Goal: Task Accomplishment & Management: Use online tool/utility

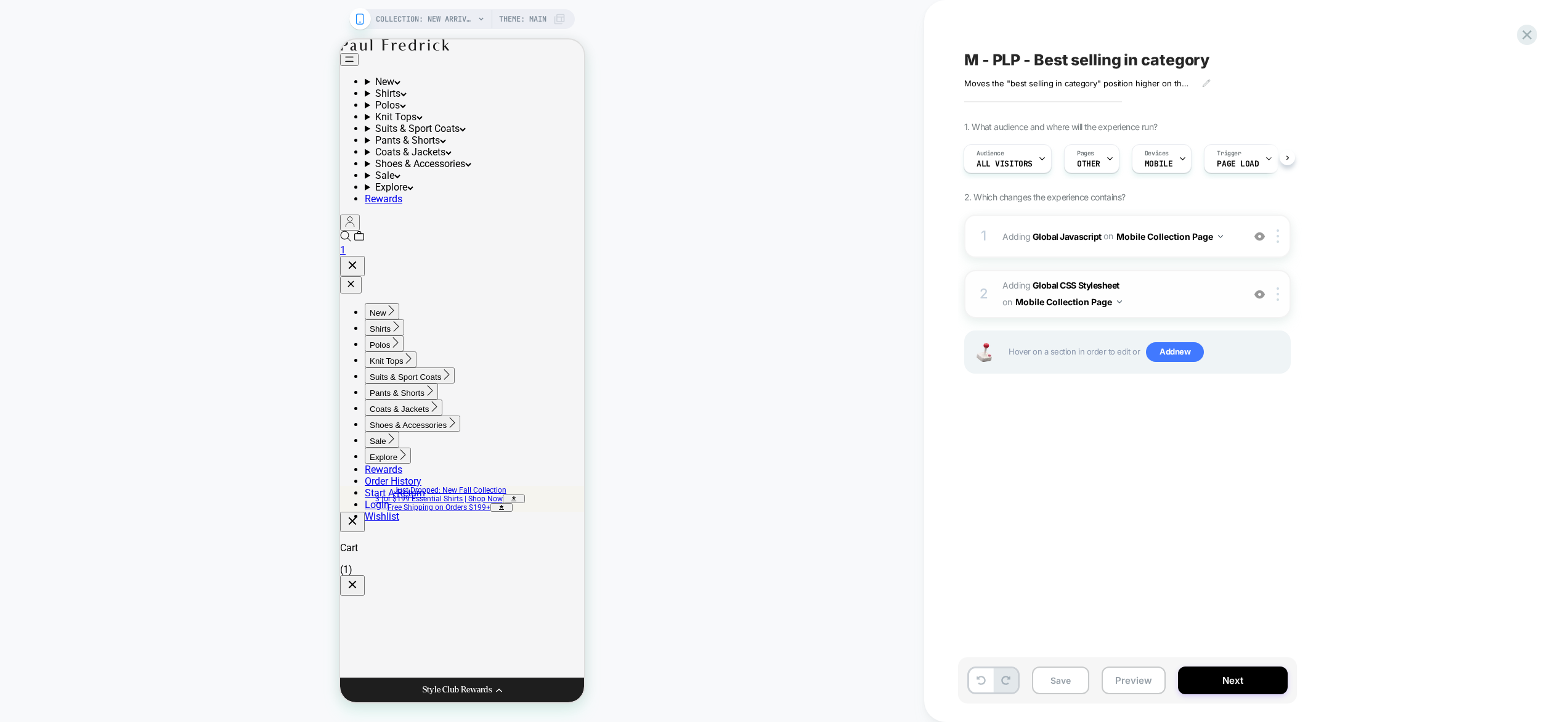
click at [1189, 283] on span "Adding Global CSS Stylesheet on Mobile Collection Page" at bounding box center [1120, 294] width 235 height 33
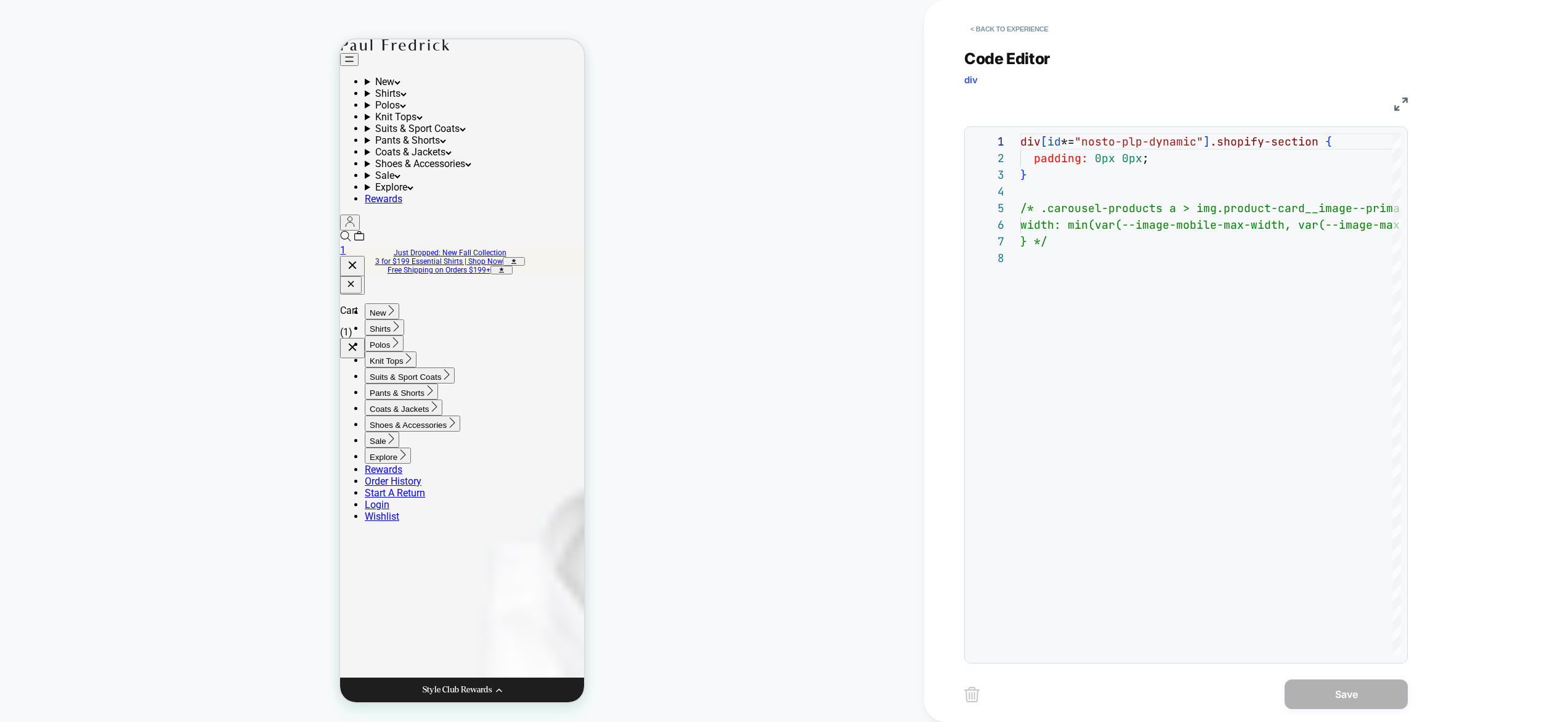
scroll to position [65, 0]
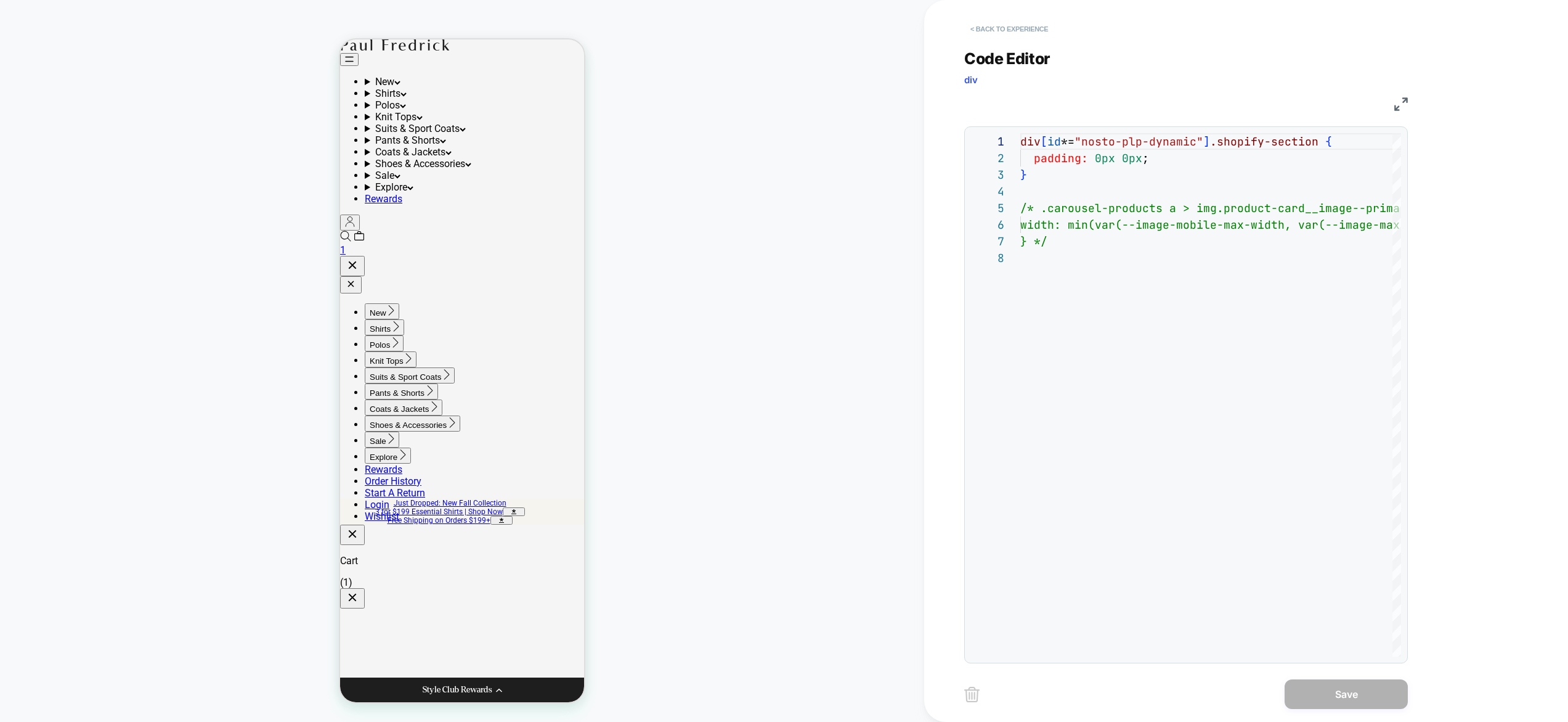
click at [1008, 32] on button "< Back to experience" at bounding box center [1009, 29] width 90 height 19
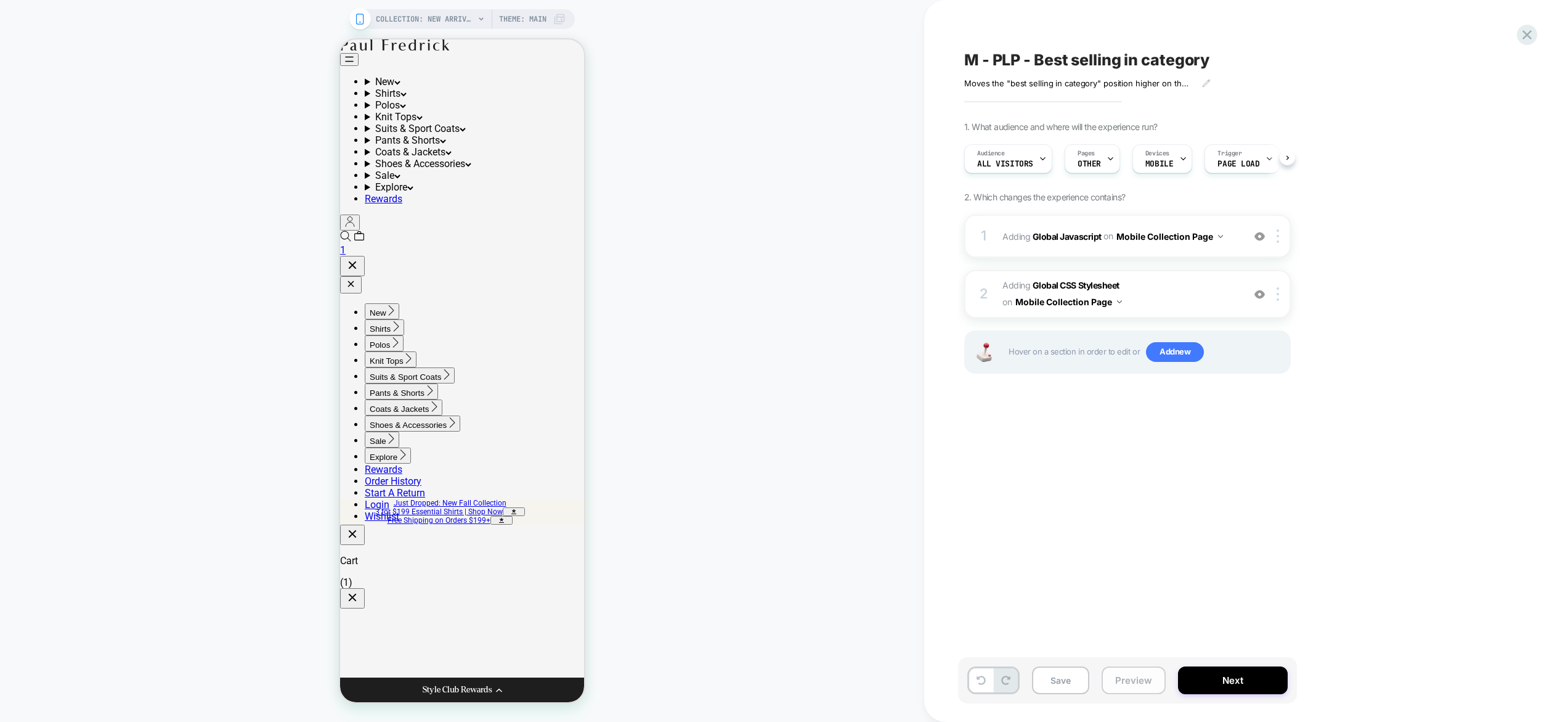
scroll to position [0, 1]
click at [1133, 680] on button "Preview" at bounding box center [1133, 680] width 64 height 28
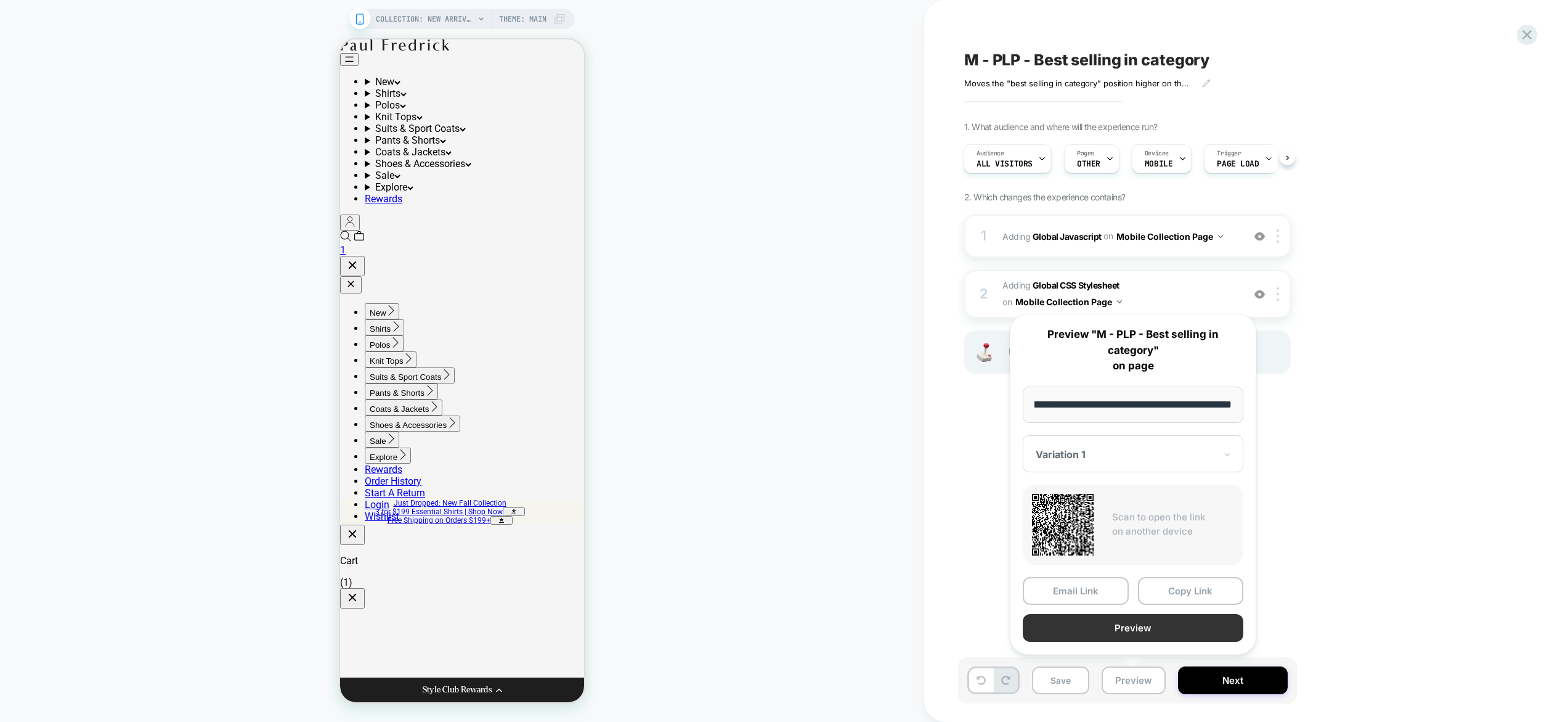
scroll to position [0, 0]
click at [1143, 623] on button "Preview" at bounding box center [1133, 627] width 220 height 28
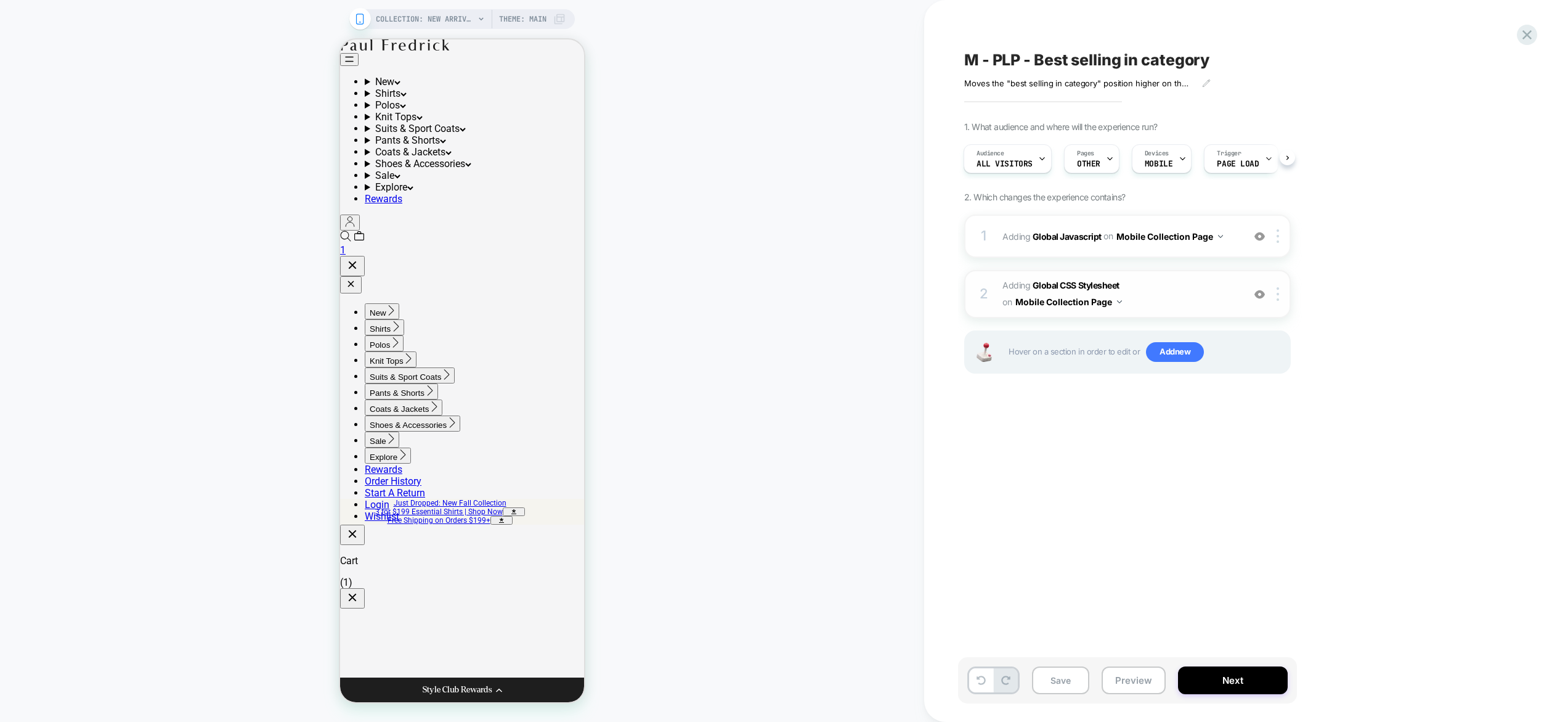
click at [1183, 303] on span "Adding Global CSS Stylesheet on Mobile Collection Page" at bounding box center [1120, 294] width 235 height 33
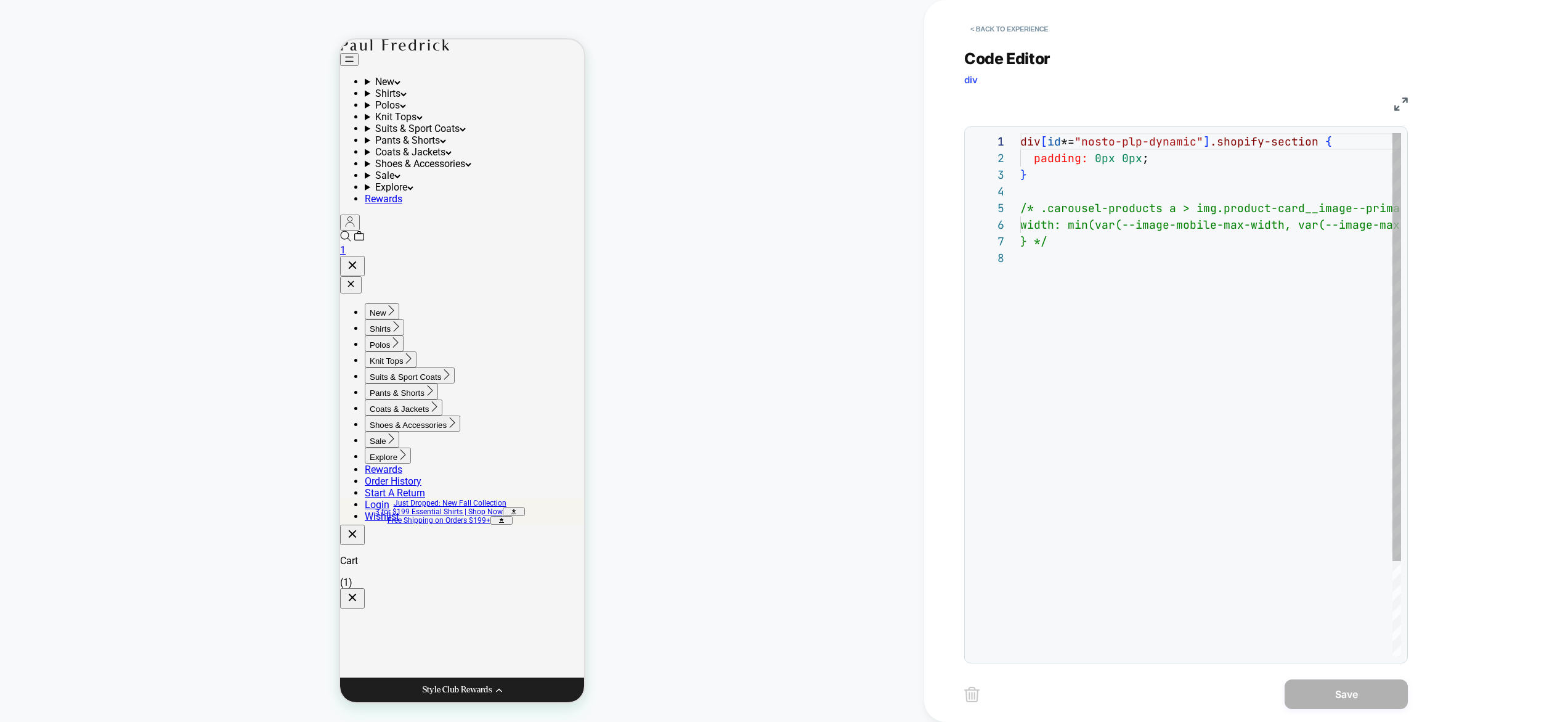
scroll to position [117, 0]
click at [1083, 301] on div "div [ id *= "nosto-plp-dynamic" ] .shopify-section { padding: 0px 0px ; } /* .c…" at bounding box center [1297, 452] width 554 height 640
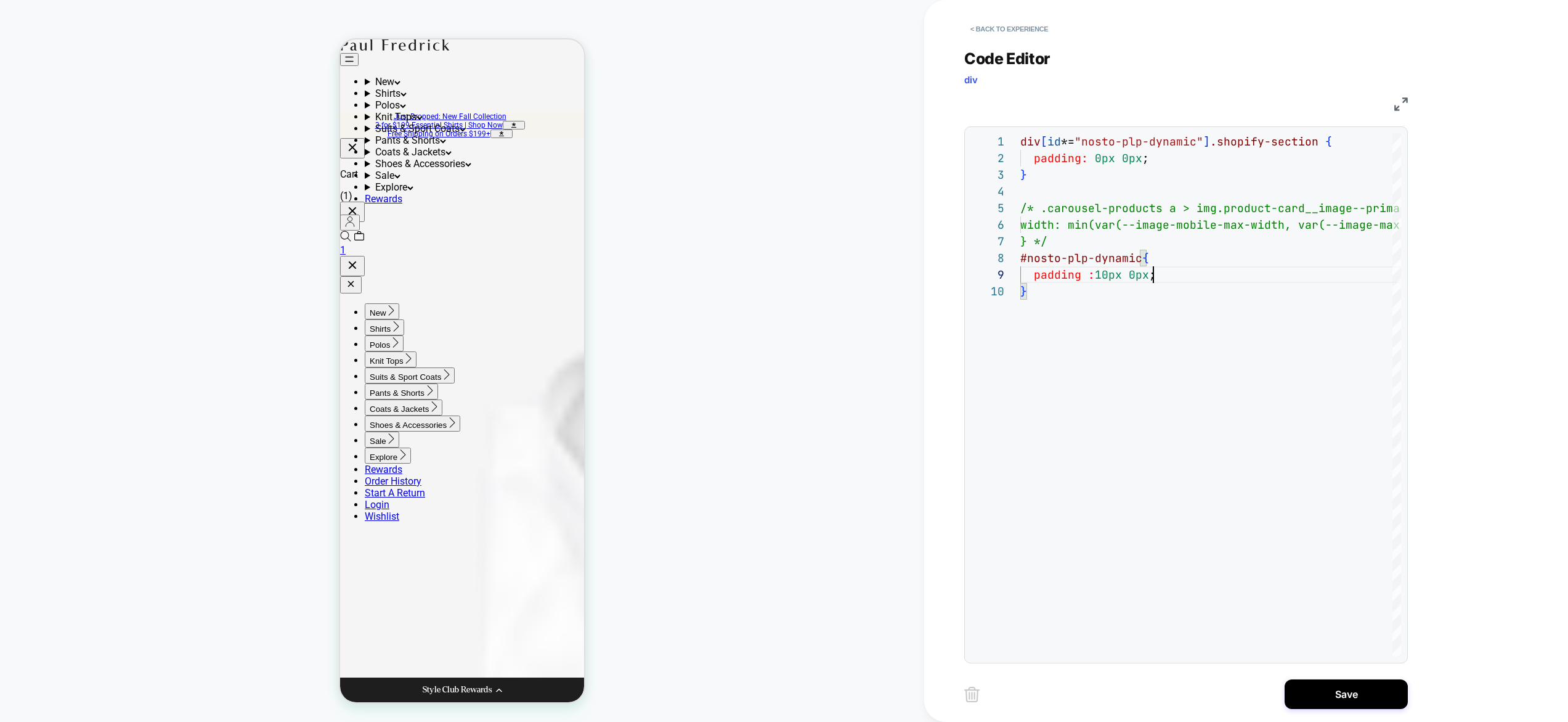
scroll to position [205, 0]
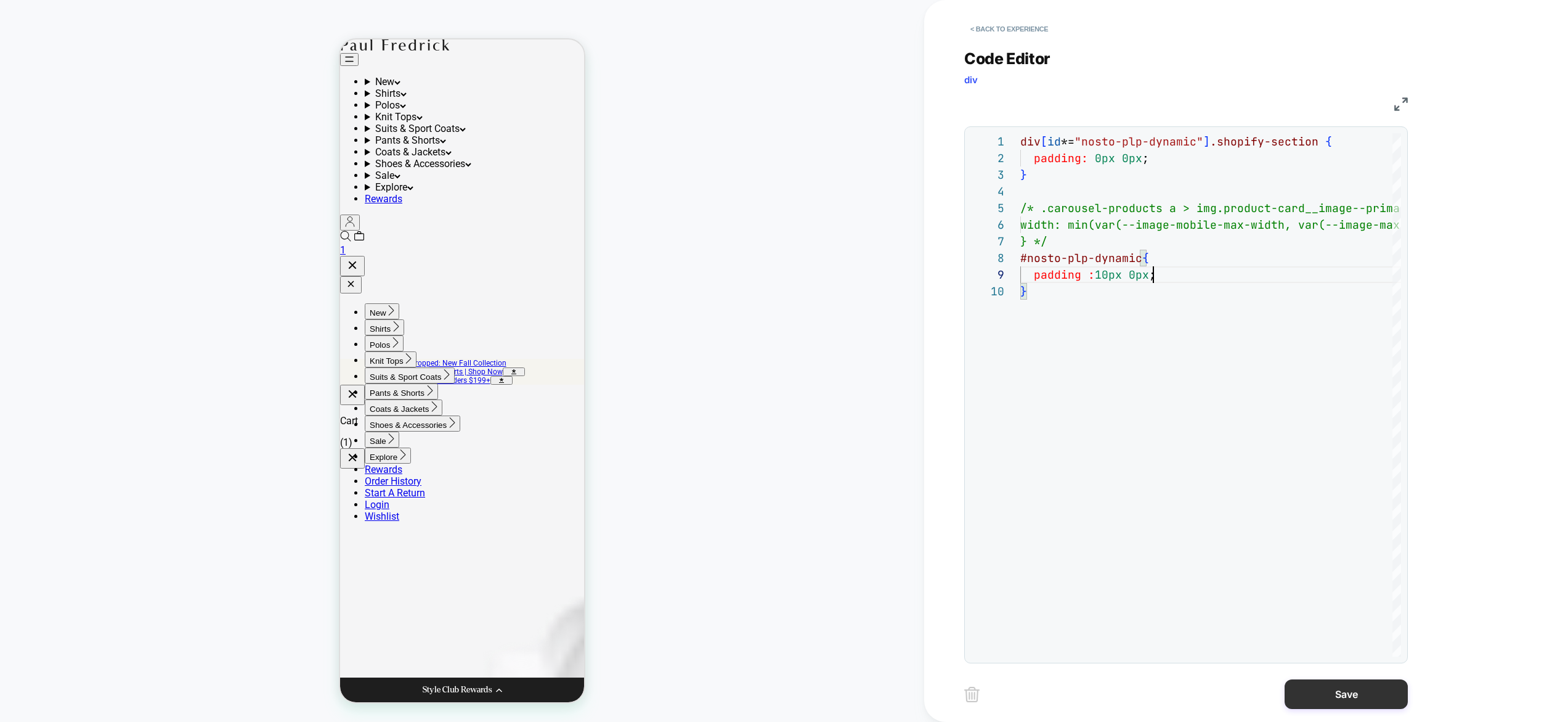
type textarea "**********"
click at [1328, 684] on button "Save" at bounding box center [1346, 694] width 123 height 30
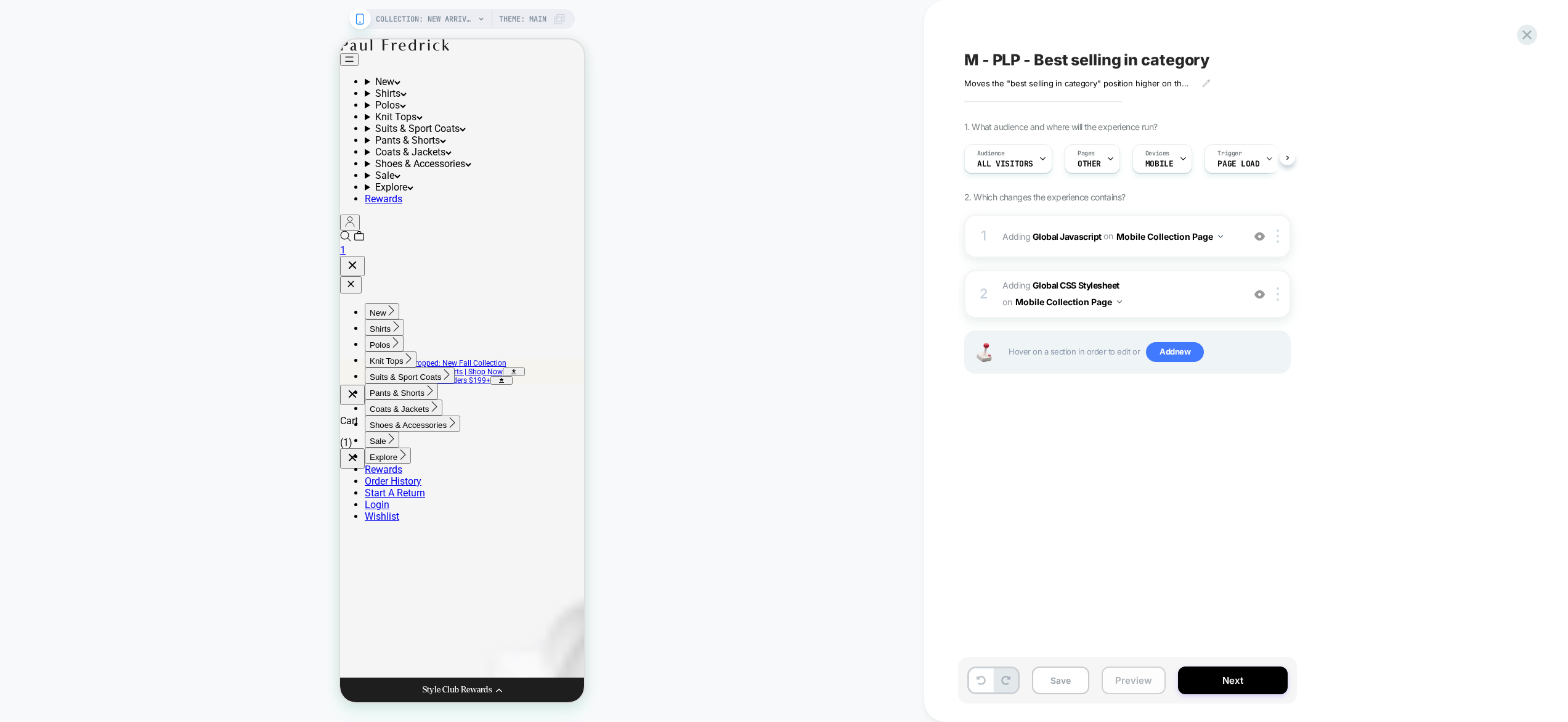
click at [1160, 677] on button "Preview" at bounding box center [1133, 680] width 64 height 28
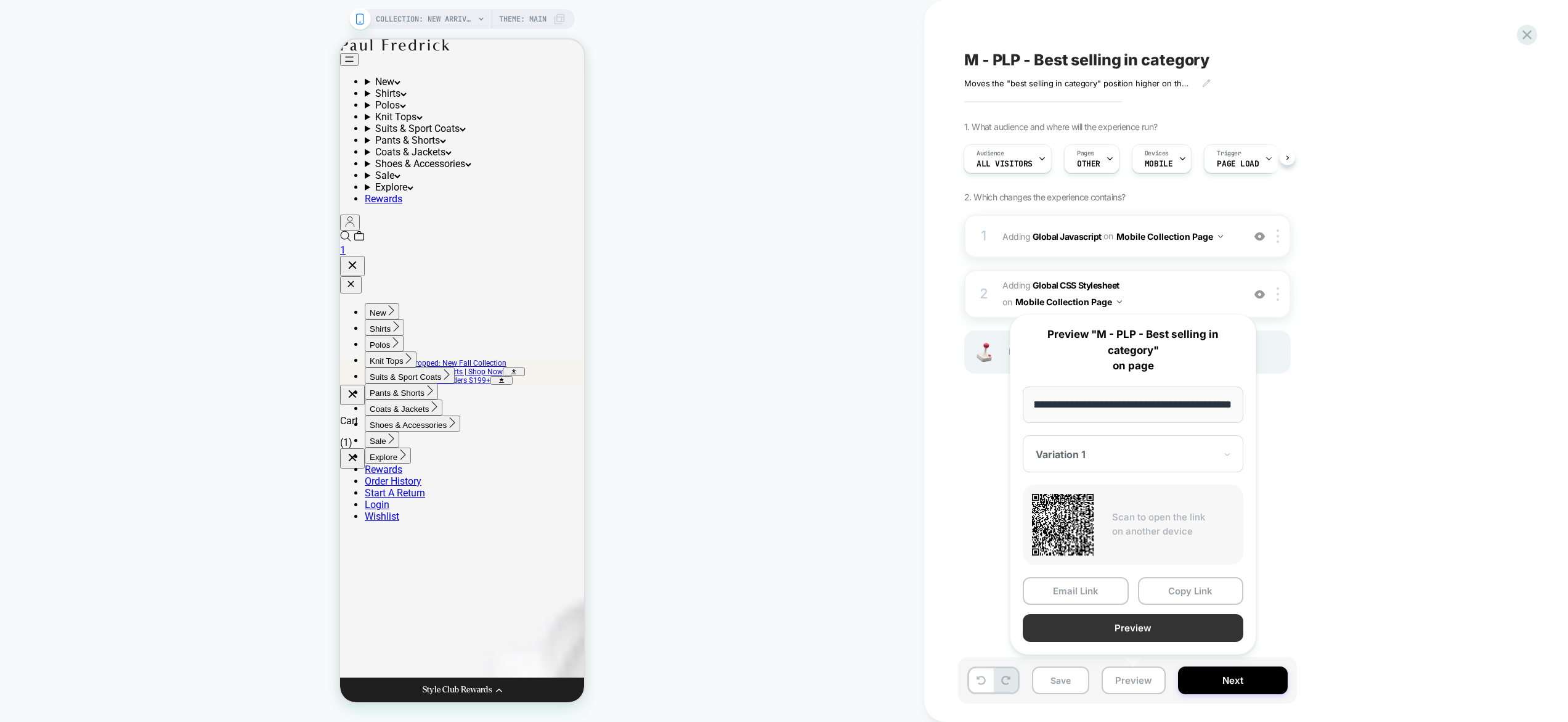
scroll to position [0, 0]
click at [1157, 627] on button "Preview" at bounding box center [1133, 627] width 220 height 28
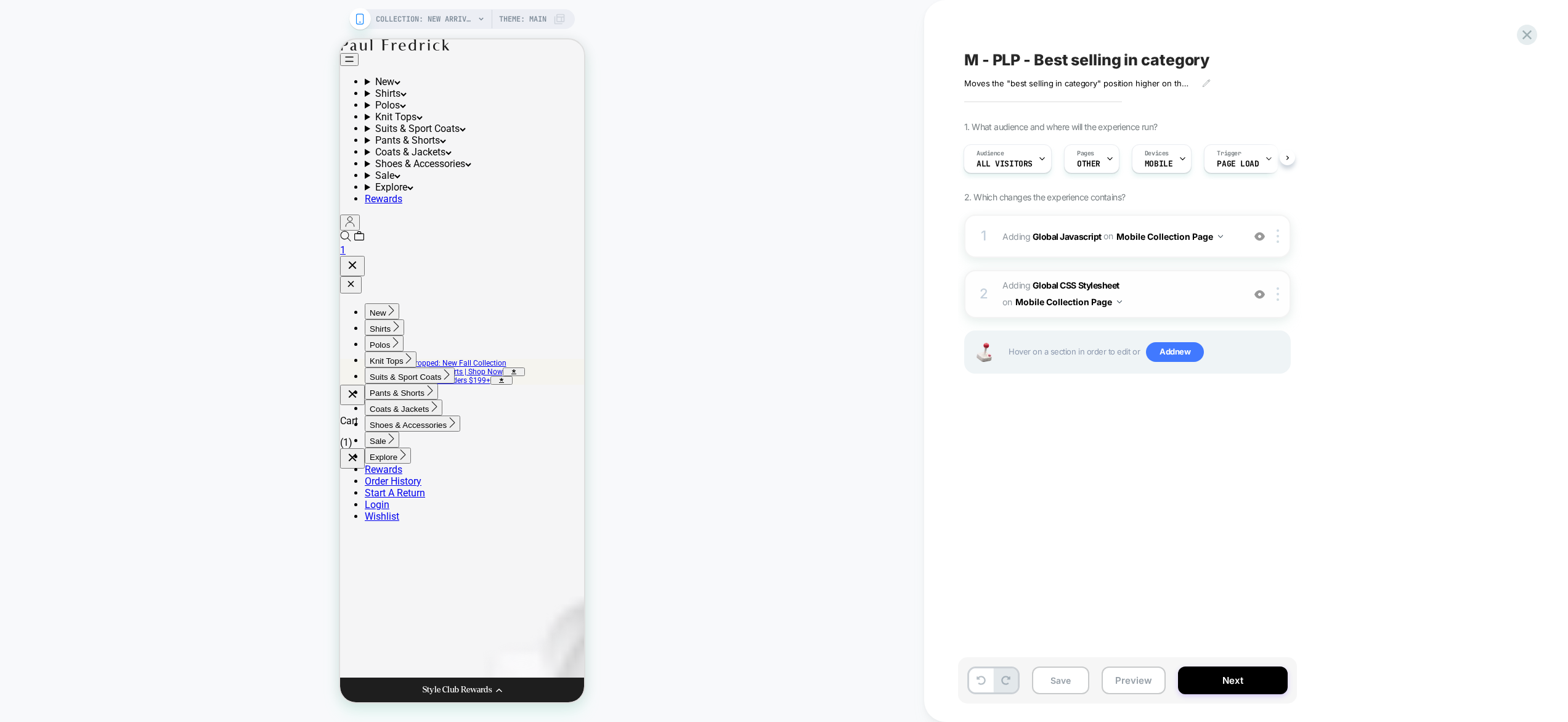
click at [1186, 299] on span "Adding Global CSS Stylesheet on Mobile Collection Page" at bounding box center [1120, 294] width 235 height 33
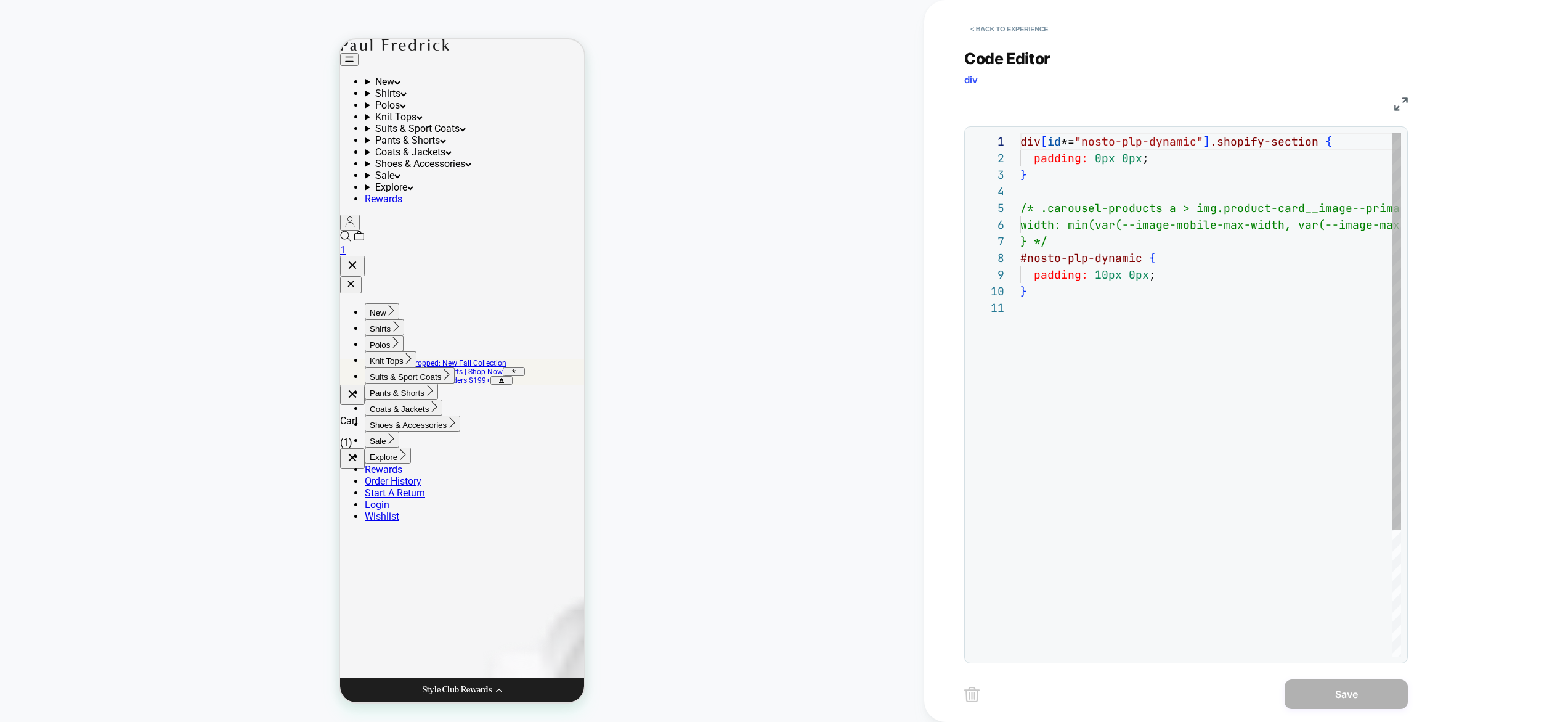
scroll to position [167, 0]
click at [1142, 271] on div "div [ id *= "nosto-plp-dynamic" ] .shopify-section { padding: 0px 0px ; } /* .c…" at bounding box center [1297, 478] width 554 height 690
click at [1145, 275] on div "div [ id *= "nosto-plp-dynamic" ] .shopify-section { padding: 0px 0px ; } /* .c…" at bounding box center [1297, 478] width 554 height 690
type textarea "**********"
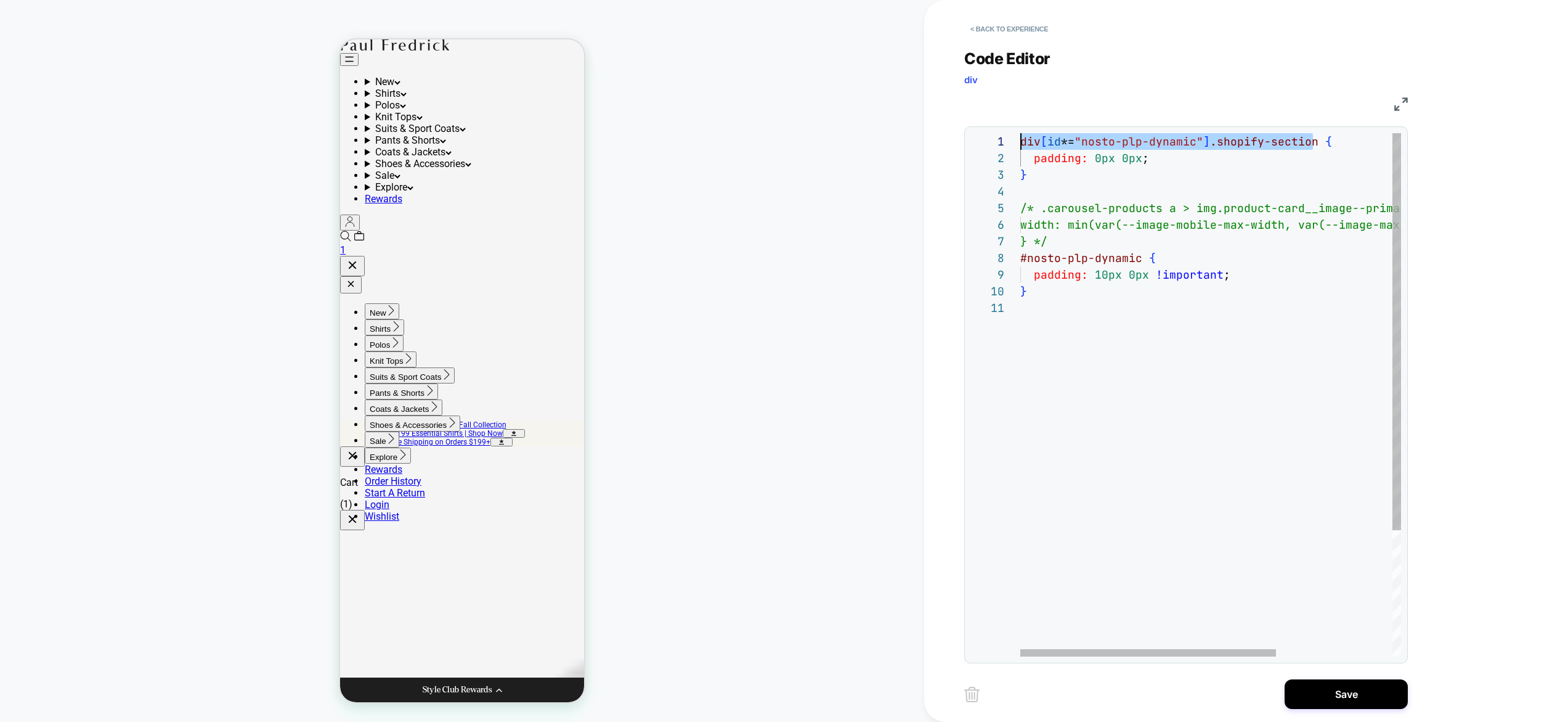
scroll to position [0, 0]
drag, startPoint x: 1312, startPoint y: 145, endPoint x: 1002, endPoint y: 120, distance: 311.0
click at [1020, 133] on div "div [ id *= "nosto-plp-dynamic" ] .shopify-section { padding: 0px 0px ; } /* .c…" at bounding box center [1297, 478] width 554 height 690
click at [1156, 322] on div "div [ id *= "nosto-plp-dynamic" ] .shopify-section { padding: 0px 0px ; } /* .c…" at bounding box center [1297, 478] width 554 height 690
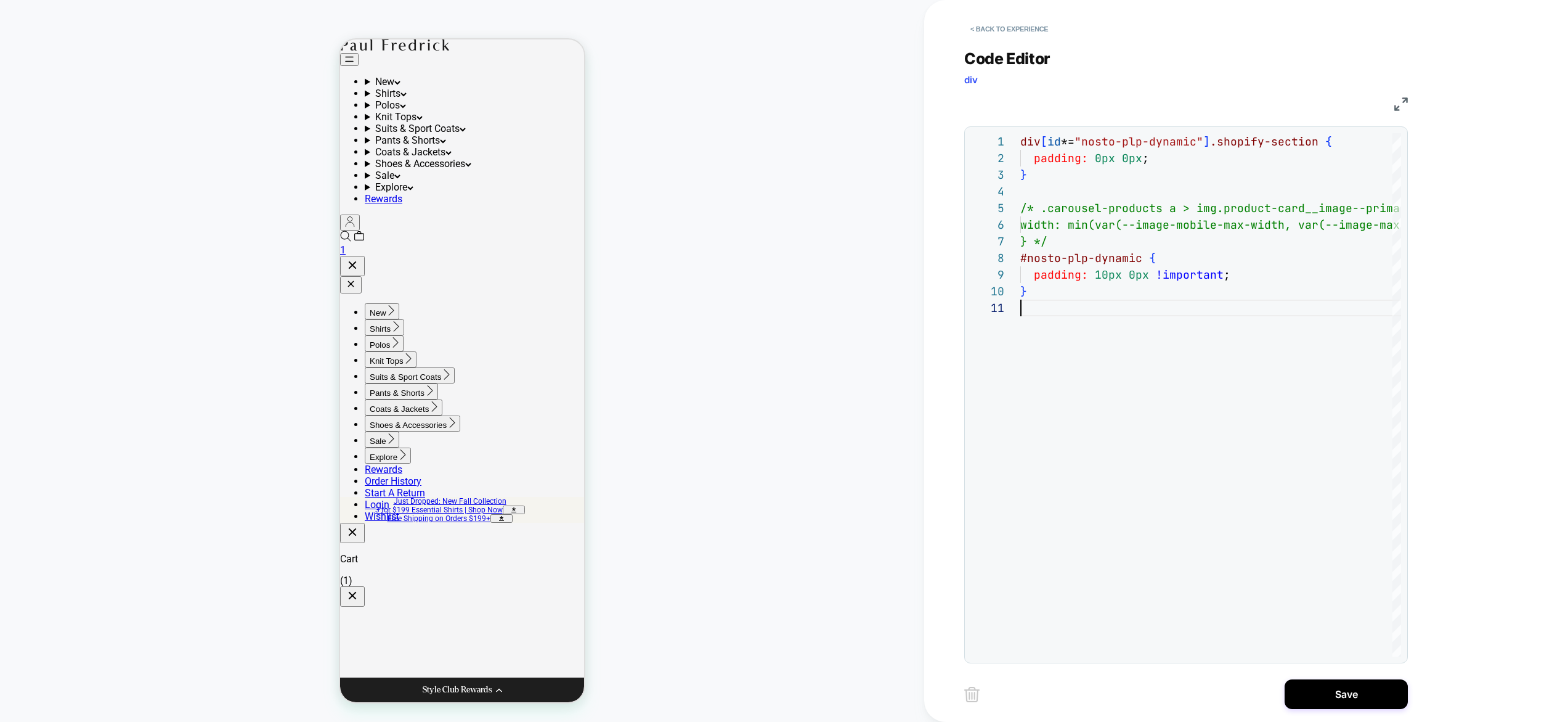
scroll to position [64, 0]
click at [1103, 277] on div "div [ id *= "nosto-plp-dynamic" ] .shopify-section { padding: 0px 0px ; } /* .c…" at bounding box center [1297, 478] width 554 height 690
type textarea "**********"
click at [1125, 315] on div "div [ id *= "nosto-plp-dynamic" ] .shopify-section { padding: 0px 0px ; } /* .c…" at bounding box center [1297, 478] width 554 height 690
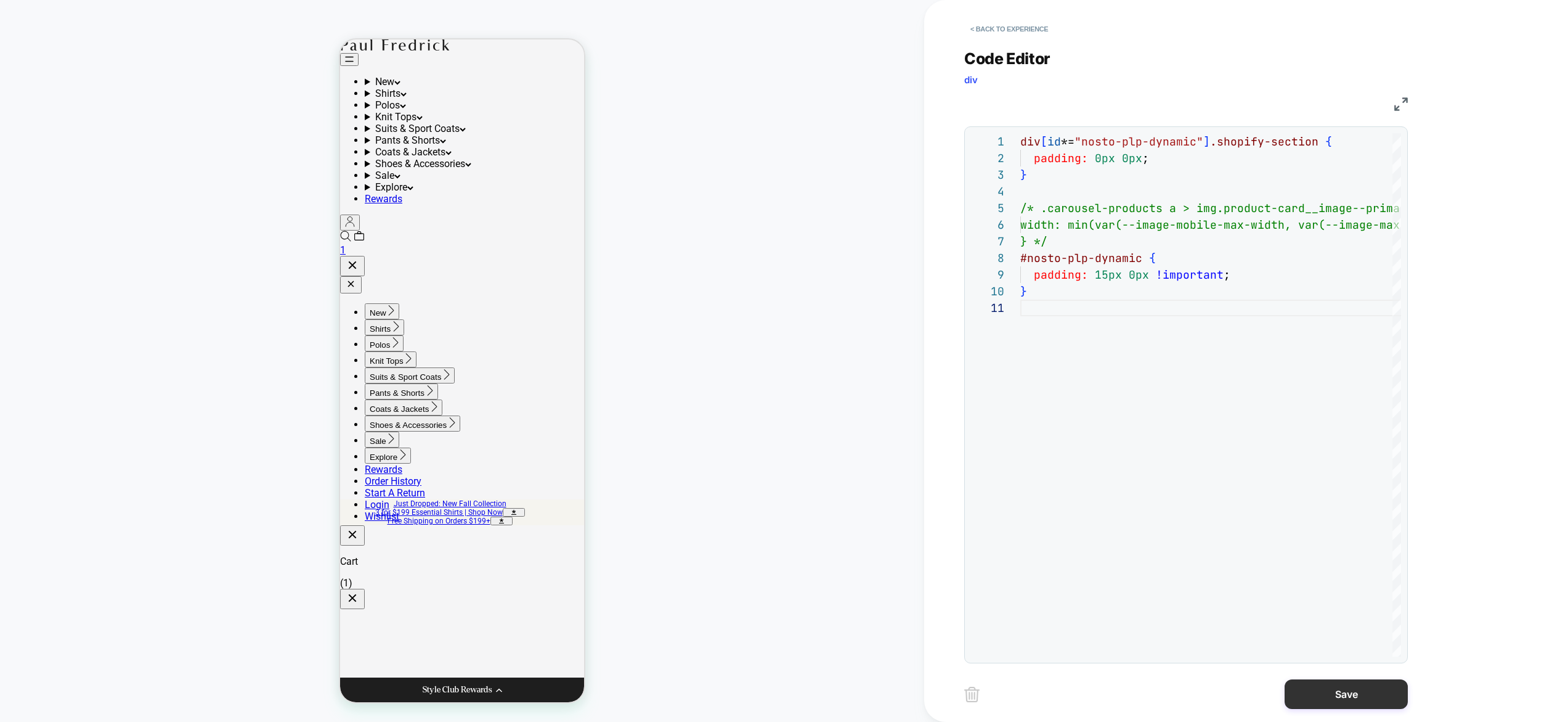
click at [1346, 684] on button "Save" at bounding box center [1346, 694] width 123 height 30
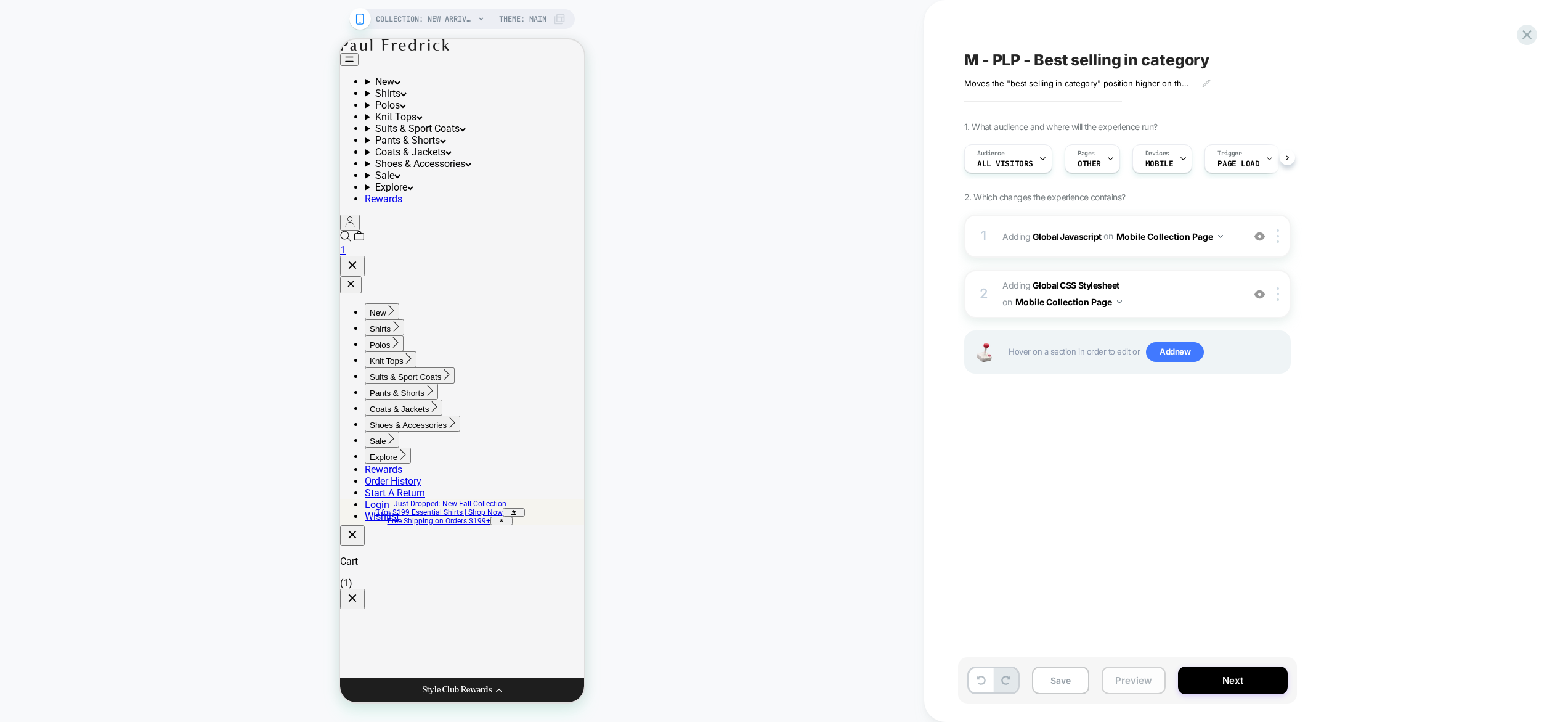
drag, startPoint x: 1149, startPoint y: 683, endPoint x: 1149, endPoint y: 667, distance: 16.0
click at [1149, 683] on button "Preview" at bounding box center [1133, 680] width 64 height 28
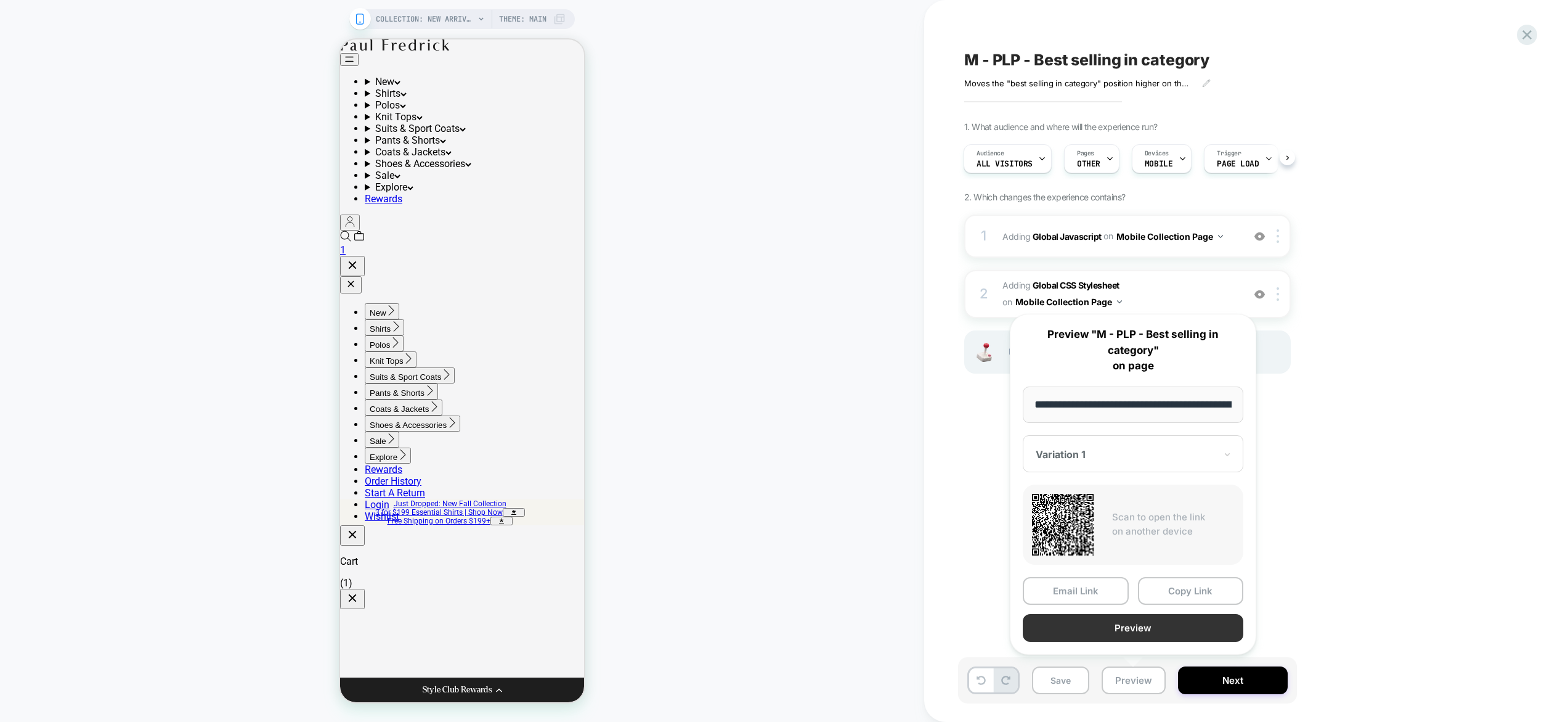
click at [1136, 624] on button "Preview" at bounding box center [1133, 627] width 220 height 28
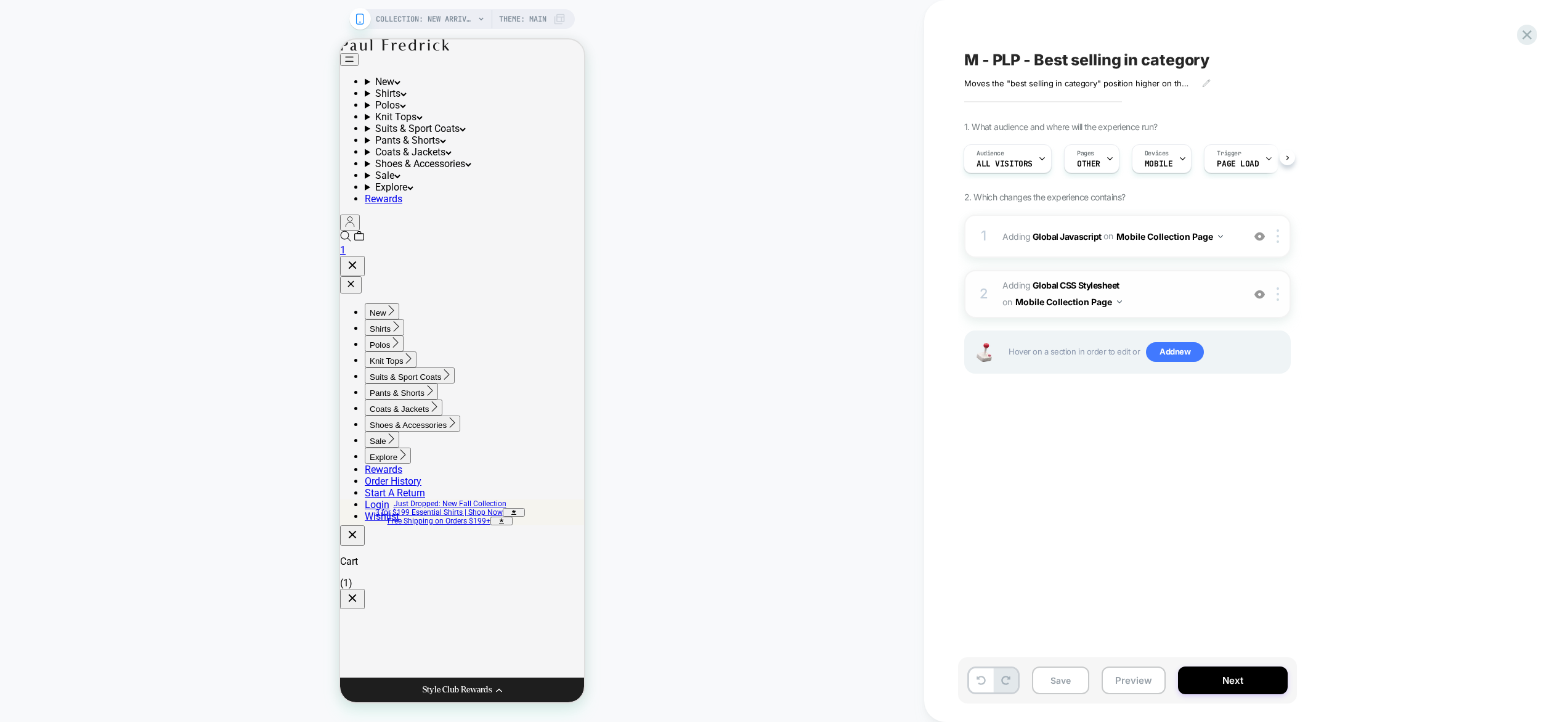
click at [1142, 285] on span "Adding Global CSS Stylesheet on Mobile Collection Page" at bounding box center [1120, 294] width 235 height 33
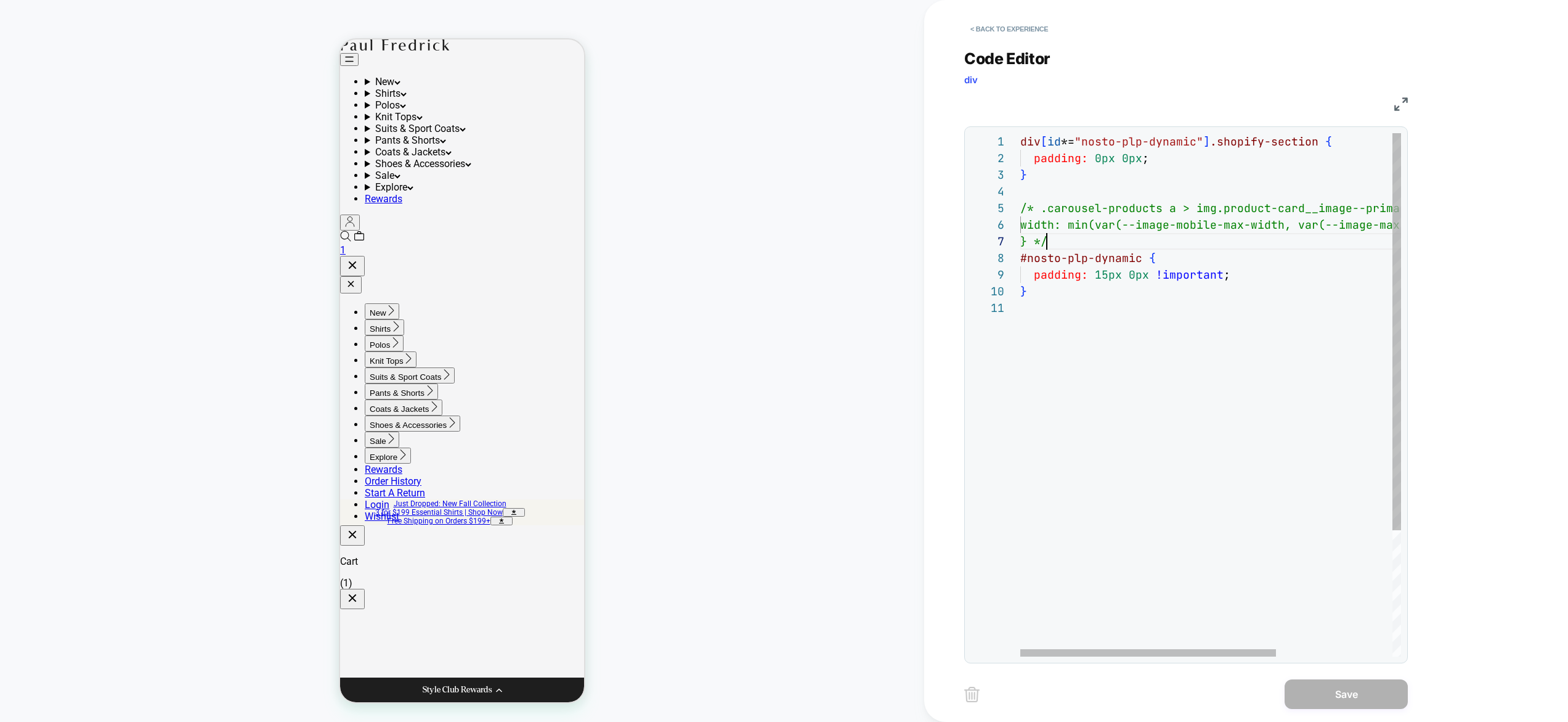
scroll to position [67, 0]
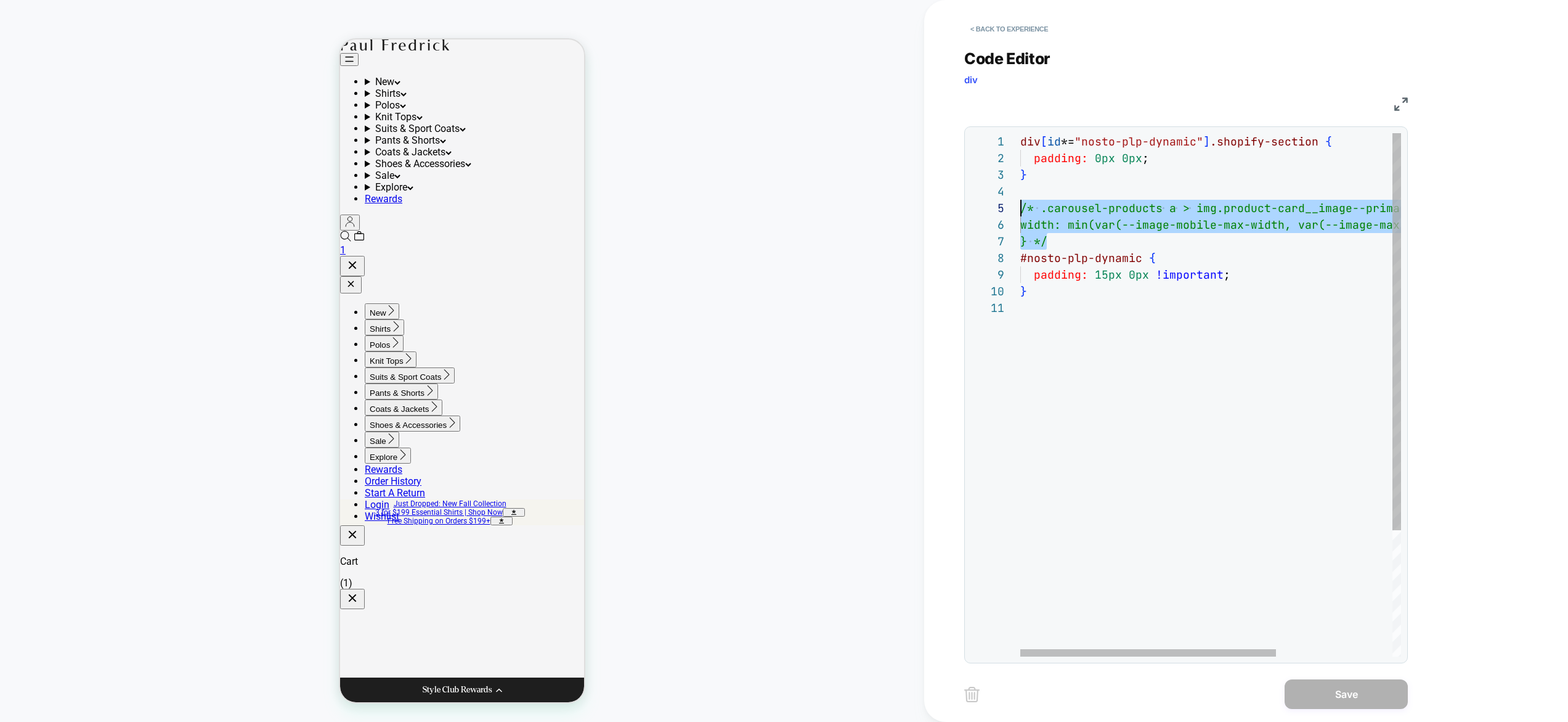
drag, startPoint x: 1060, startPoint y: 246, endPoint x: 1021, endPoint y: 205, distance: 56.6
click at [1021, 205] on div "div [ id *= "nosto-plp-dynamic" ] .shopify-section { padding: 0px 0px ; } /* .c…" at bounding box center [1297, 478] width 554 height 690
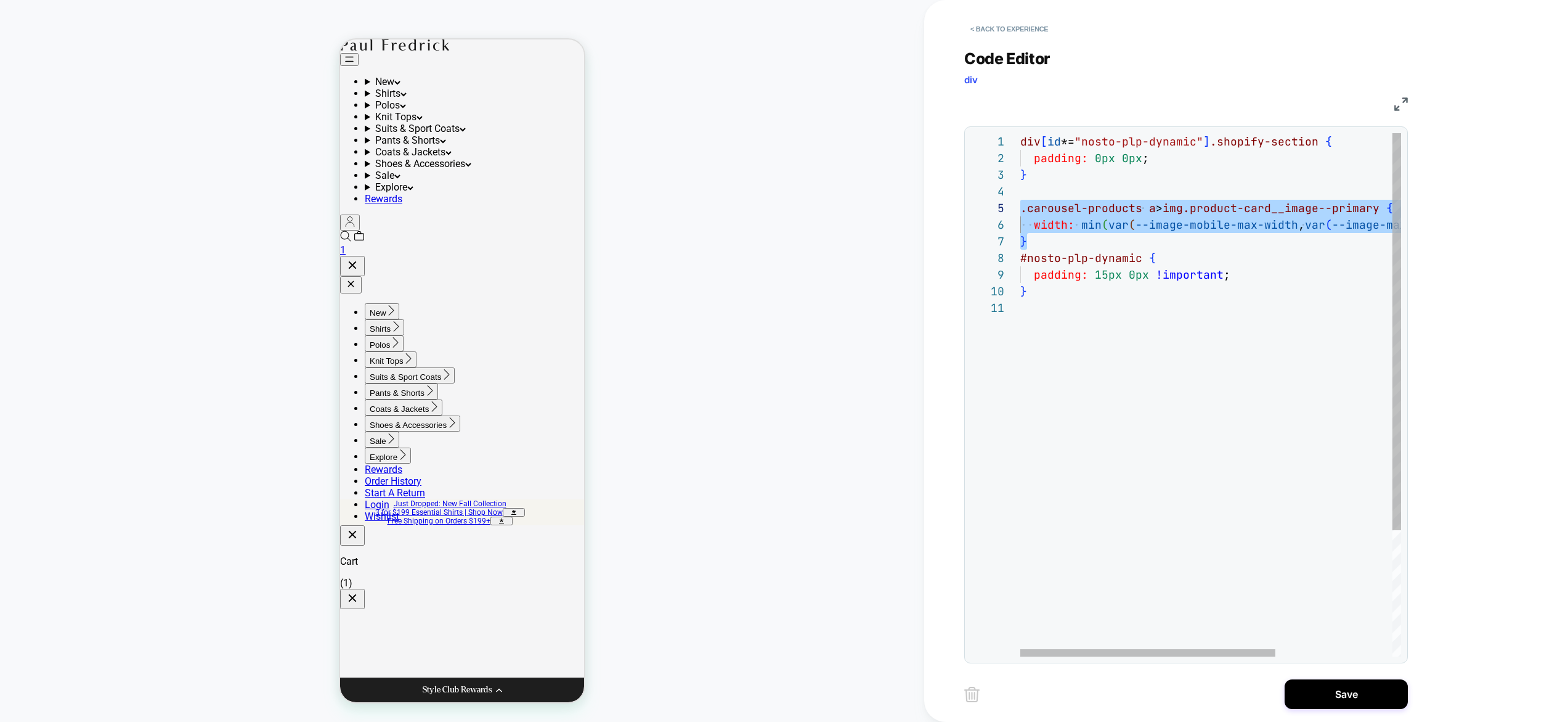
click at [1168, 200] on div "div [ id *= "nosto-plp-dynamic" ] .shopify-section { padding: 0px 0px ; } .caro…" at bounding box center [1298, 478] width 555 height 690
drag, startPoint x: 1158, startPoint y: 210, endPoint x: 1013, endPoint y: 209, distance: 145.0
click at [1020, 209] on div "div [ id *= "nosto-plp-dynamic" ] .shopify-section { padding: 0px 0px ; } .caro…" at bounding box center [1298, 478] width 555 height 690
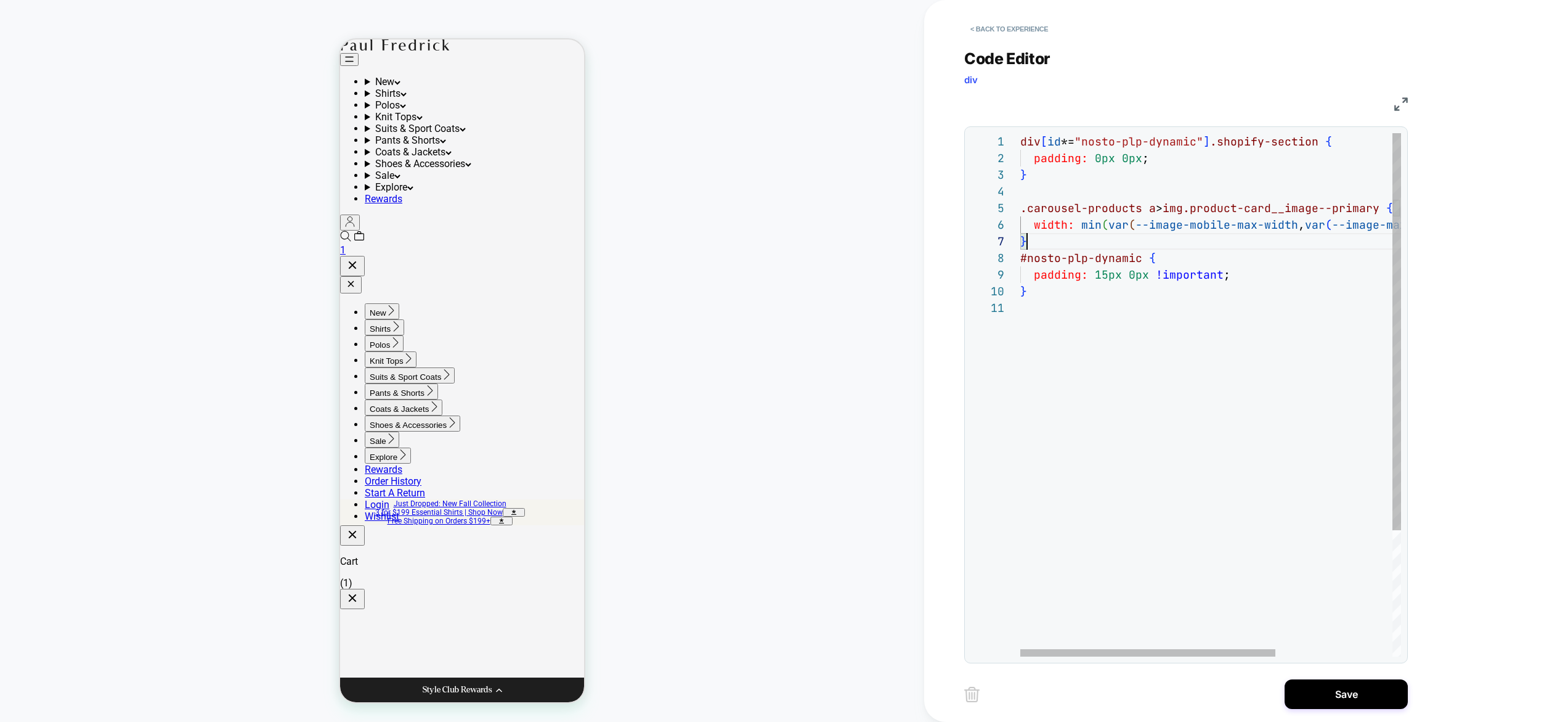
scroll to position [100, 6]
click at [1057, 234] on div "div [ id *= "nosto-plp-dynamic" ] .shopify-section { padding: 0px 0px ; } .caro…" at bounding box center [1298, 478] width 555 height 690
drag, startPoint x: 1080, startPoint y: 275, endPoint x: 1031, endPoint y: 270, distance: 49.3
click at [1031, 270] on div "div [ id *= "nosto-plp-dynamic" ] .shopify-section { padding: 0px 0px ; } .caro…" at bounding box center [1298, 502] width 555 height 739
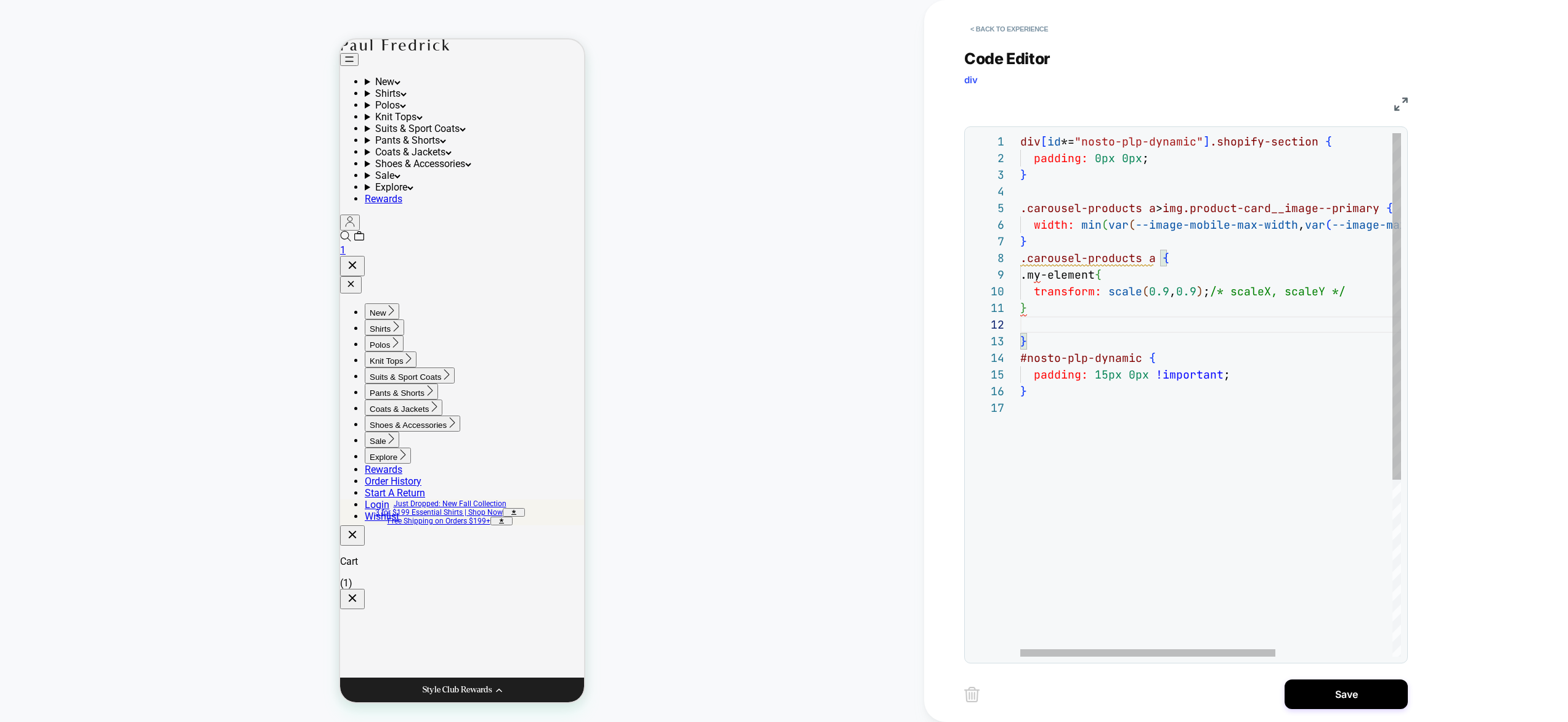
scroll to position [133, 100]
click at [1129, 277] on div "div [ id *= "nosto-plp-dynamic" ] .shopify-section { padding: 0px 0px ; } .caro…" at bounding box center [1298, 528] width 555 height 789
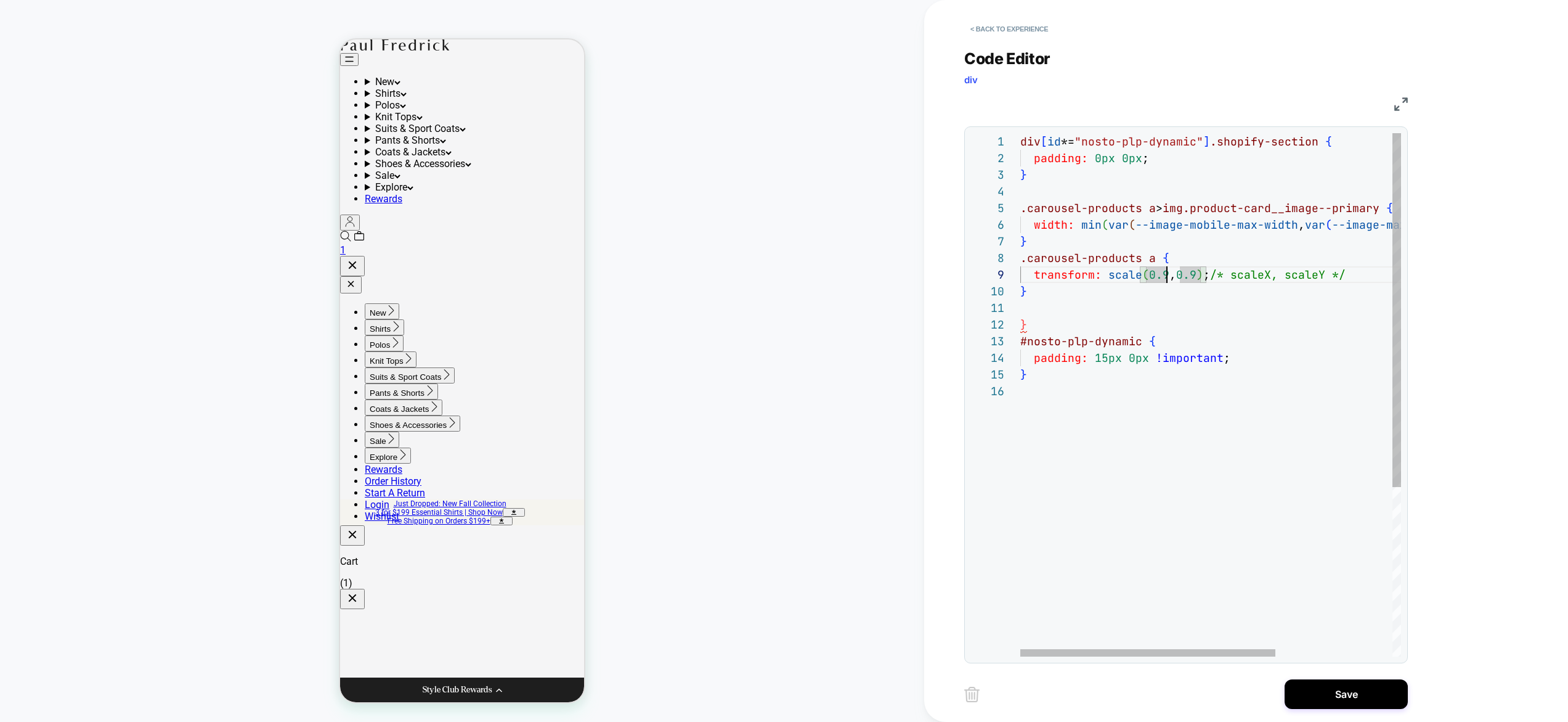
click at [1162, 277] on div "div [ id *= "nosto-plp-dynamic" ] .shopify-section { padding: 0px 0px ; } .caro…" at bounding box center [1298, 519] width 555 height 773
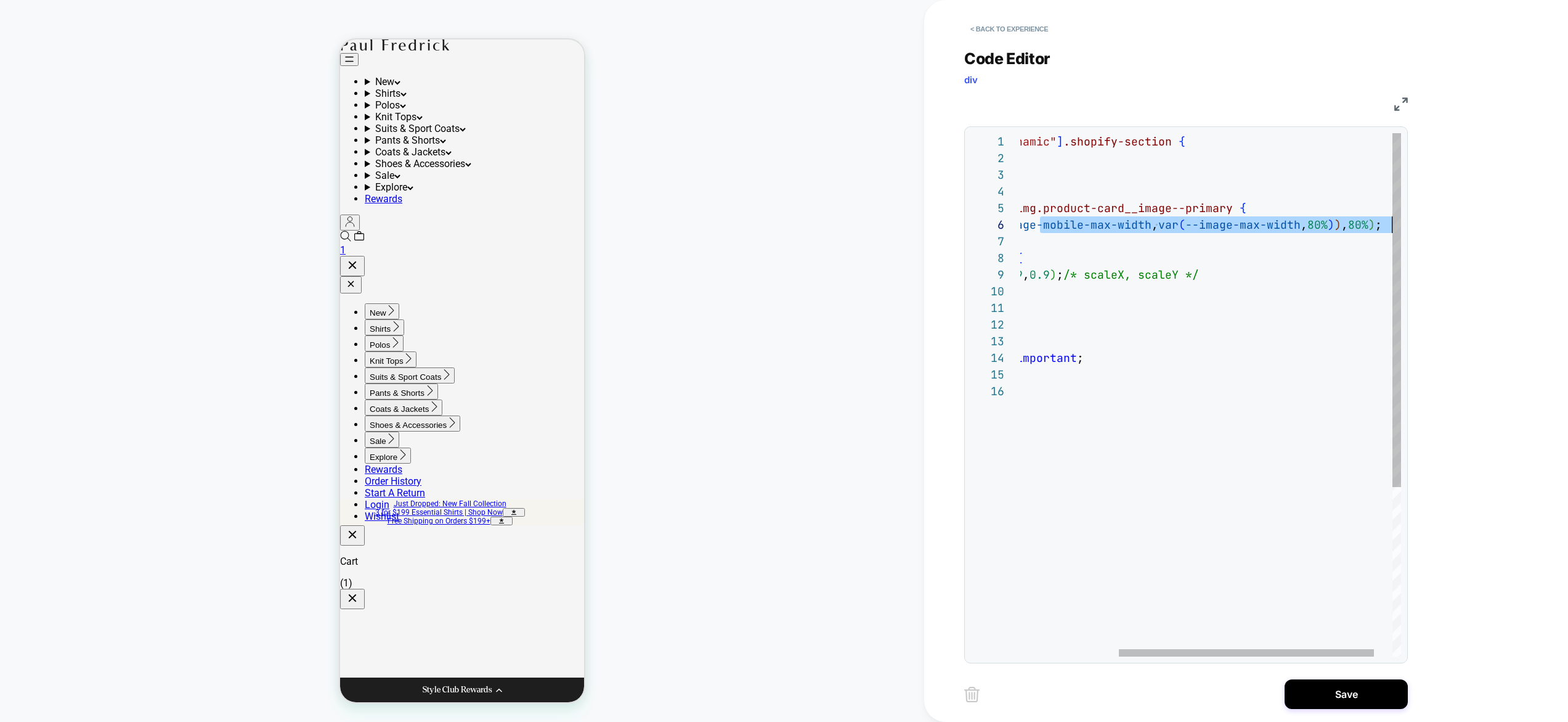
drag, startPoint x: 1190, startPoint y: 224, endPoint x: 1411, endPoint y: 220, distance: 221.0
click at [1411, 220] on div "div [ id *= "nosto-plp-dynamic" ] .shopify-section { padding: 0px 0px ; } .caro…" at bounding box center [1151, 519] width 555 height 773
drag, startPoint x: 1350, startPoint y: 218, endPoint x: 1332, endPoint y: 222, distance: 18.4
click at [1350, 218] on div "div [ id *= "nosto-plp-dynamic" ] .shopify-section { padding: 0px 0px ; } .caro…" at bounding box center [1151, 519] width 555 height 773
click at [1324, 225] on div "div [ id *= "nosto-plp-dynamic" ] .shopify-section { padding: 0px 0px ; } .caro…" at bounding box center [1151, 519] width 555 height 773
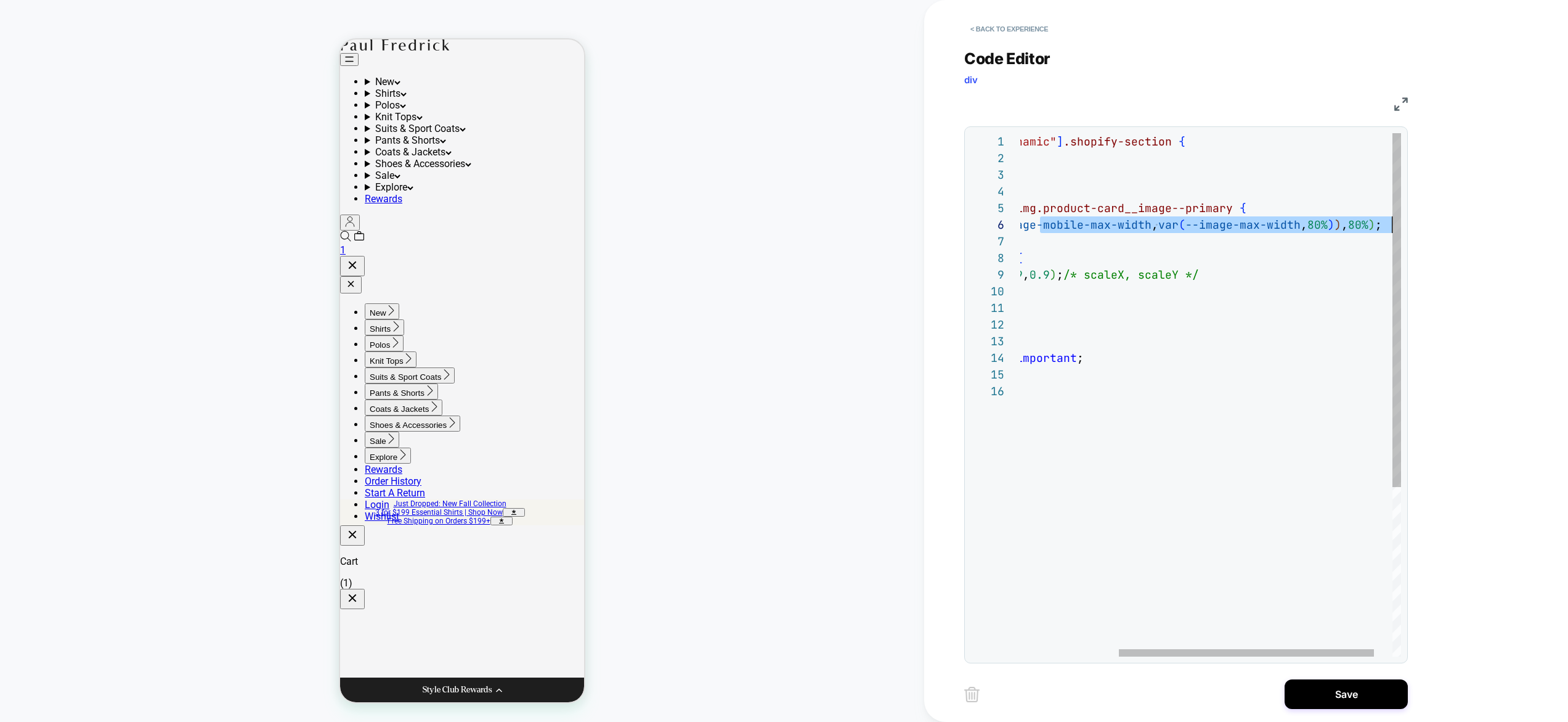
click at [1308, 234] on div "div [ id *= "nosto-plp-dynamic" ] .shopify-section { padding: 0px 0px ; } .caro…" at bounding box center [1151, 519] width 555 height 773
drag, startPoint x: 1340, startPoint y: 219, endPoint x: 1400, endPoint y: 222, distance: 60.1
click at [1400, 222] on div "div [ id *= "nosto-plp-dynamic" ] .shopify-section { padding: 0px 0px ; } .caro…" at bounding box center [1151, 519] width 555 height 773
click at [1319, 228] on div "div [ id *= "nosto-plp-dynamic" ] .shopify-section { padding: 0px 0px ; } .caro…" at bounding box center [1151, 519] width 555 height 773
click at [1337, 224] on div "div [ id *= "nosto-plp-dynamic" ] .shopify-section { padding: 0px 0px ; } .caro…" at bounding box center [1151, 519] width 555 height 773
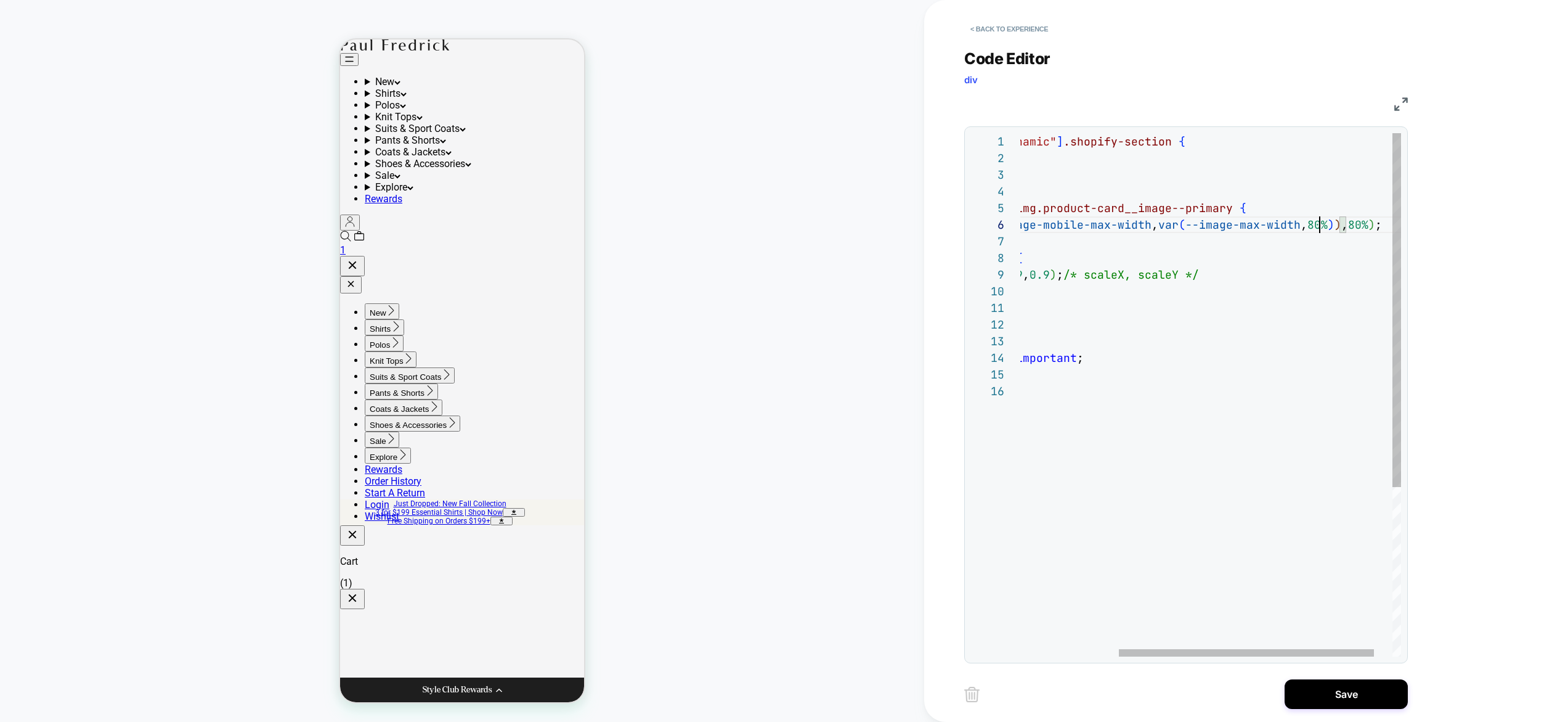
click at [1324, 225] on div "div [ id *= "nosto-plp-dynamic" ] .shopify-section { padding: 0px 0px ; } .caro…" at bounding box center [1151, 519] width 555 height 773
click at [1371, 226] on div "div [ id *= "nosto-plp-dynamic" ] .shopify-section { padding: 0px 0px ; } .caro…" at bounding box center [1151, 519] width 555 height 773
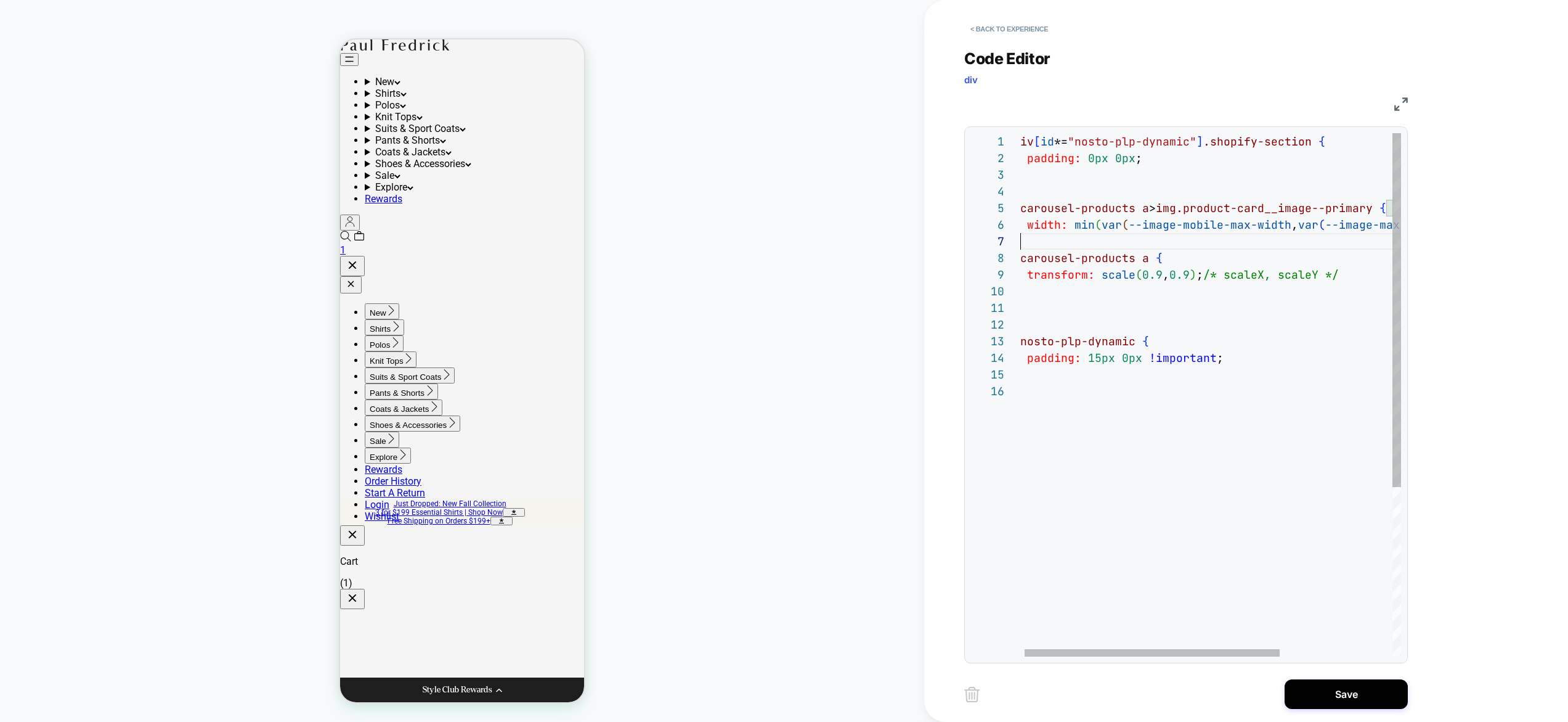
drag, startPoint x: 1227, startPoint y: 245, endPoint x: 1054, endPoint y: 264, distance: 174.0
click at [1035, 245] on div "div [ id *= "nosto-plp-dynamic" ] .shopify-section { padding: 0px 0px ; } .caro…" at bounding box center [1291, 519] width 555 height 773
click at [1073, 287] on div "div [ id *= "nosto-plp-dynamic" ] .shopify-section { padding: 0px 0px ; } .caro…" at bounding box center [1291, 519] width 555 height 773
drag, startPoint x: 1061, startPoint y: 297, endPoint x: 982, endPoint y: 274, distance: 82.3
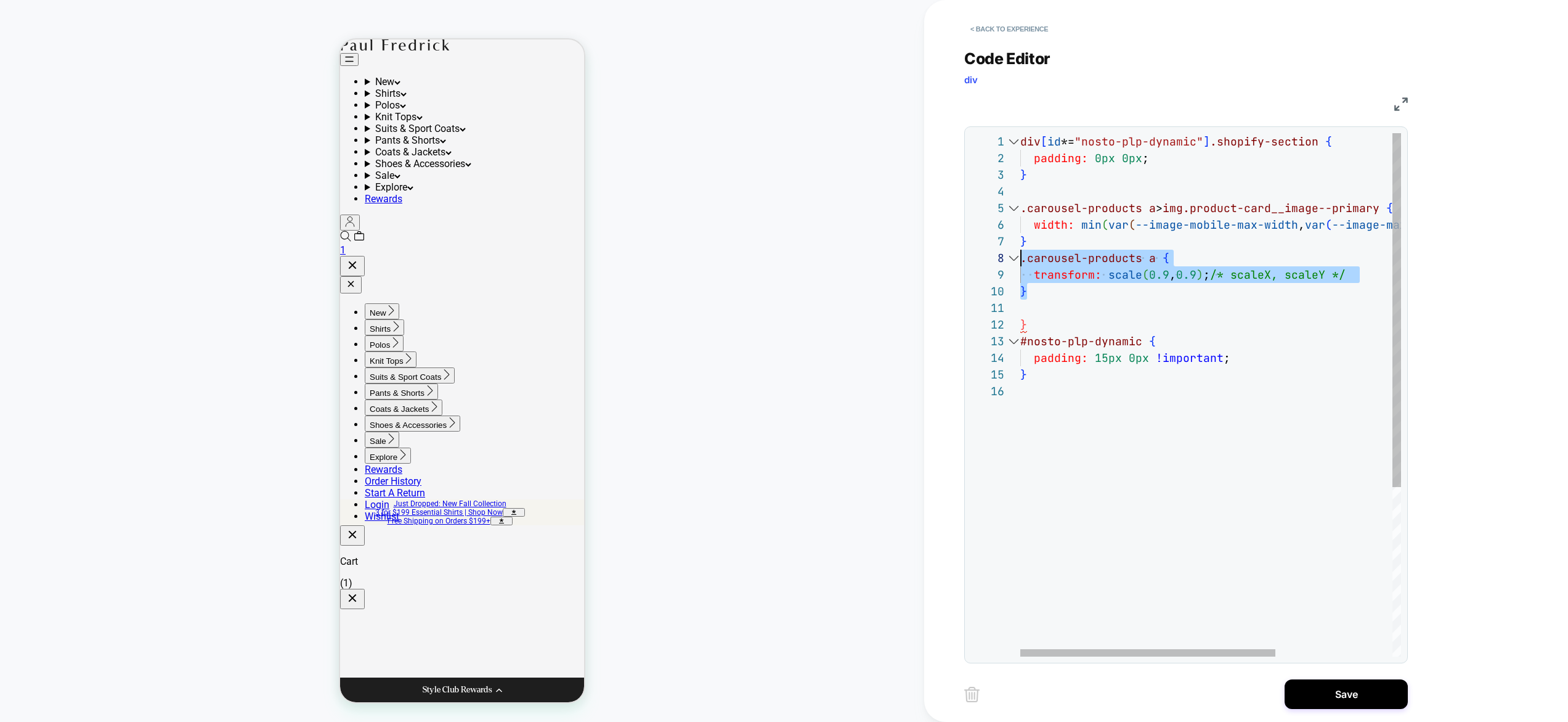
click at [1020, 259] on div "div [ id *= "nosto-plp-dynamic" ] .shopify-section { padding: 0px 0px ; } .caro…" at bounding box center [1298, 519] width 555 height 773
click at [1068, 296] on div "div [ id *= "nosto-plp-dynamic" ] .shopify-section { padding: 0px 0px ; } .caro…" at bounding box center [1298, 519] width 555 height 773
click at [1051, 275] on div "div [ id *= "nosto-plp-dynamic" ] .shopify-section { padding: 0px 0px ; } .caro…" at bounding box center [1298, 519] width 555 height 773
click at [1045, 321] on div "div [ id *= "nosto-plp-dynamic" ] .shopify-section { padding: 0px 0px ; } .caro…" at bounding box center [1298, 519] width 555 height 773
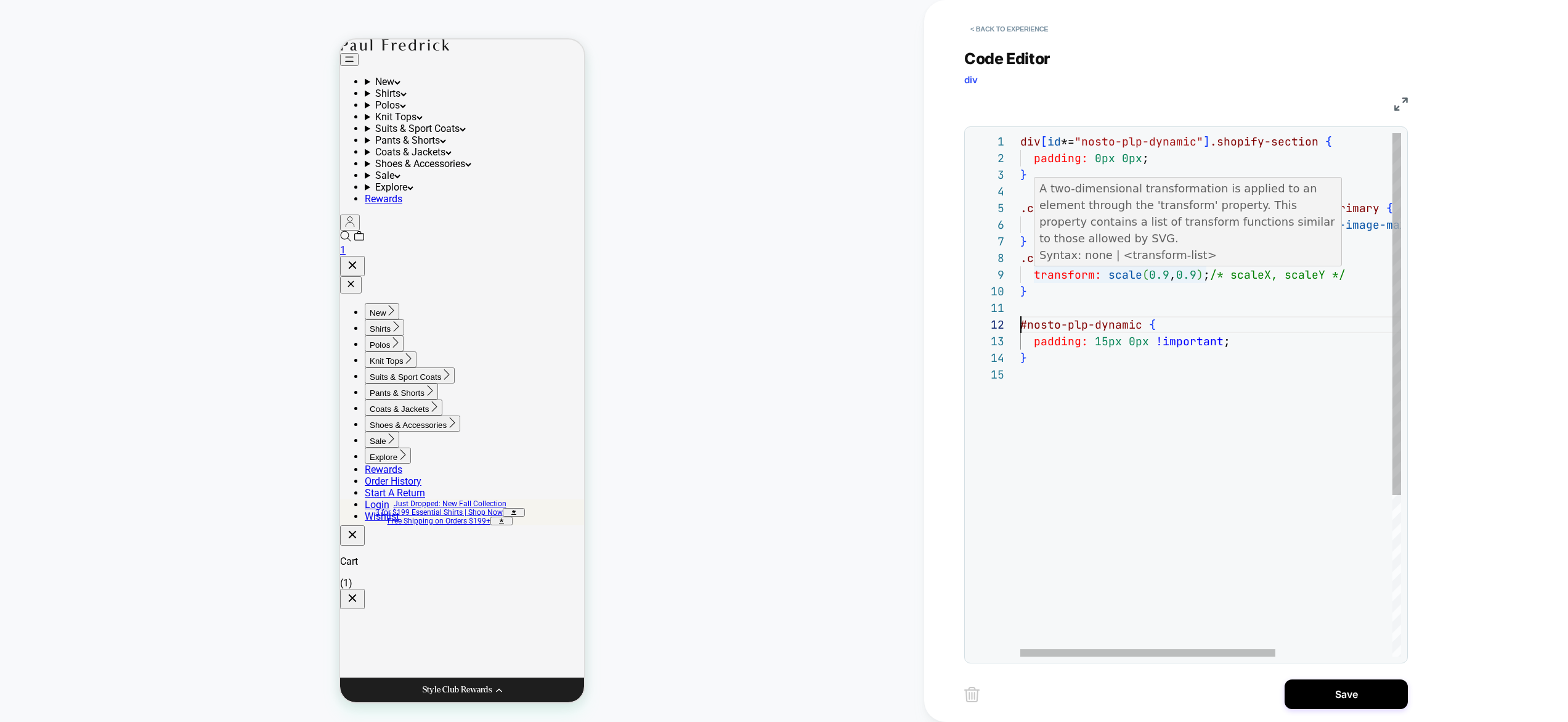
scroll to position [133, 53]
click at [1076, 275] on div "div [ id *= "nosto-plp-dynamic" ] .shopify-section { padding: 0px 0px ; } .caro…" at bounding box center [1298, 511] width 555 height 756
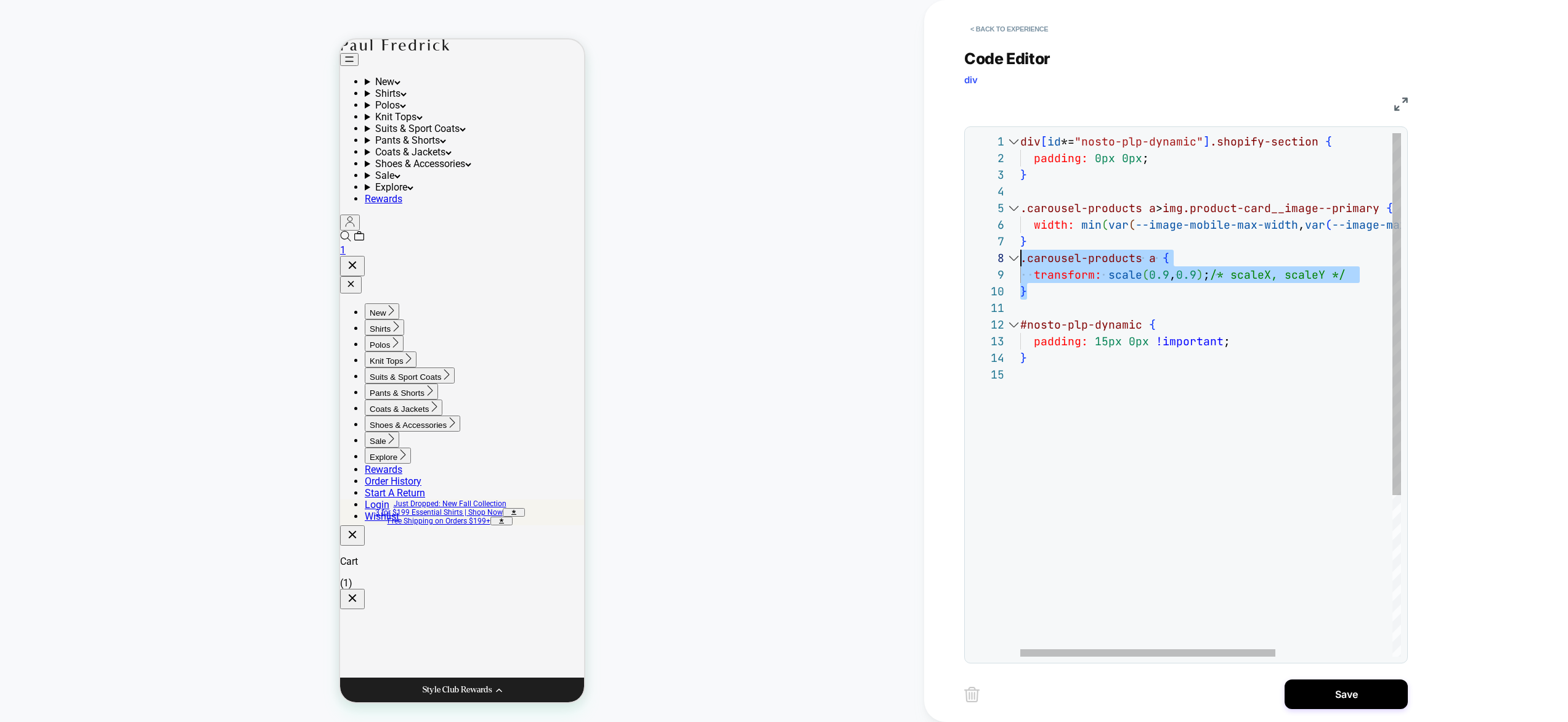
scroll to position [117, 0]
drag, startPoint x: 1050, startPoint y: 294, endPoint x: 1018, endPoint y: 259, distance: 47.4
click at [1020, 259] on div "div [ id *= "nosto-plp-dynamic" ] .shopify-section { padding: 0px 0px ; } .caro…" at bounding box center [1298, 511] width 555 height 756
click at [1214, 291] on div "div [ id *= "nosto-plp-dynamic" ] .shopify-section { padding: 0px 0px ; } .caro…" at bounding box center [1298, 511] width 555 height 756
drag, startPoint x: 1218, startPoint y: 274, endPoint x: 1356, endPoint y: 275, distance: 138.0
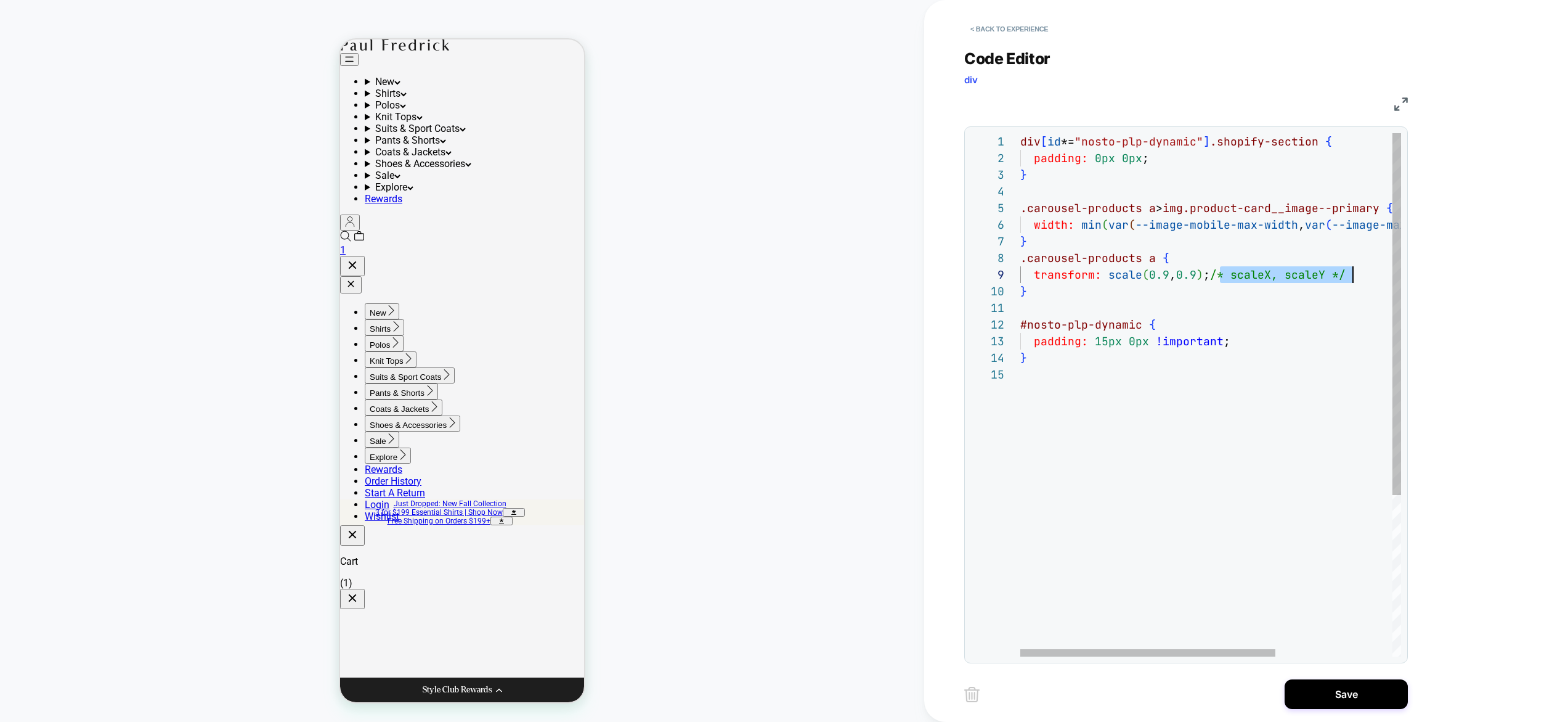
click at [1356, 277] on div "div [ id *= "nosto-plp-dynamic" ] .shopify-section { padding: 0px 0px ; } .caro…" at bounding box center [1298, 511] width 555 height 756
drag, startPoint x: 1044, startPoint y: 301, endPoint x: 1004, endPoint y: 258, distance: 58.7
click at [1020, 258] on div "div [ id *= "nosto-plp-dynamic" ] .shopify-section { padding: 0px 0px ; } .caro…" at bounding box center [1298, 511] width 555 height 756
click at [1241, 287] on div "div [ id *= "nosto-plp-dynamic" ] .shopify-section { padding: 0px 0px ; } .caro…" at bounding box center [1298, 511] width 555 height 756
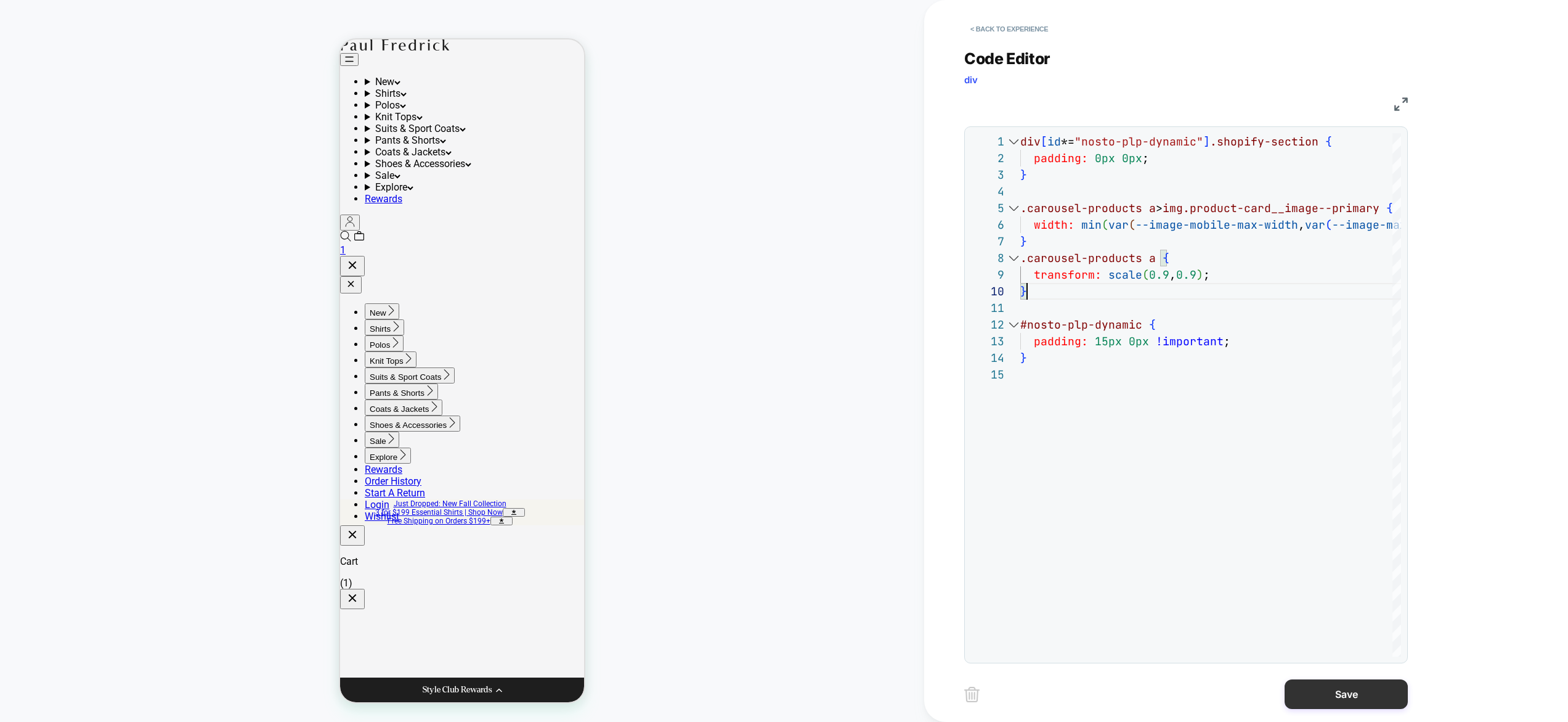
type textarea "**********"
click at [1330, 686] on button "Save" at bounding box center [1346, 694] width 123 height 30
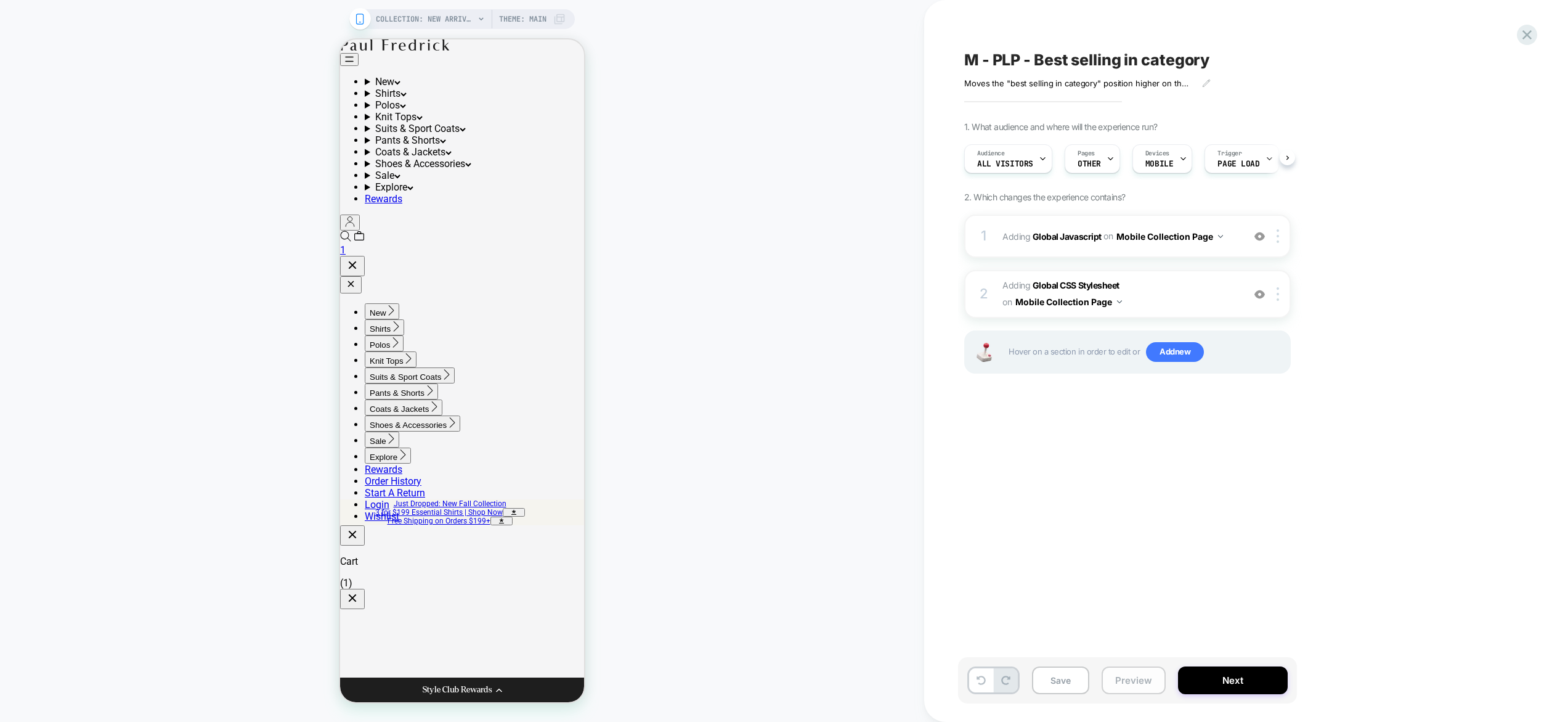
click at [1152, 679] on button "Preview" at bounding box center [1133, 680] width 64 height 28
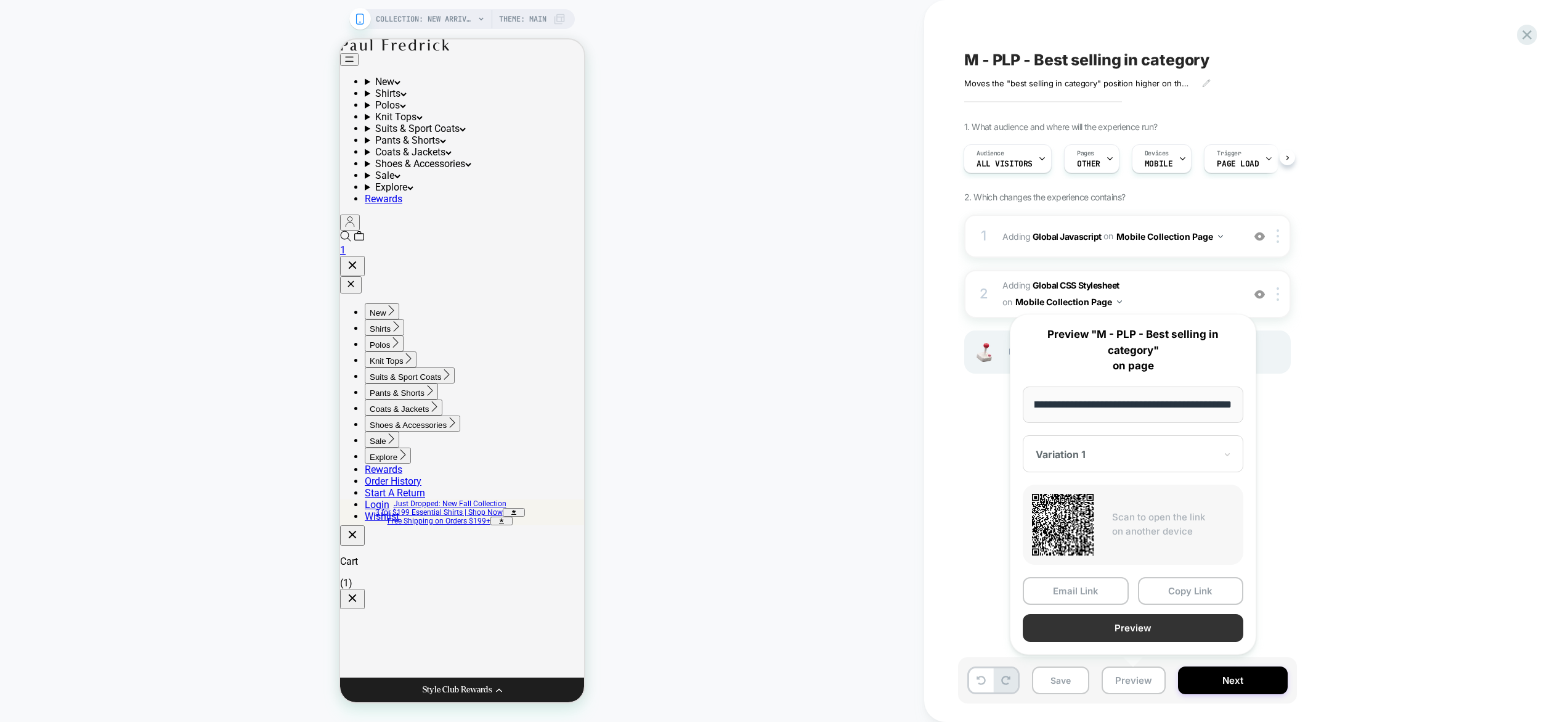
scroll to position [0, 0]
click at [1151, 625] on button "Preview" at bounding box center [1133, 627] width 220 height 28
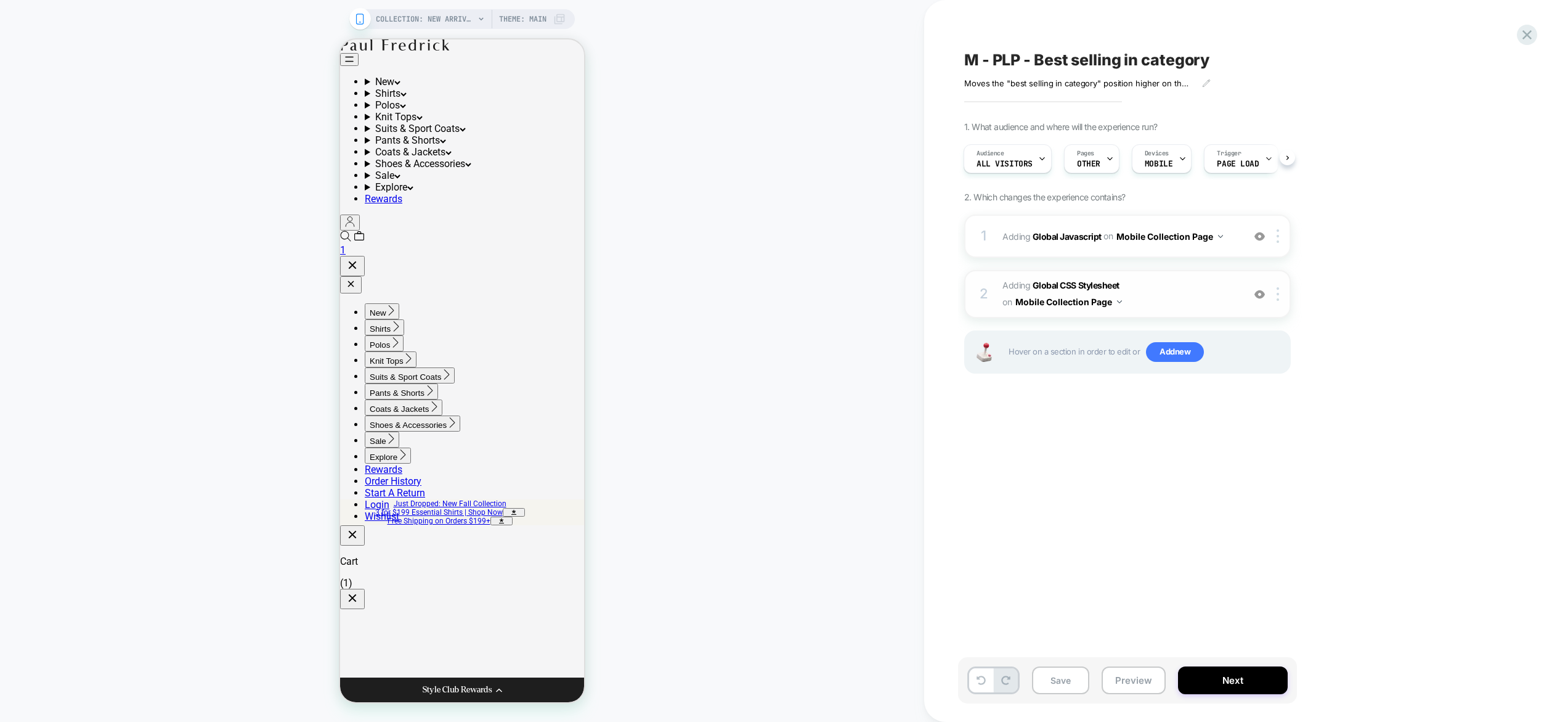
click at [1192, 293] on span "Adding Global CSS Stylesheet on Mobile Collection Page" at bounding box center [1120, 294] width 235 height 33
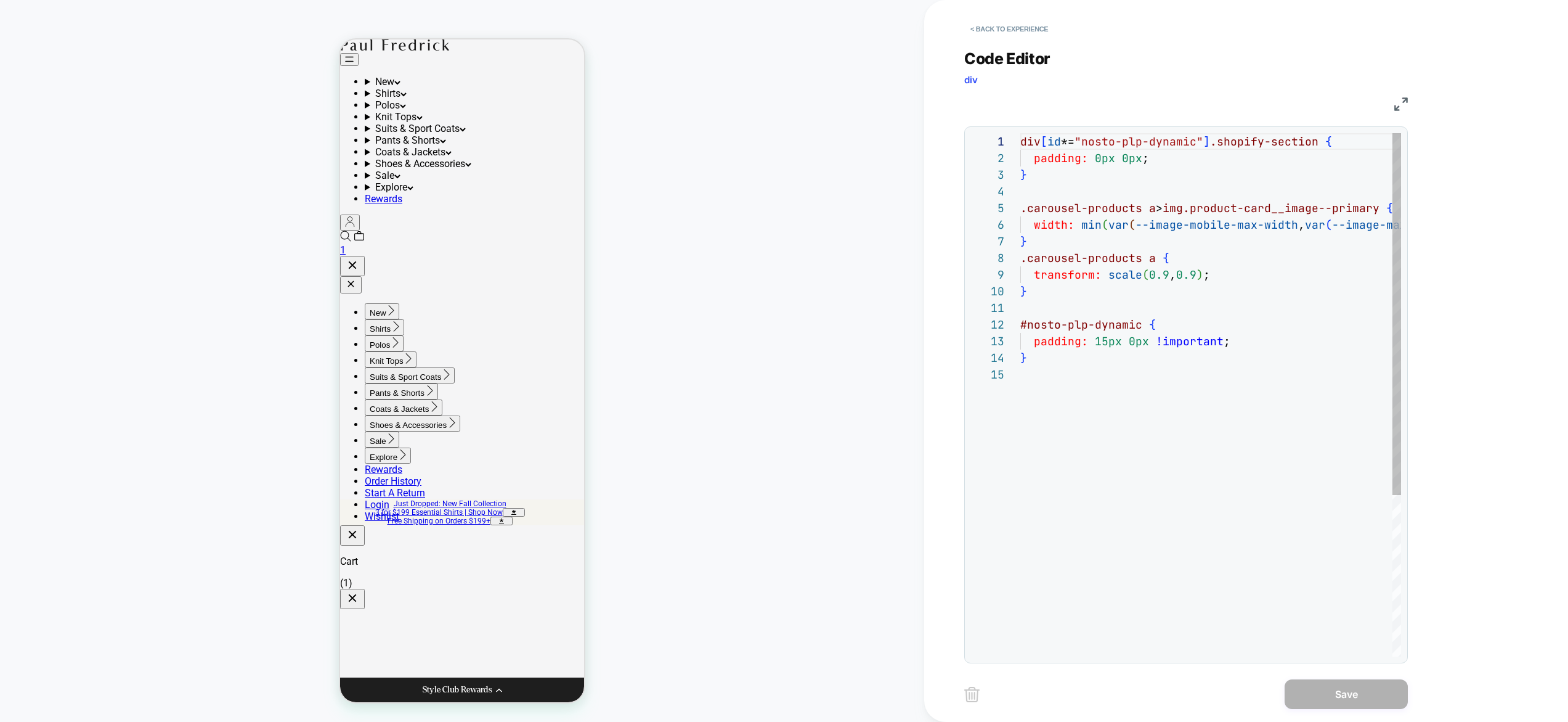
scroll to position [167, 0]
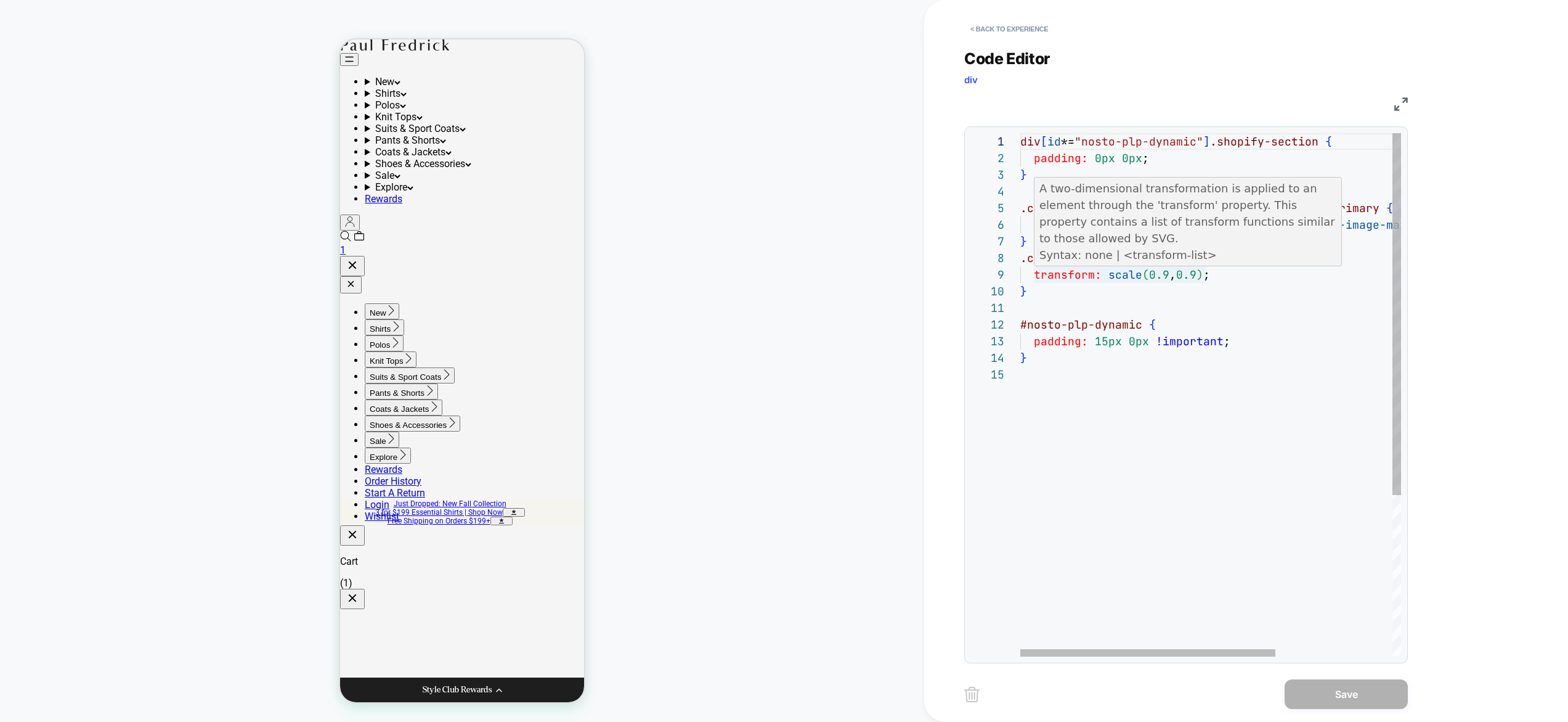
click at [1205, 272] on div "div [ id *= "nosto-plp-dynamic" ] .shopify-section { padding: 0px 0px ; } .caro…" at bounding box center [1298, 511] width 555 height 756
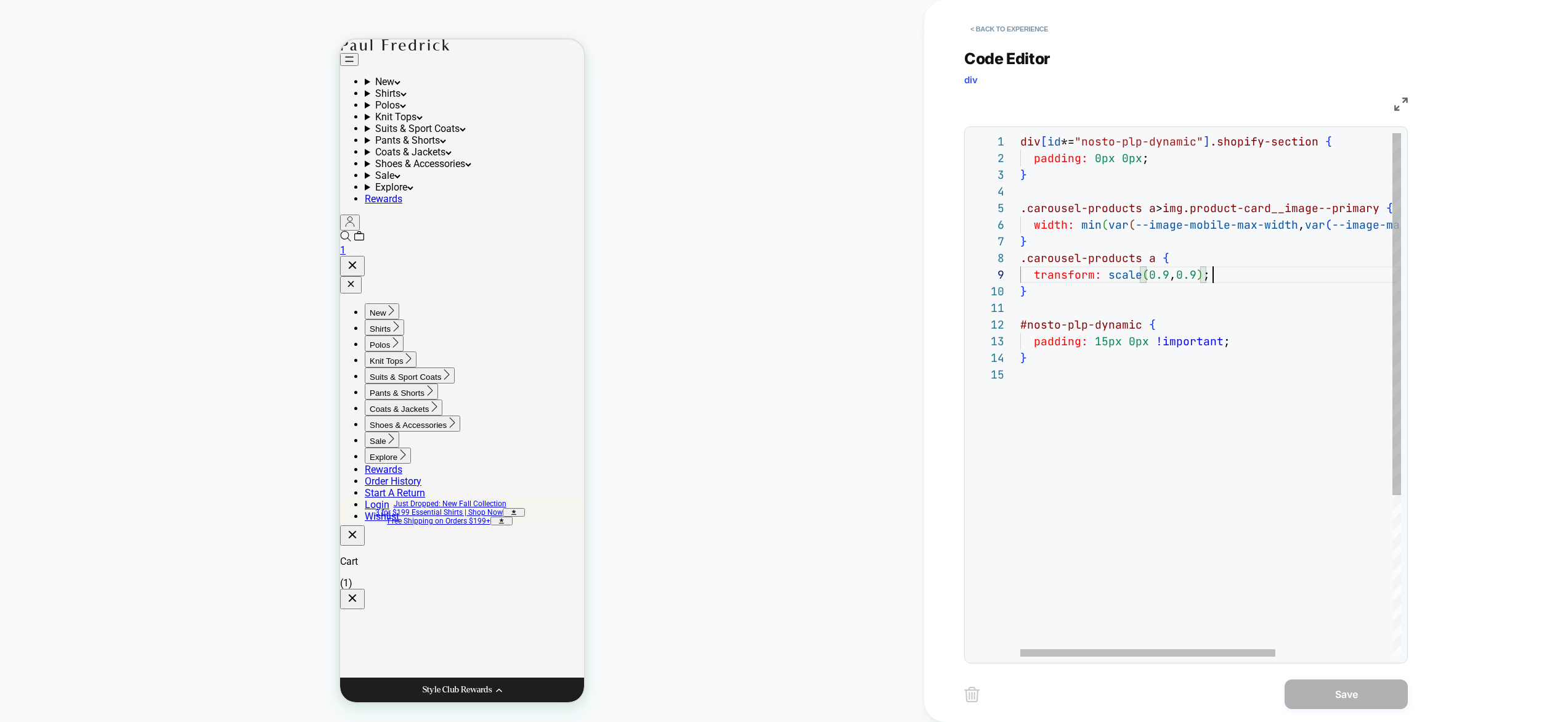
scroll to position [133, 193]
click at [1257, 279] on div "div [ id *= "nosto-plp-dynamic" ] .shopify-section { padding: 0px 0px ; } .caro…" at bounding box center [1298, 511] width 555 height 756
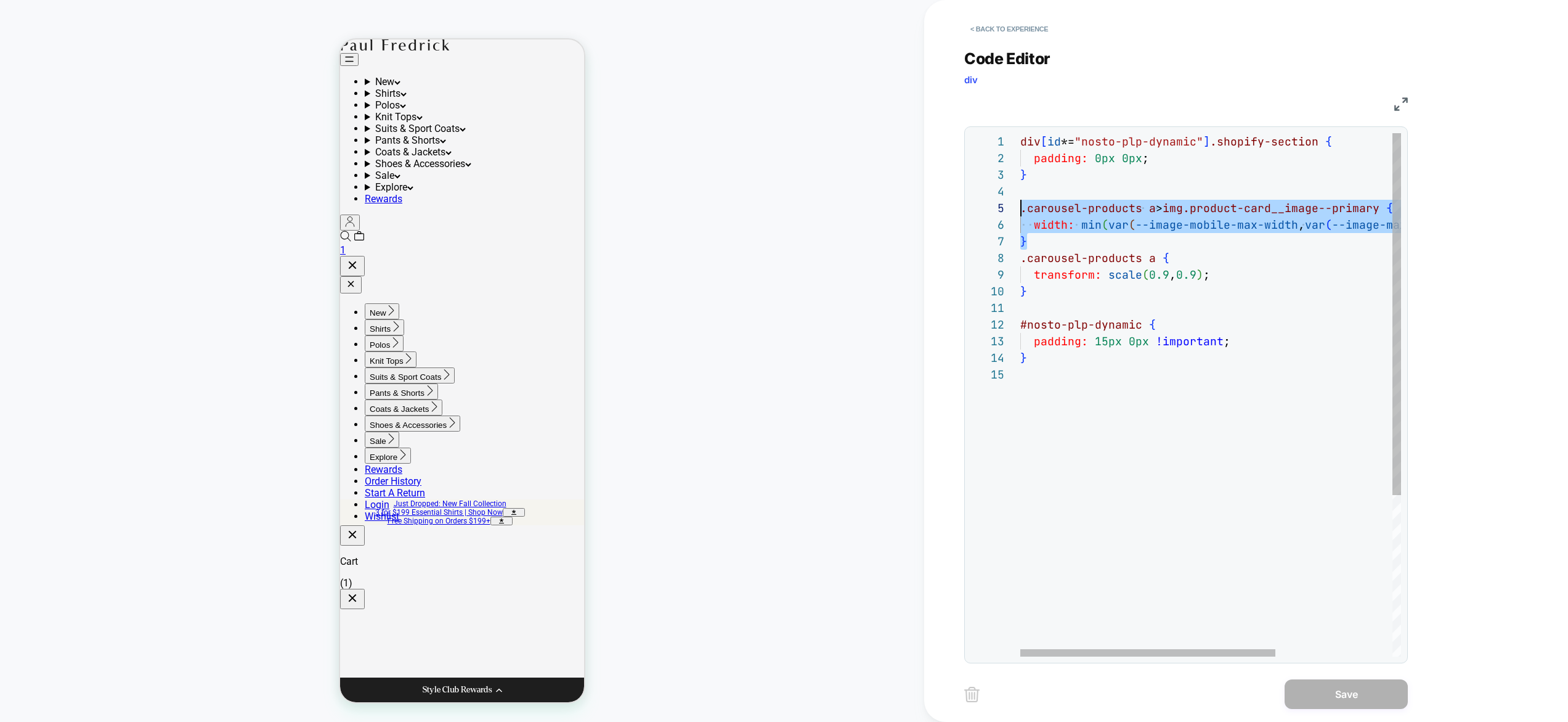
scroll to position [67, 0]
drag, startPoint x: 1047, startPoint y: 239, endPoint x: 1000, endPoint y: 211, distance: 54.7
click at [1020, 211] on div "div [ id *= "nosto-plp-dynamic" ] .shopify-section { padding: 0px 0px ; } .caro…" at bounding box center [1298, 511] width 555 height 756
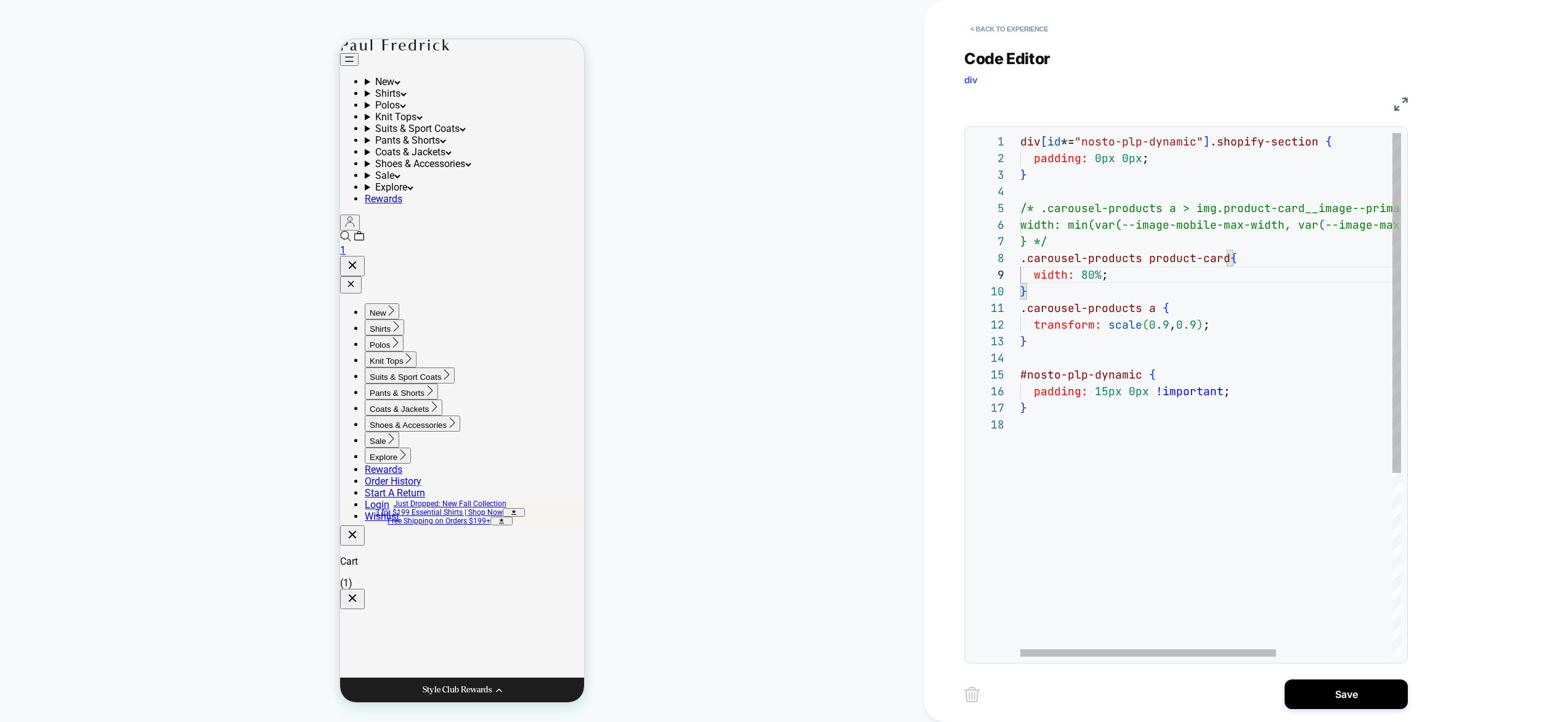
scroll to position [133, 86]
click at [1245, 281] on div "div [ id *= "nosto-plp-dynamic" ] .shopify-section { padding: 0px 0px ; } /* .c…" at bounding box center [1297, 536] width 554 height 806
type textarea "**********"
click at [1305, 689] on button "Save" at bounding box center [1346, 694] width 123 height 30
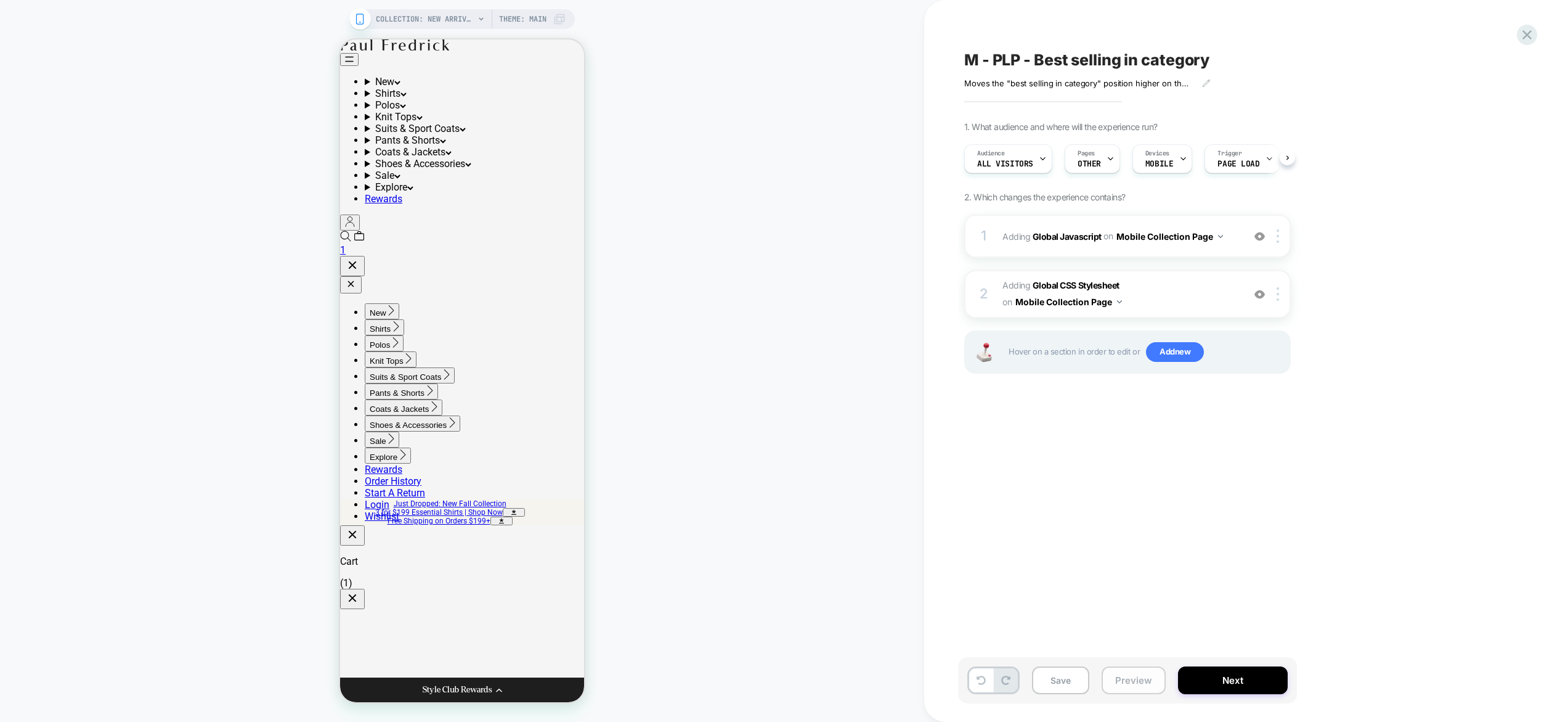
scroll to position [0, 1]
click at [1157, 673] on button "Preview" at bounding box center [1133, 680] width 64 height 28
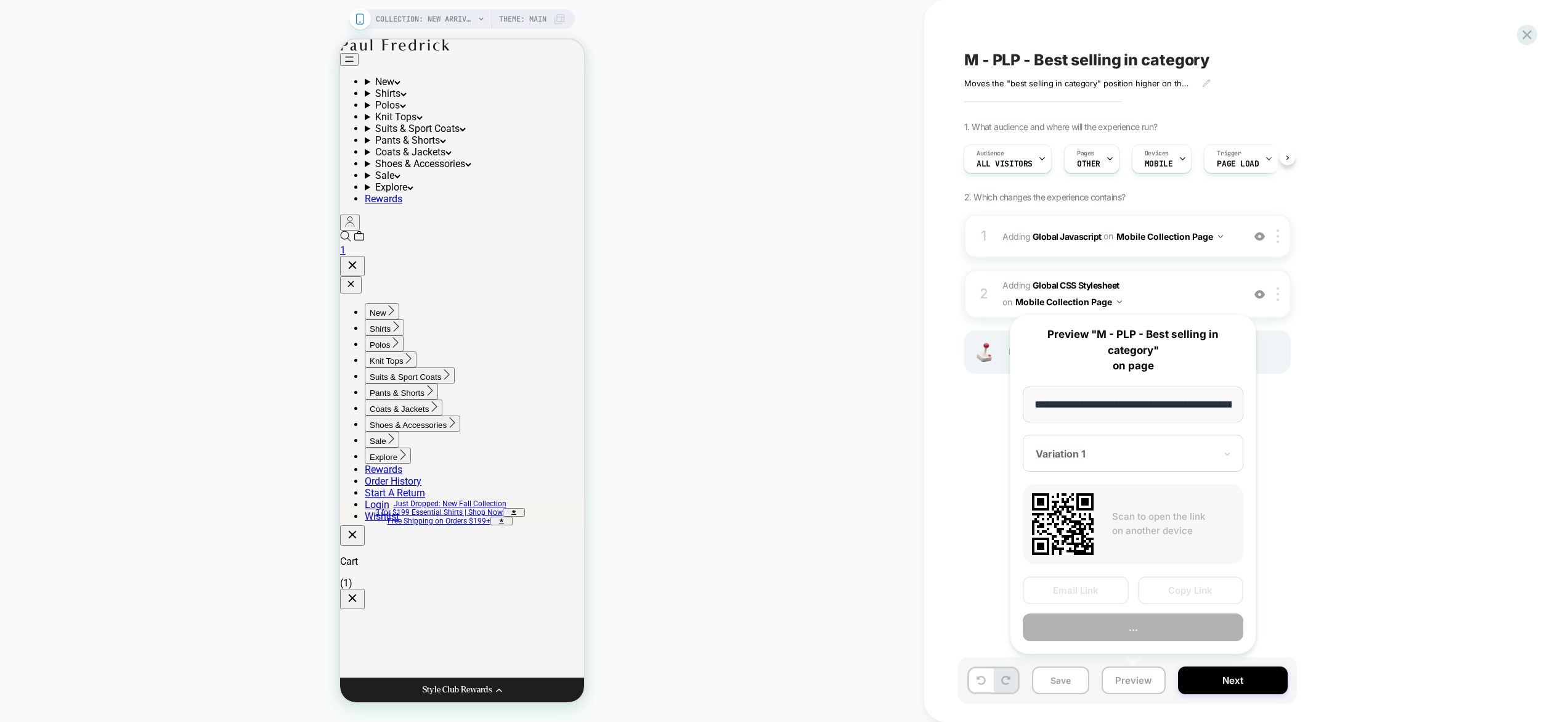
scroll to position [0, 165]
click at [1153, 635] on button "Preview" at bounding box center [1133, 627] width 220 height 28
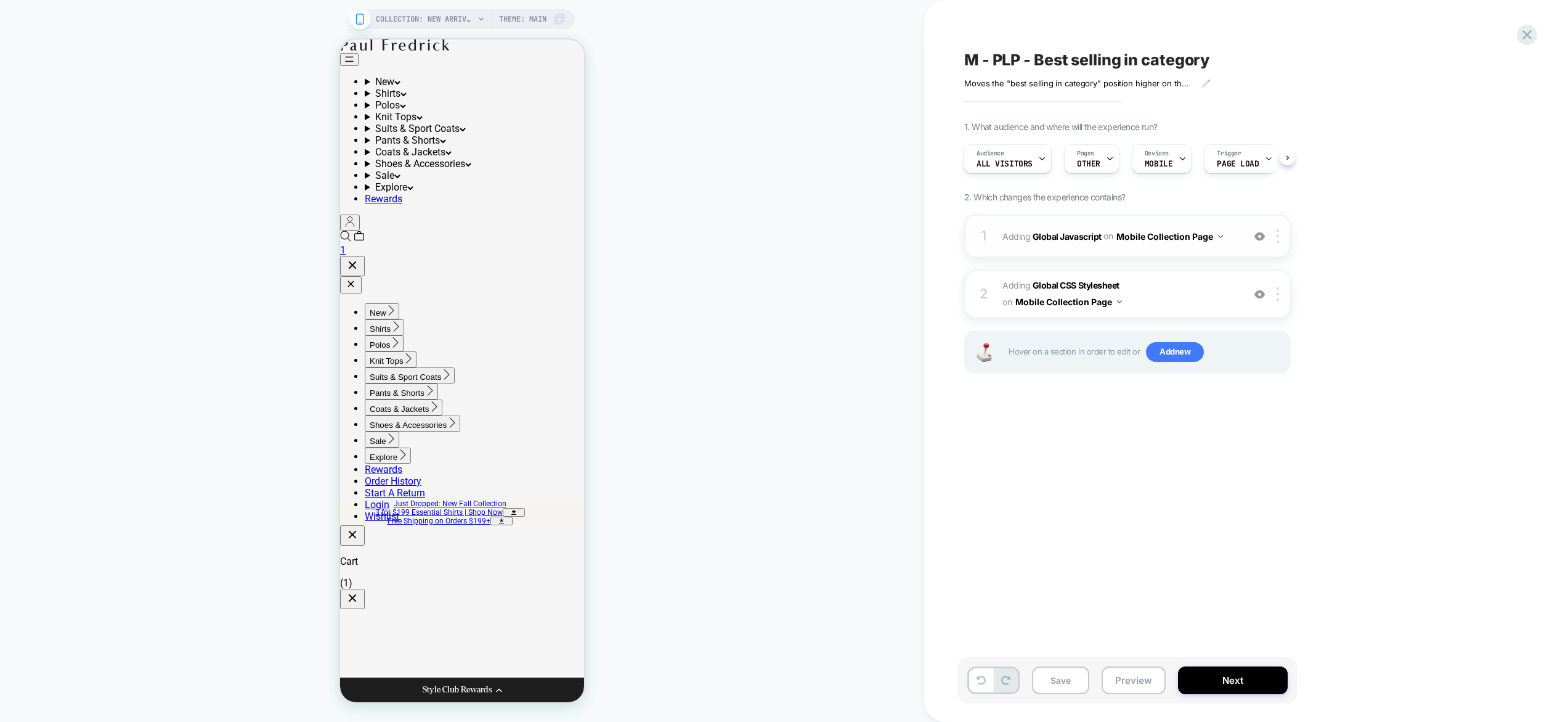
click at [1148, 251] on div "1 Adding Global Javascript on Mobile Collection Page Add Before Add After Copy …" at bounding box center [1127, 236] width 327 height 43
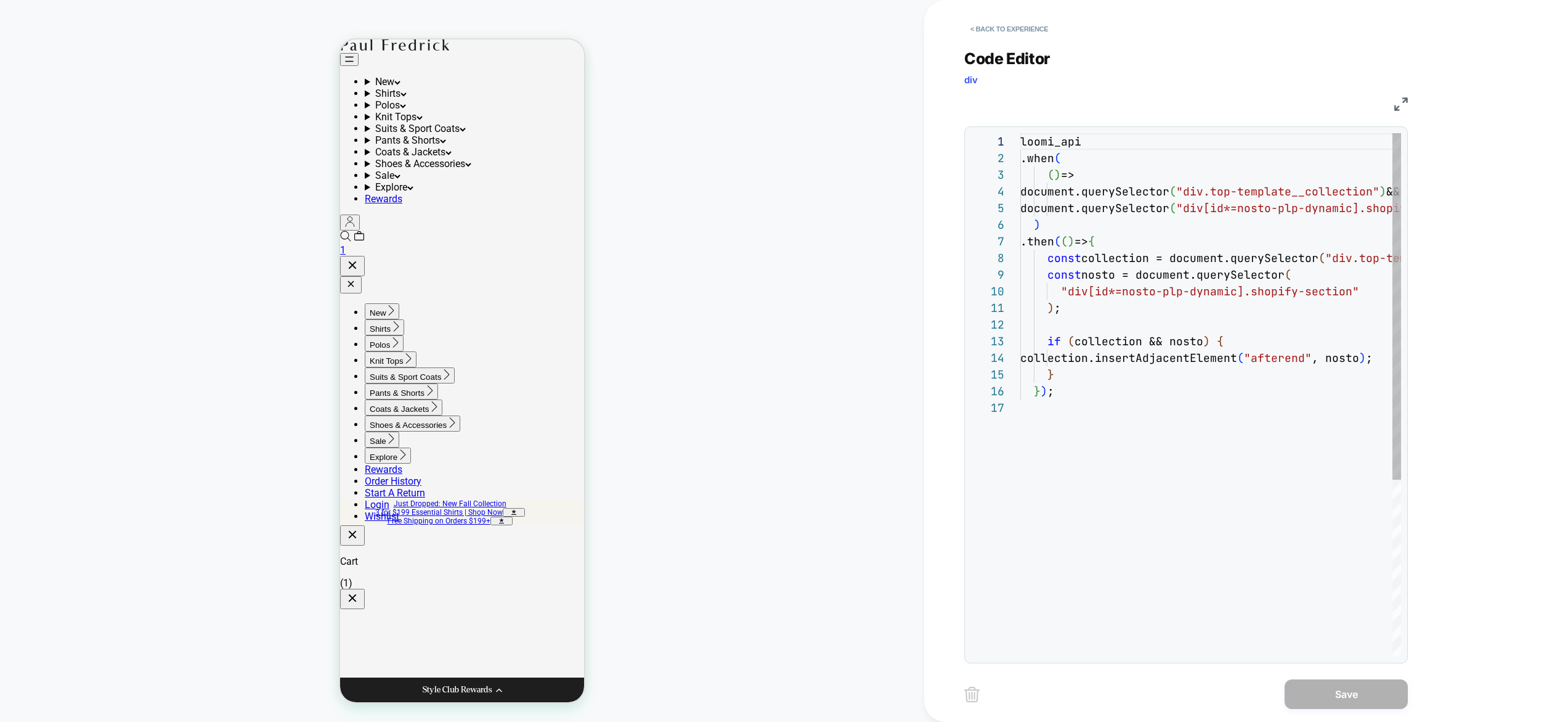
scroll to position [167, 0]
click at [1026, 25] on button "< Back to experience" at bounding box center [1009, 29] width 90 height 19
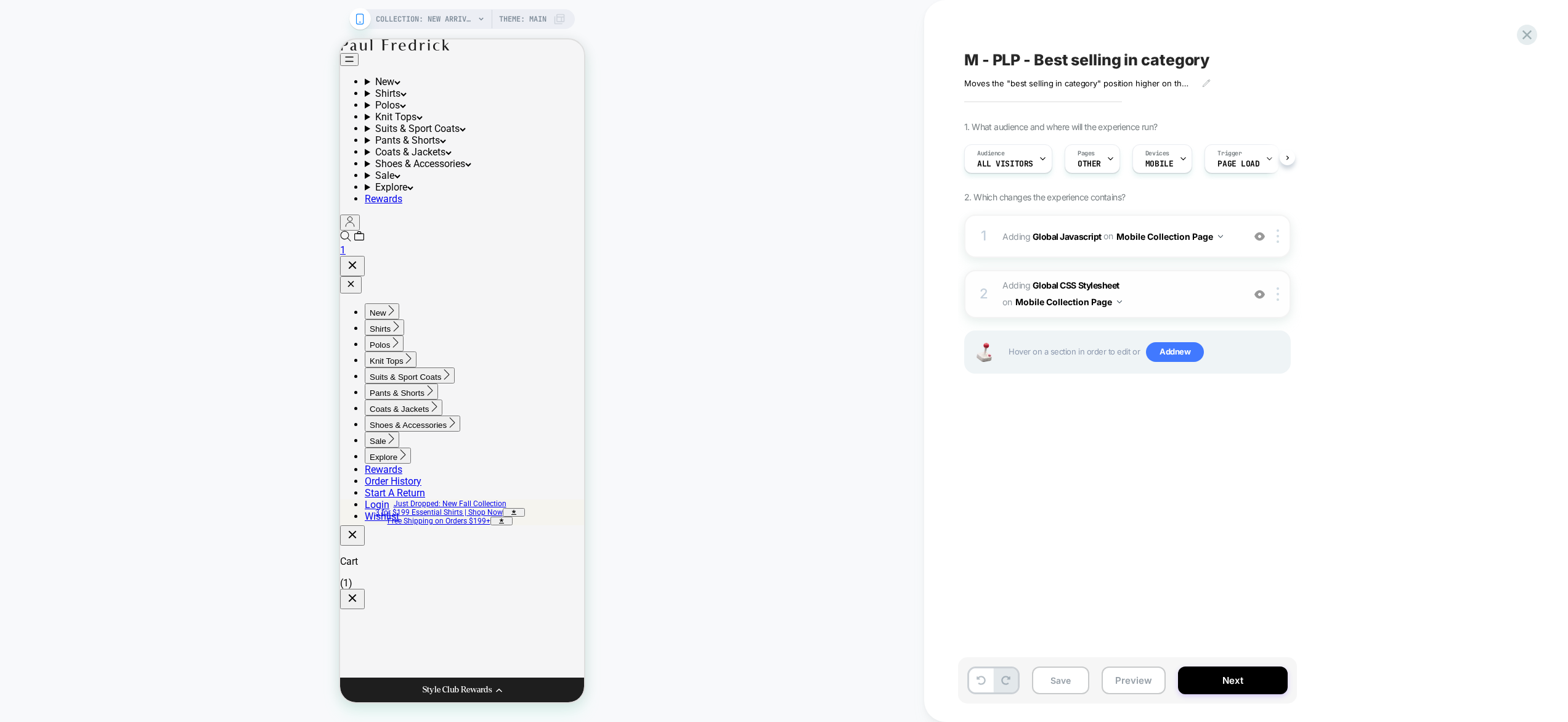
scroll to position [0, 1]
click at [1185, 283] on span "Adding Global CSS Stylesheet on Mobile Collection Page" at bounding box center [1120, 294] width 235 height 33
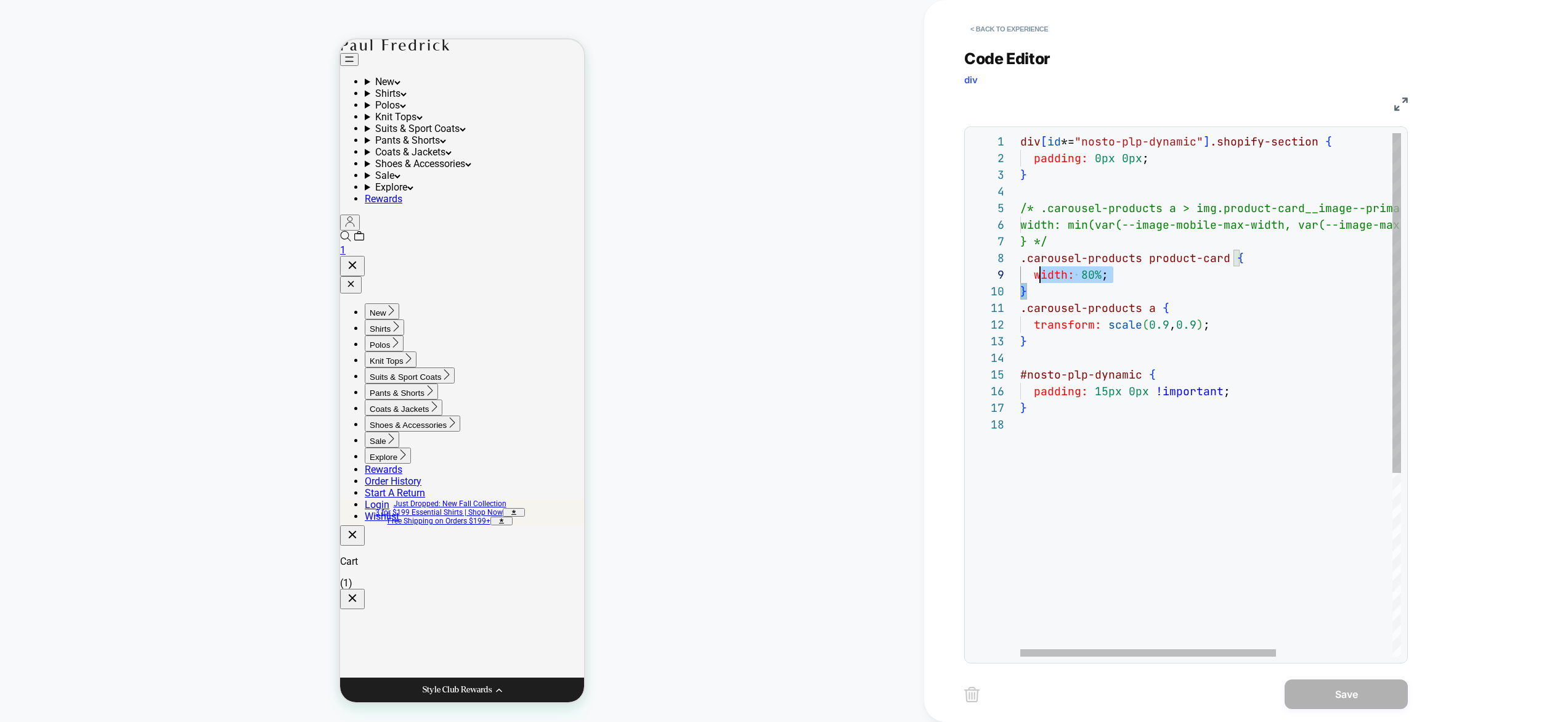
scroll to position [117, 0]
drag, startPoint x: 1065, startPoint y: 290, endPoint x: 1020, endPoint y: 261, distance: 53.5
click at [1020, 261] on div "div [ id *= "nosto-plp-dynamic" ] .shopify-section { padding: 0px 0px ; } /* .c…" at bounding box center [1297, 536] width 554 height 806
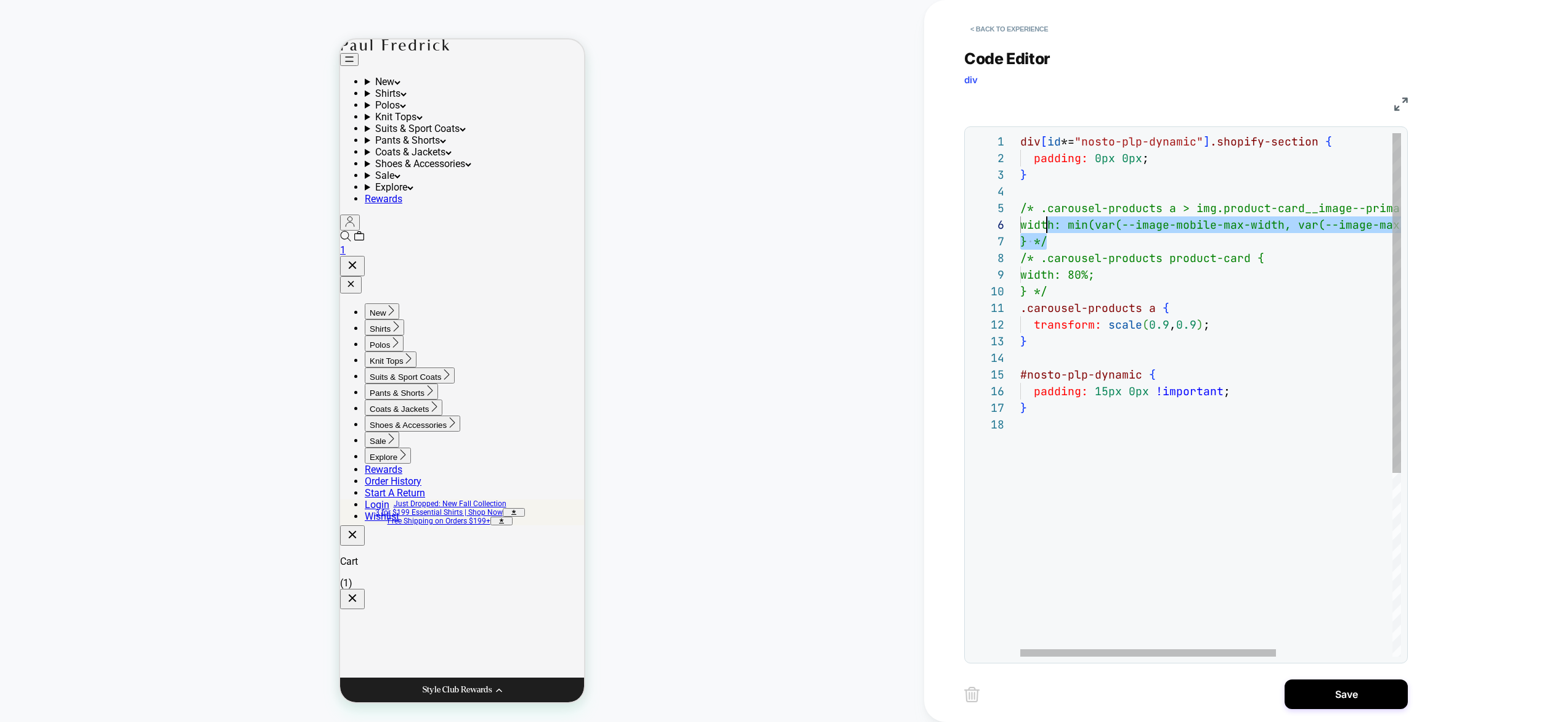
scroll to position [67, 0]
drag, startPoint x: 1059, startPoint y: 236, endPoint x: 1019, endPoint y: 212, distance: 46.6
click at [1020, 212] on div "div [ id *= "nosto-plp-dynamic" ] .shopify-section { padding: 0px 0px ; } /* .c…" at bounding box center [1297, 536] width 554 height 806
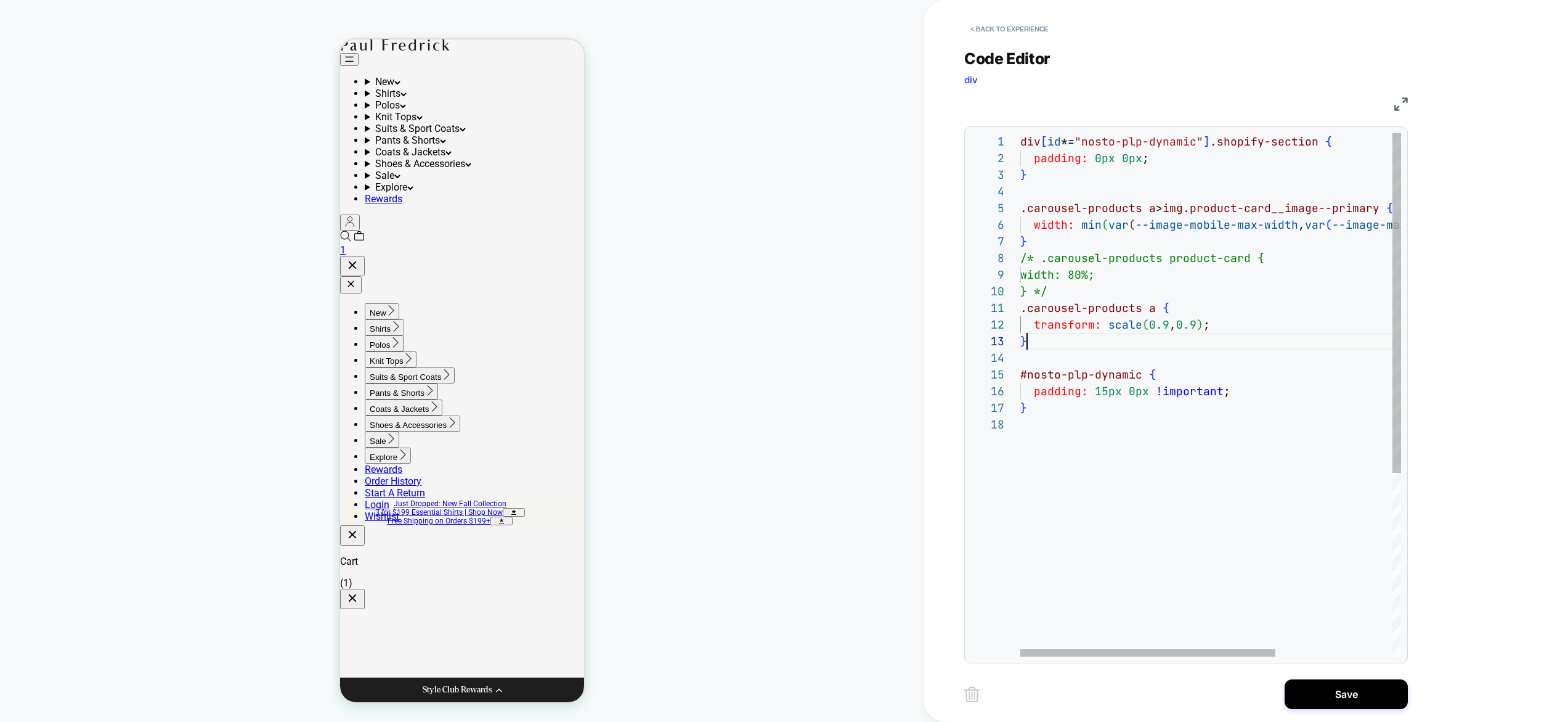
scroll to position [0, 0]
drag, startPoint x: 1076, startPoint y: 344, endPoint x: 1013, endPoint y: 299, distance: 77.4
click at [1020, 299] on div "div [ id *= "nosto-plp-dynamic" ] .shopify-section { padding: 0px 0px ; } .caro…" at bounding box center [1298, 536] width 555 height 806
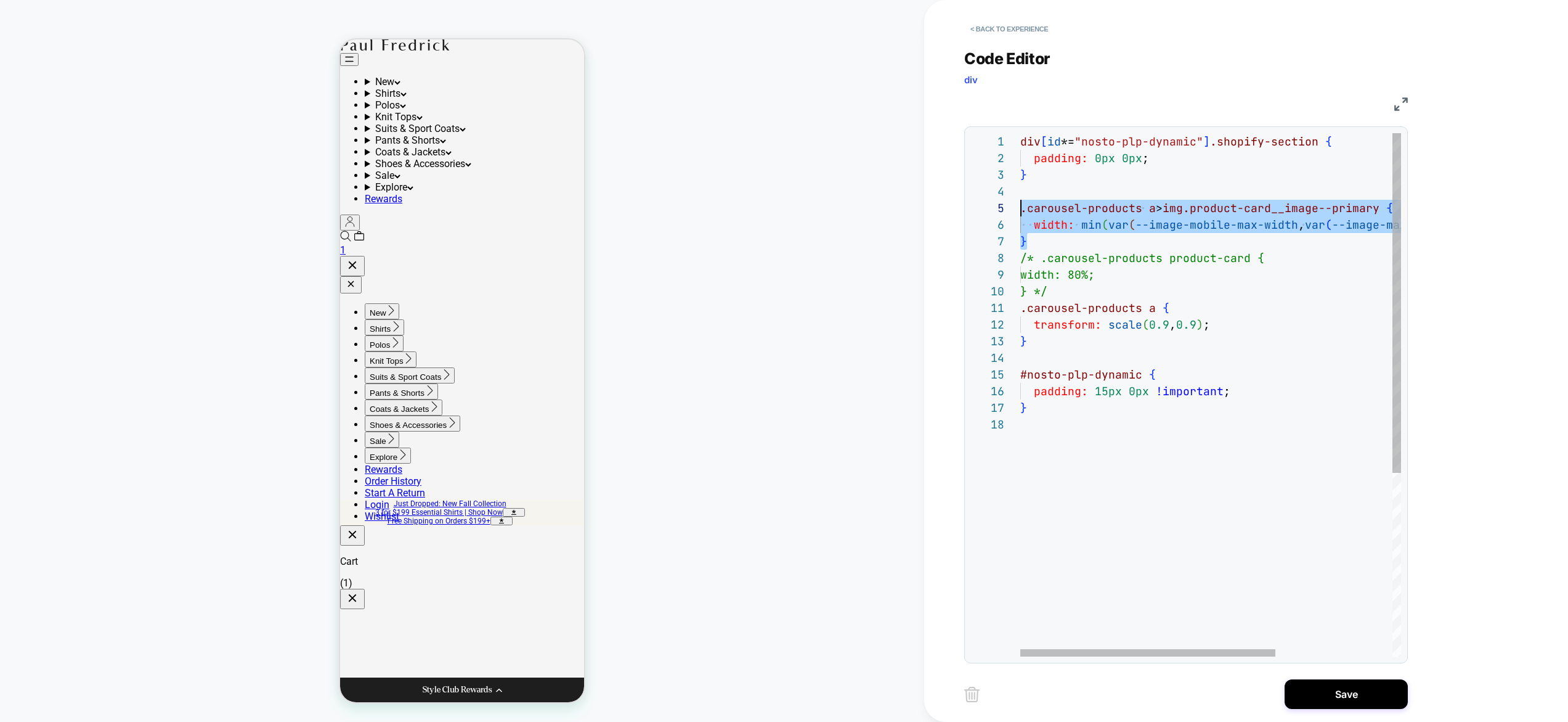
drag, startPoint x: 1039, startPoint y: 233, endPoint x: 1017, endPoint y: 213, distance: 29.7
click at [1020, 213] on div "div [ id *= "nosto-plp-dynamic" ] .shopify-section { padding: 0px 0px ; } .caro…" at bounding box center [1298, 536] width 555 height 806
click at [1197, 226] on div "div [ id *= "nosto-plp-dynamic" ] .shopify-section { padding: 0px 0px ; } .caro…" at bounding box center [1298, 536] width 555 height 806
click at [1197, 211] on div "div [ id *= "nosto-plp-dynamic" ] .shopify-section { padding: 0px 0px ; } .caro…" at bounding box center [1298, 536] width 555 height 806
drag, startPoint x: 1193, startPoint y: 209, endPoint x: 1384, endPoint y: 210, distance: 191.0
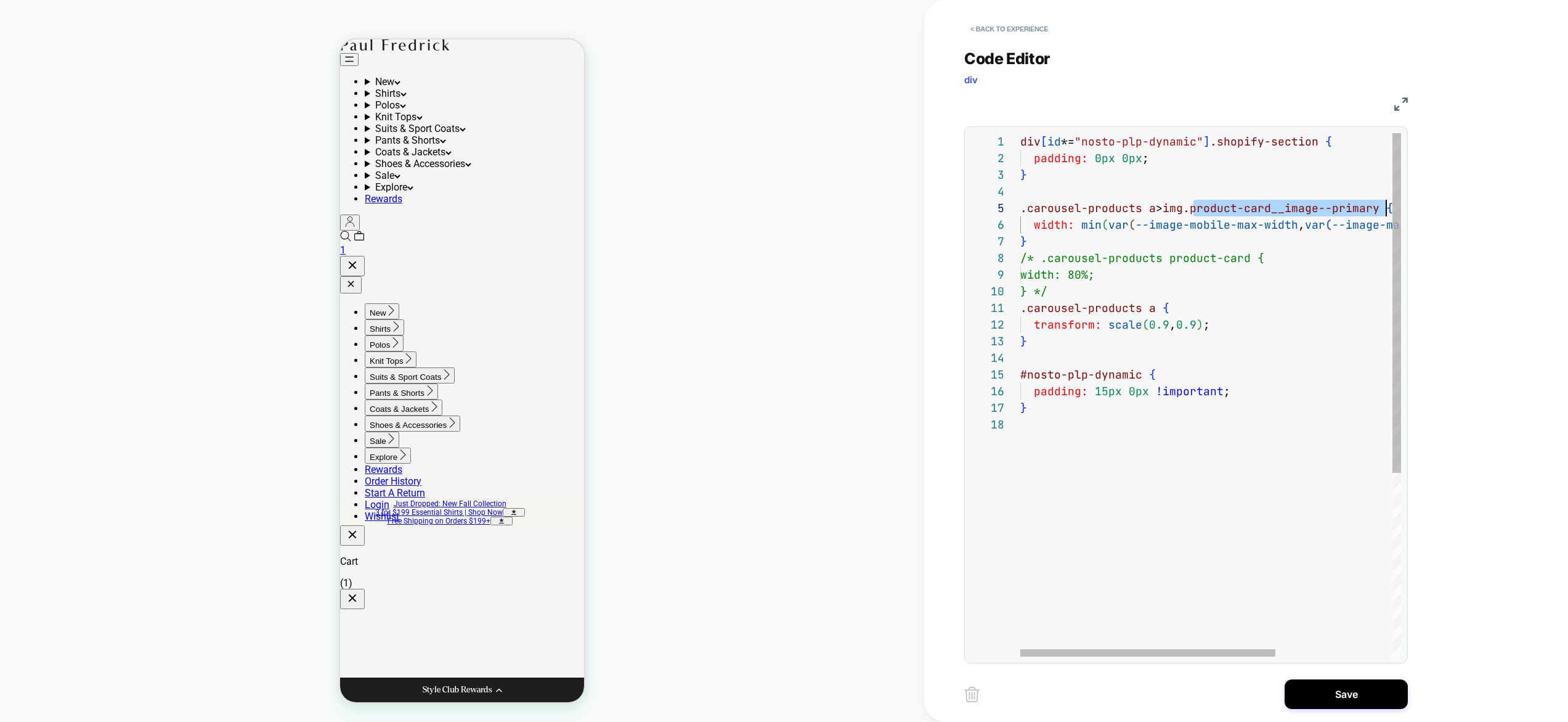
click at [1384, 210] on div "div [ id *= "nosto-plp-dynamic" ] .shopify-section { padding: 0px 0px ; } .caro…" at bounding box center [1298, 536] width 555 height 806
click at [1172, 202] on div "div [ id *= "nosto-plp-dynamic" ] .shopify-section { padding: 0px 0px ; } .caro…" at bounding box center [1298, 536] width 555 height 806
type textarea "**********"
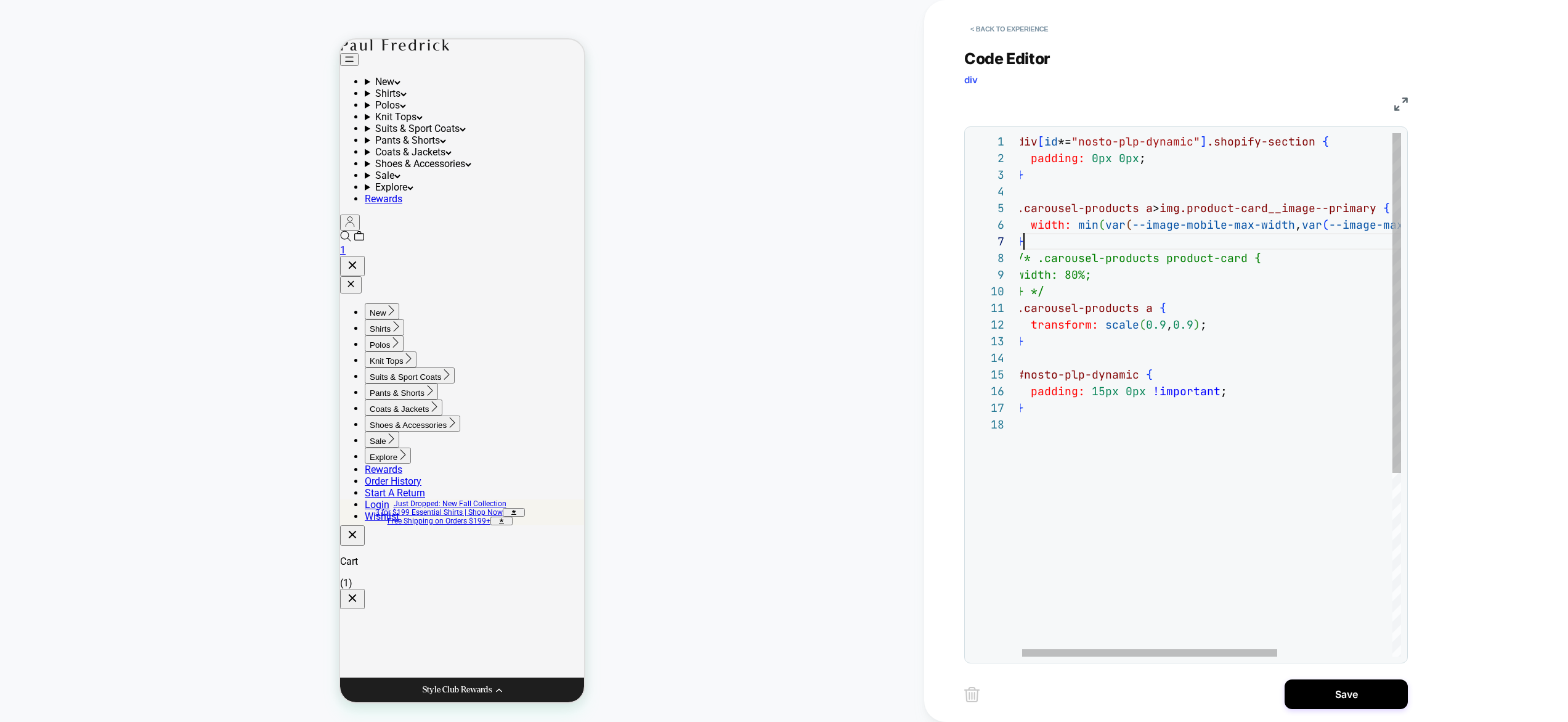
click at [1262, 239] on div "div [ id *= "nosto-plp-dynamic" ] .shopify-section { padding: 0px 0px ; } .caro…" at bounding box center [1295, 536] width 555 height 806
drag, startPoint x: 1125, startPoint y: 292, endPoint x: 1103, endPoint y: 289, distance: 22.2
click at [1103, 289] on div "div [ id *= "nosto-plp-dynamic" ] .shopify-section { padding: 0px 0px ; } .caro…" at bounding box center [1298, 536] width 555 height 806
click at [1308, 695] on button "Save" at bounding box center [1346, 694] width 123 height 30
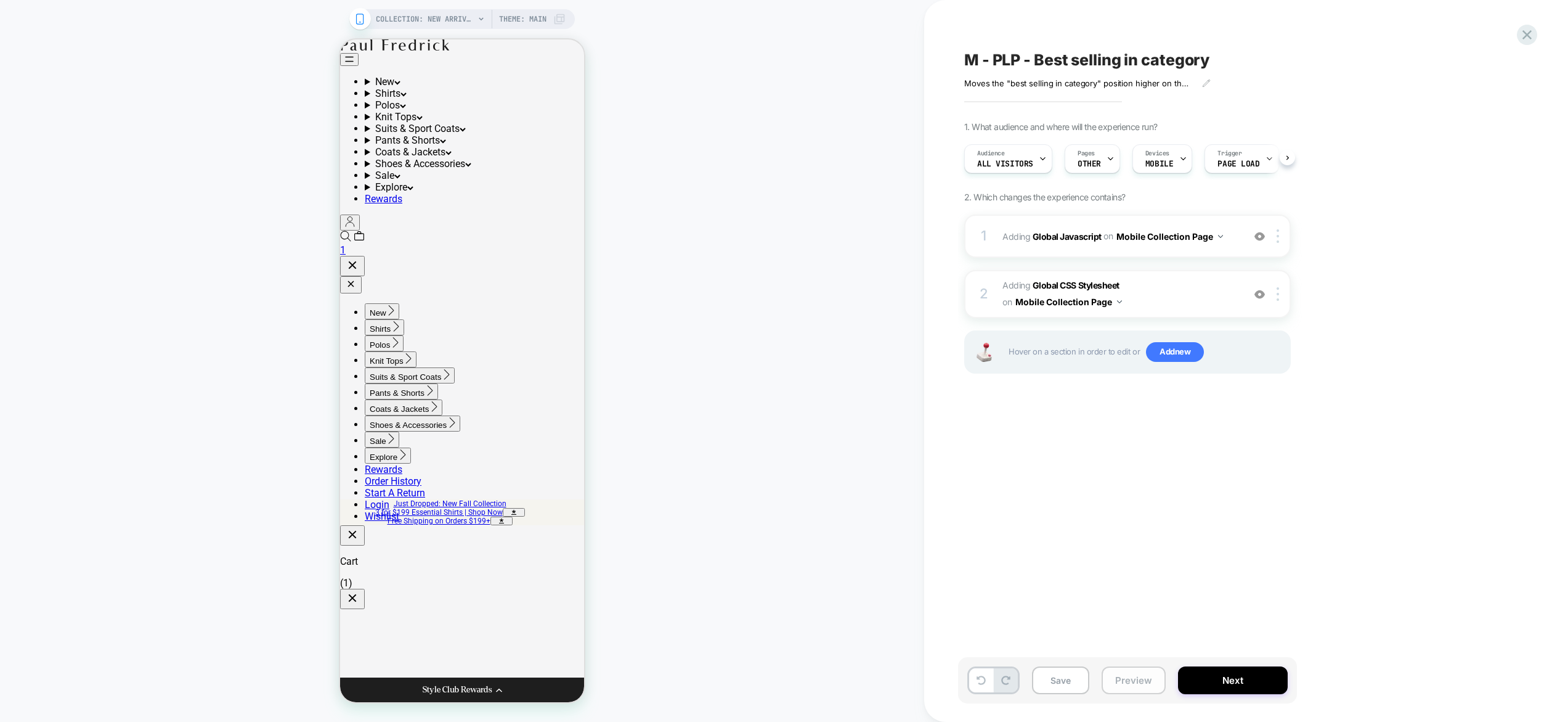
click at [1142, 681] on button "Preview" at bounding box center [1133, 680] width 64 height 28
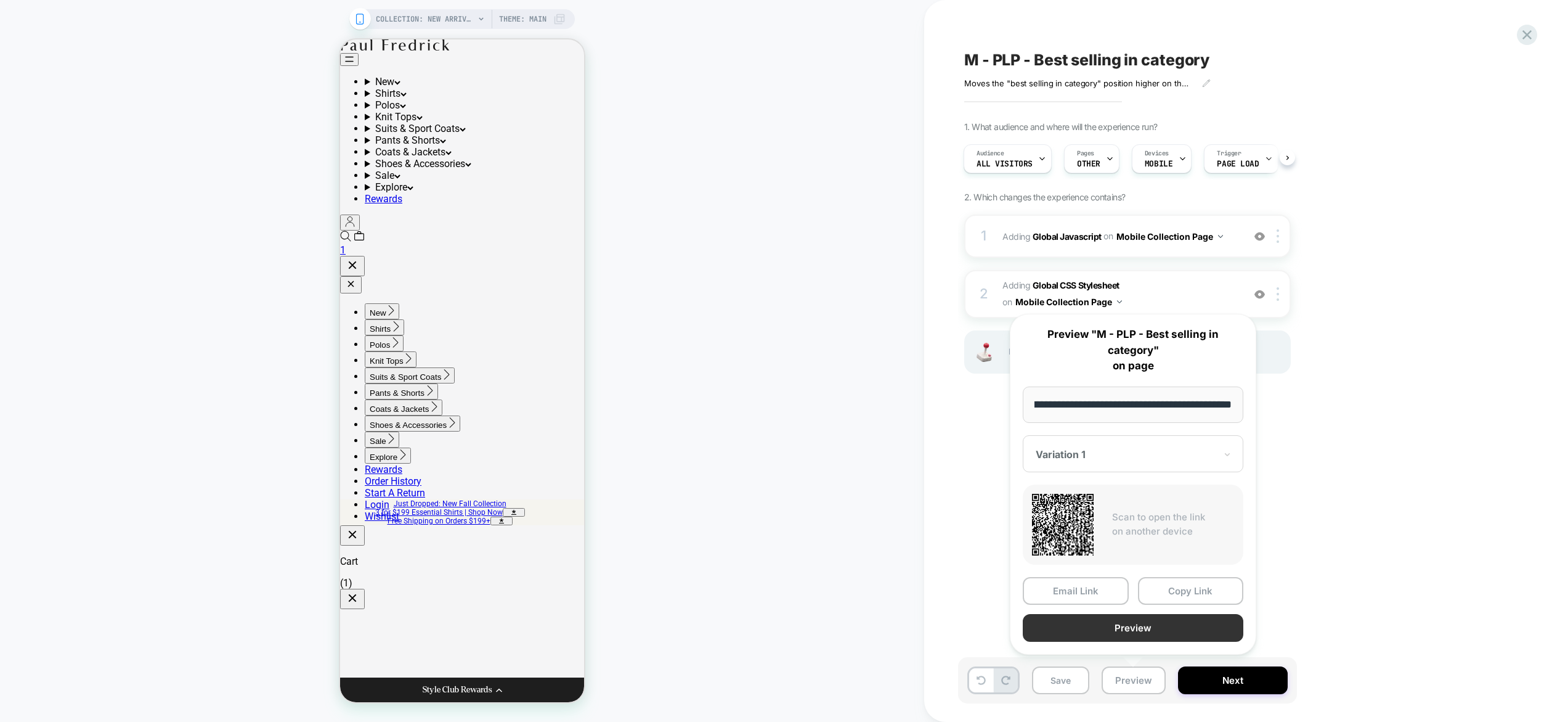
scroll to position [0, 0]
click at [1142, 631] on button "Preview" at bounding box center [1133, 627] width 220 height 28
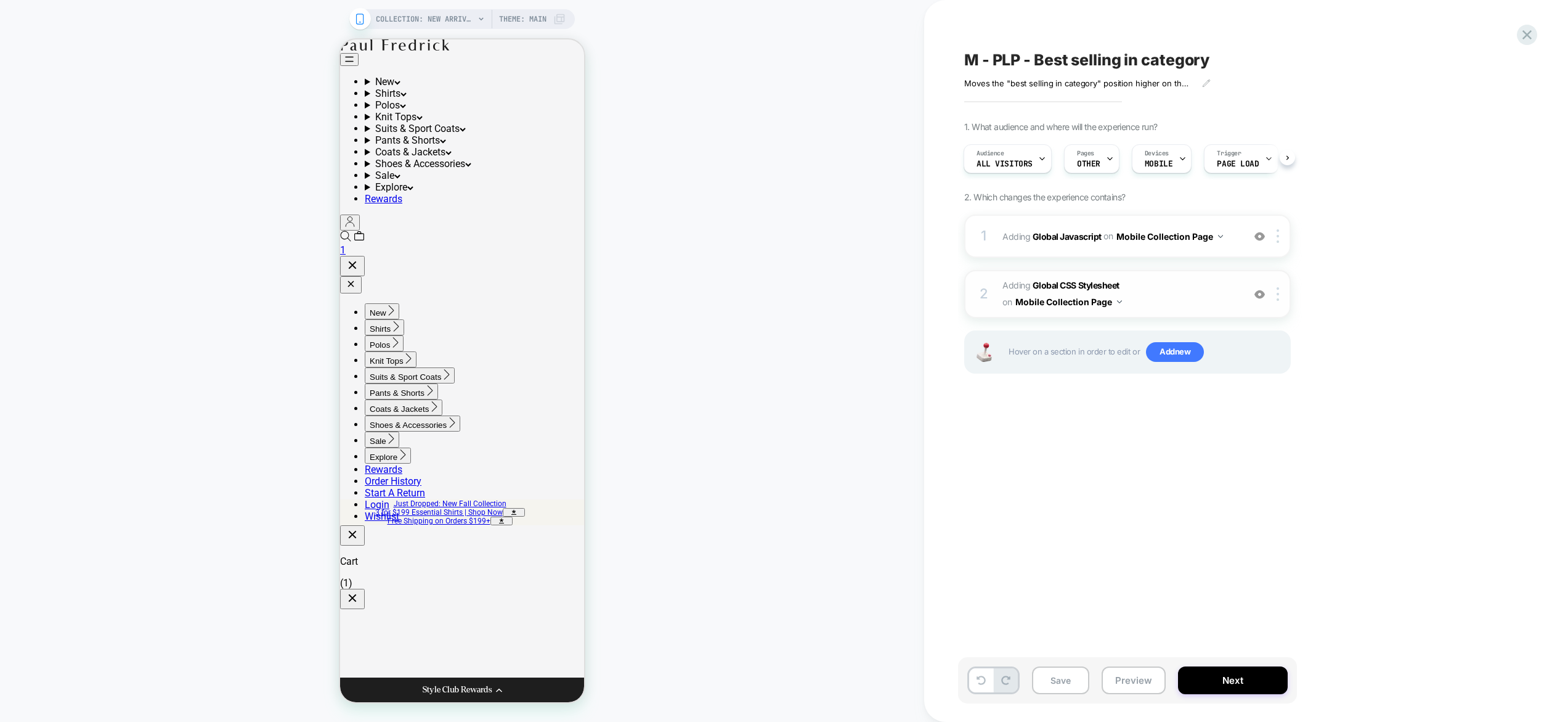
click at [1161, 284] on span "Adding Global CSS Stylesheet on Mobile Collection Page" at bounding box center [1120, 294] width 235 height 33
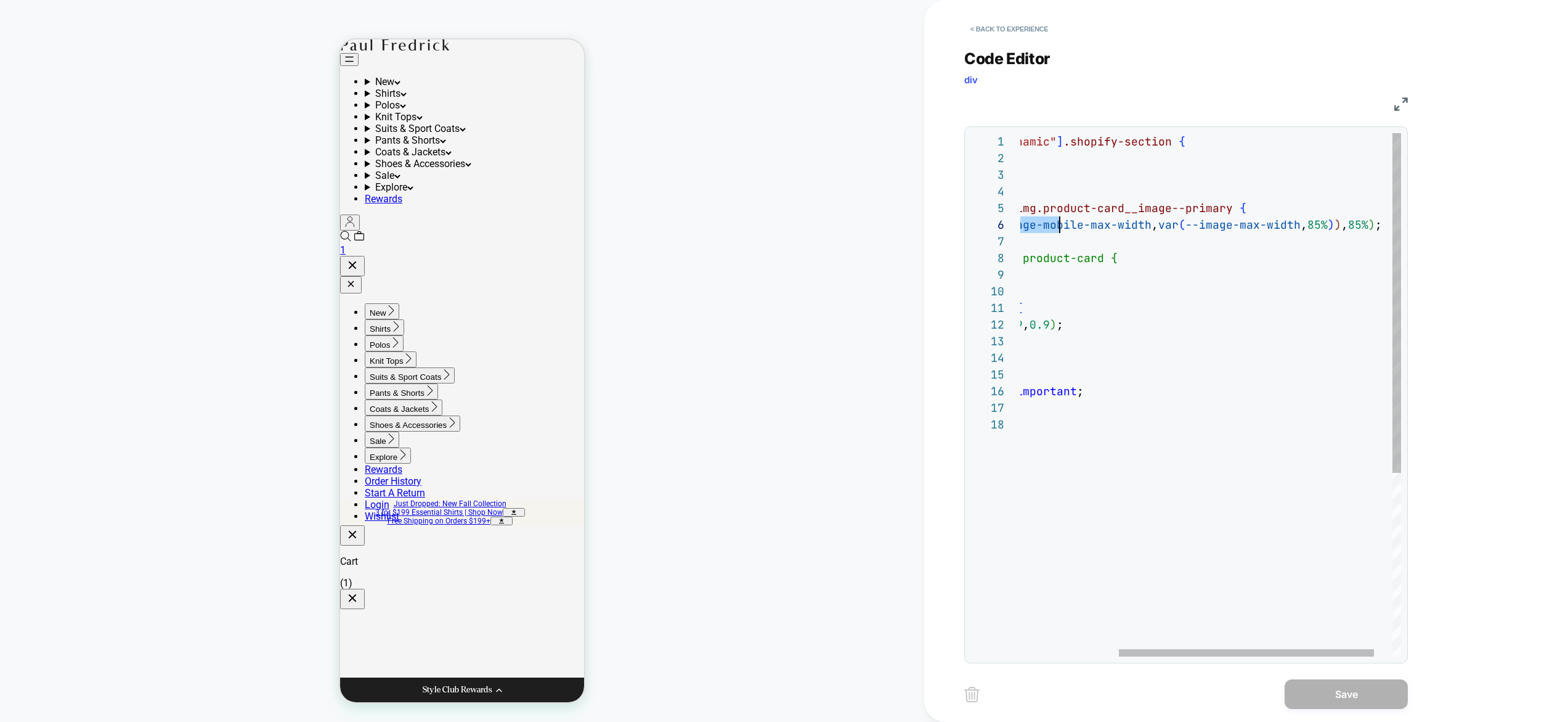
scroll to position [83, 0]
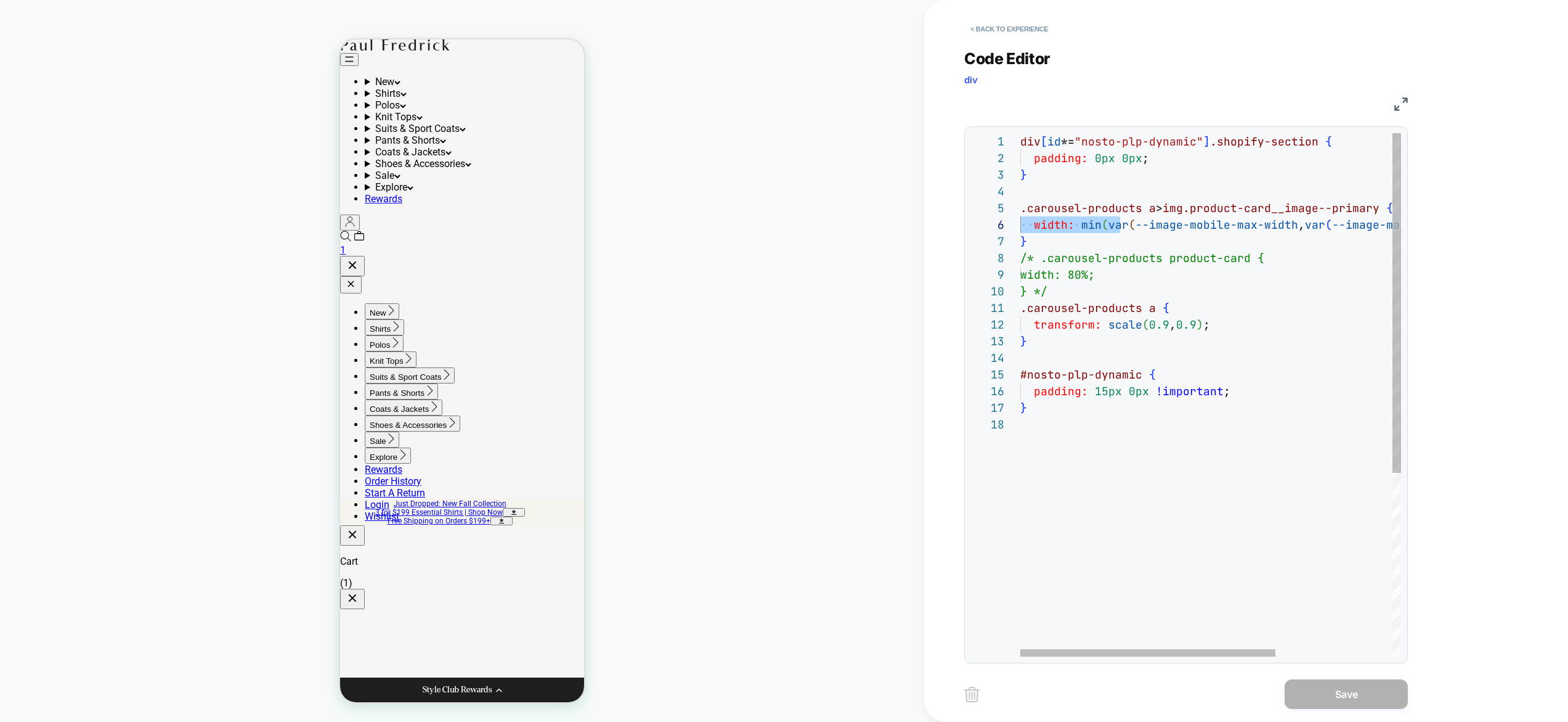
drag, startPoint x: 1120, startPoint y: 224, endPoint x: 1015, endPoint y: 217, distance: 105.2
click at [1020, 217] on div "div [ id *= "nosto-plp-dynamic" ] .shopify-section { padding: 0px 0px ; } .caro…" at bounding box center [1298, 536] width 555 height 806
click at [1054, 234] on div "div [ id *= "nosto-plp-dynamic" ] .shopify-section { padding: 0px 0px ; } .caro…" at bounding box center [1298, 536] width 555 height 806
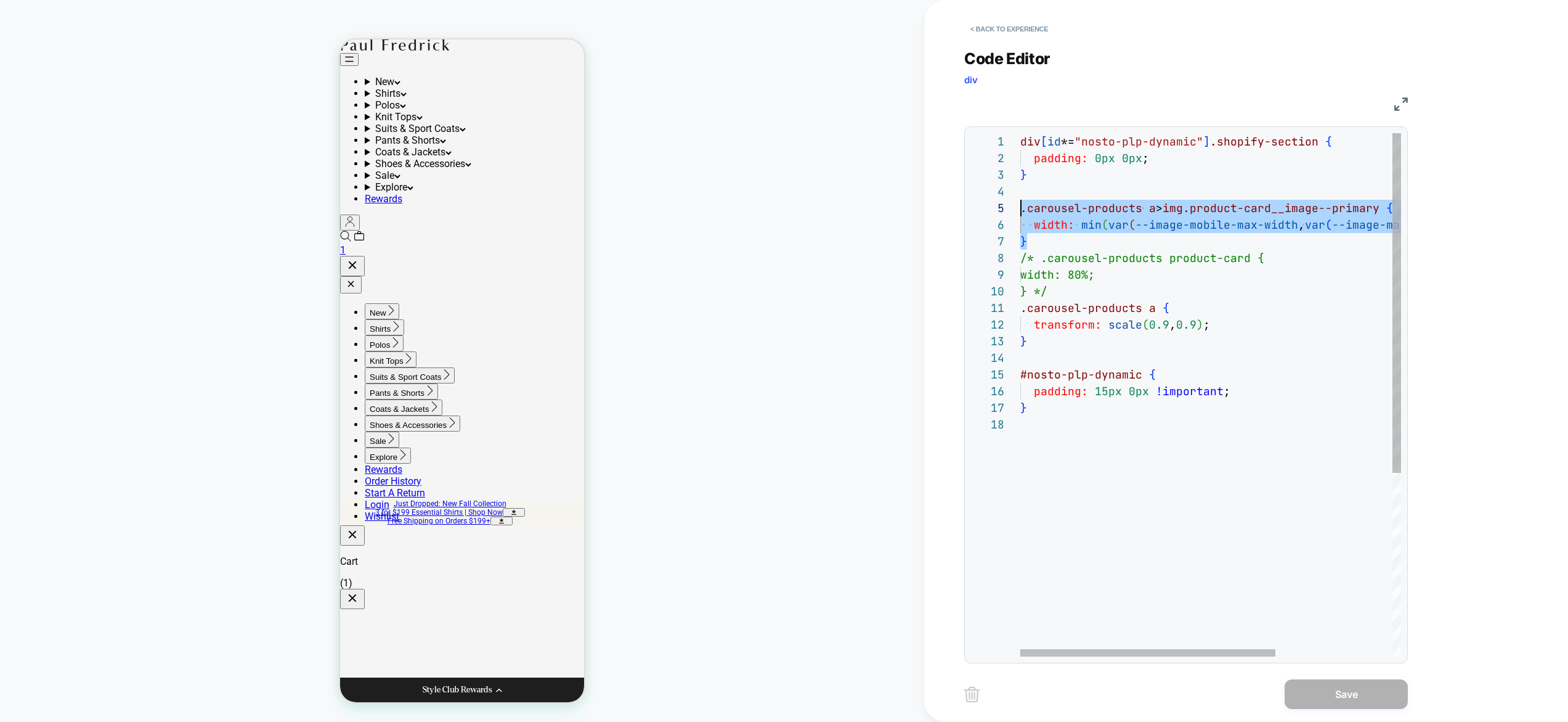
drag, startPoint x: 1043, startPoint y: 238, endPoint x: 1021, endPoint y: 212, distance: 34.1
click at [1021, 212] on div "div [ id *= "nosto-plp-dynamic" ] .shopify-section { padding: 0px 0px ; } .caro…" at bounding box center [1298, 536] width 555 height 806
type textarea "**********"
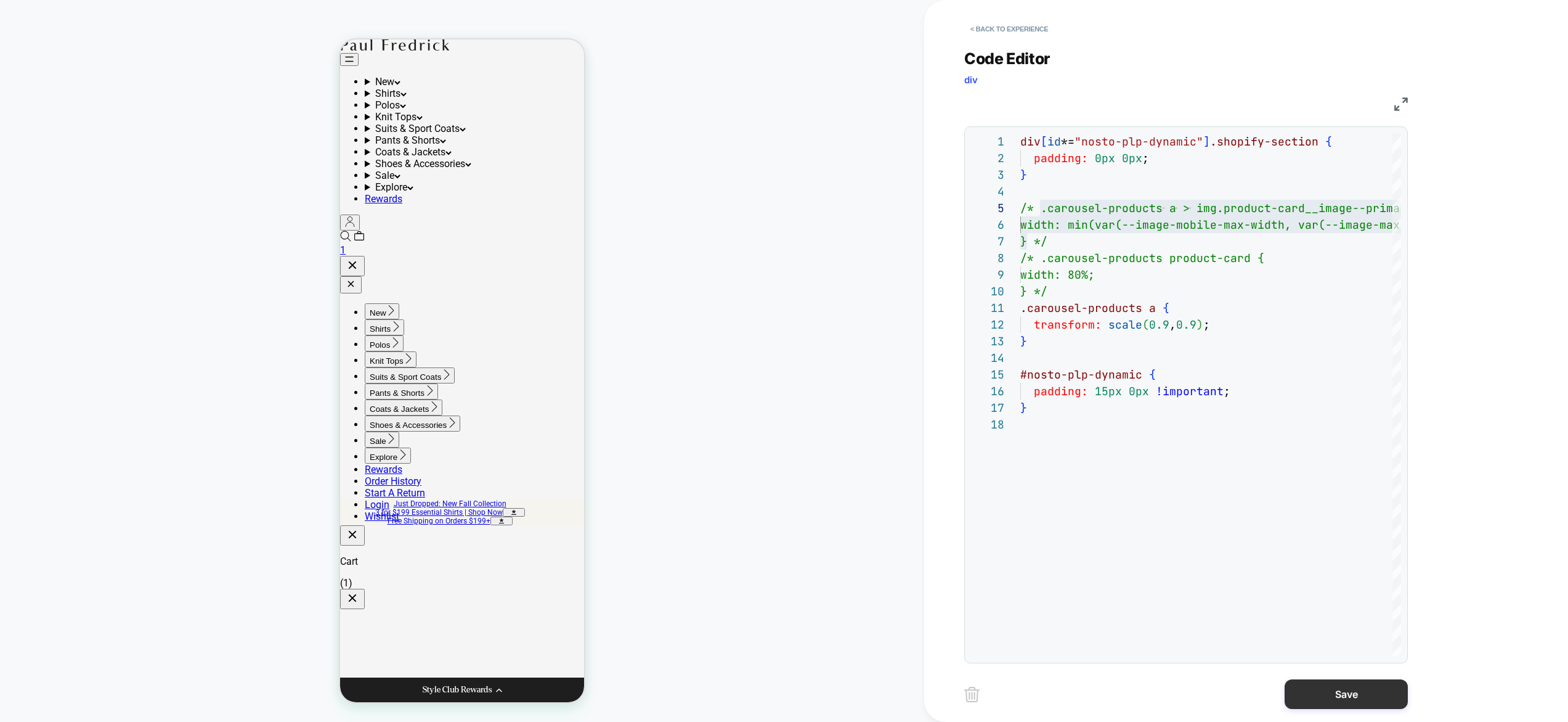
click at [1341, 684] on button "Save" at bounding box center [1346, 694] width 123 height 30
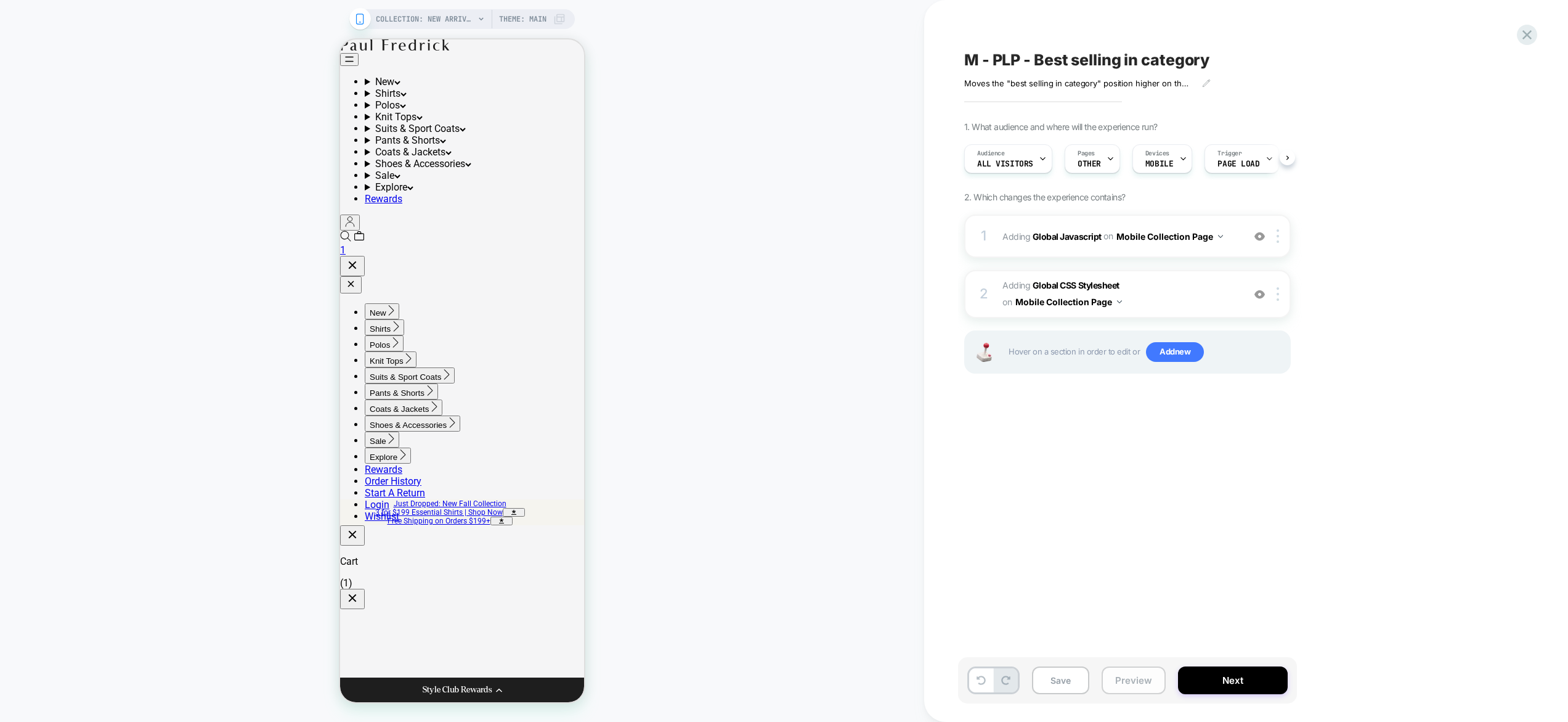
click at [1122, 682] on button "Preview" at bounding box center [1133, 680] width 64 height 28
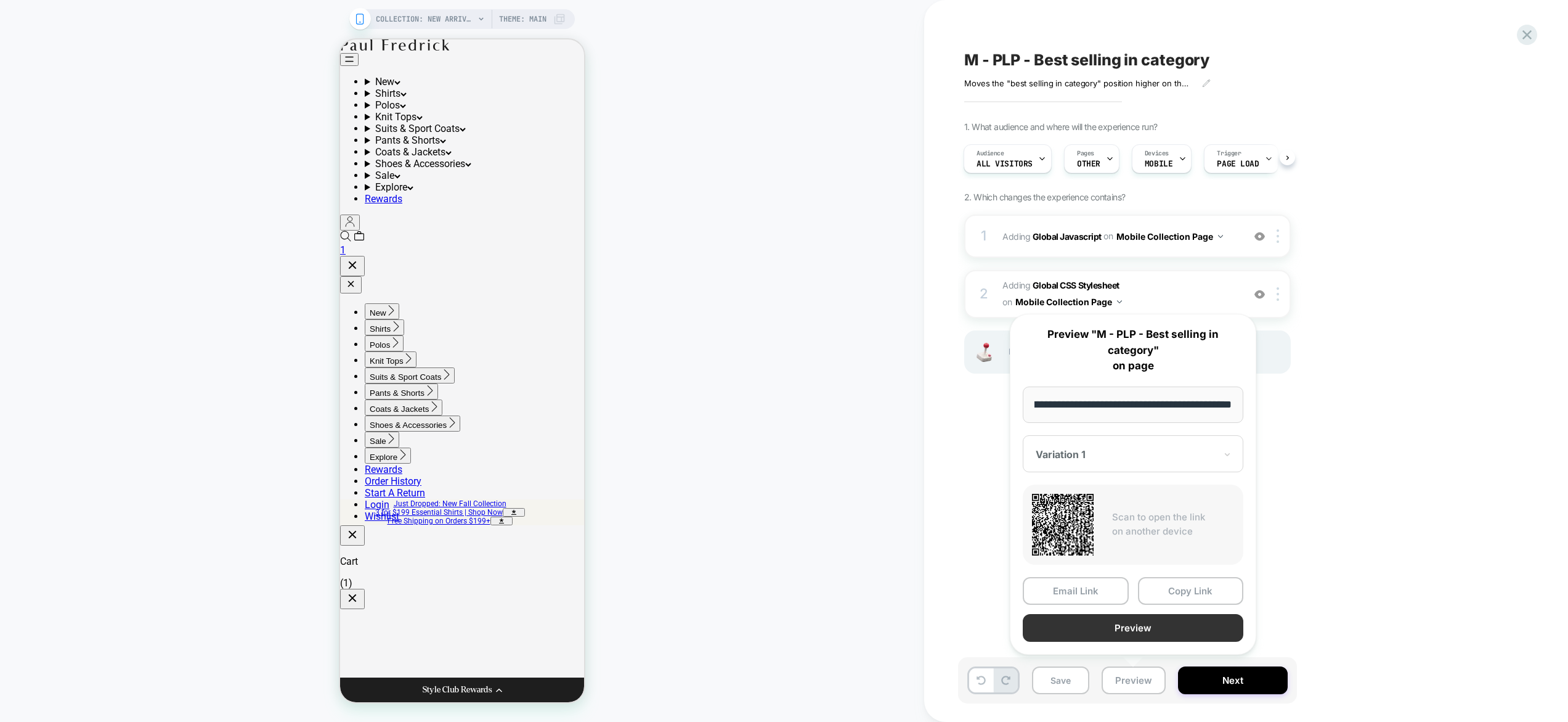
scroll to position [0, 0]
click at [1122, 630] on button "Preview" at bounding box center [1133, 627] width 220 height 28
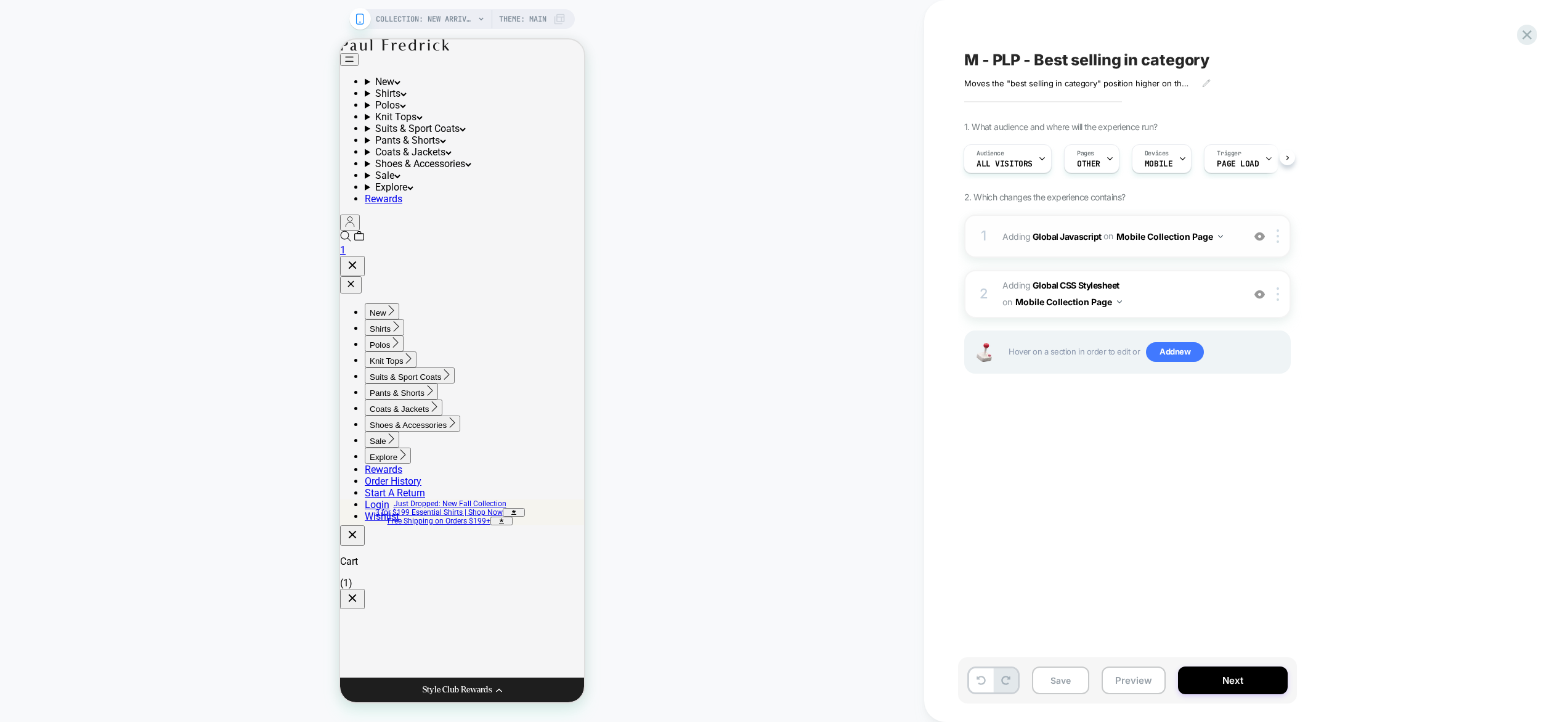
click at [1219, 254] on div "1 Adding Global Javascript on Mobile Collection Page Add Before Add After Copy …" at bounding box center [1127, 236] width 327 height 43
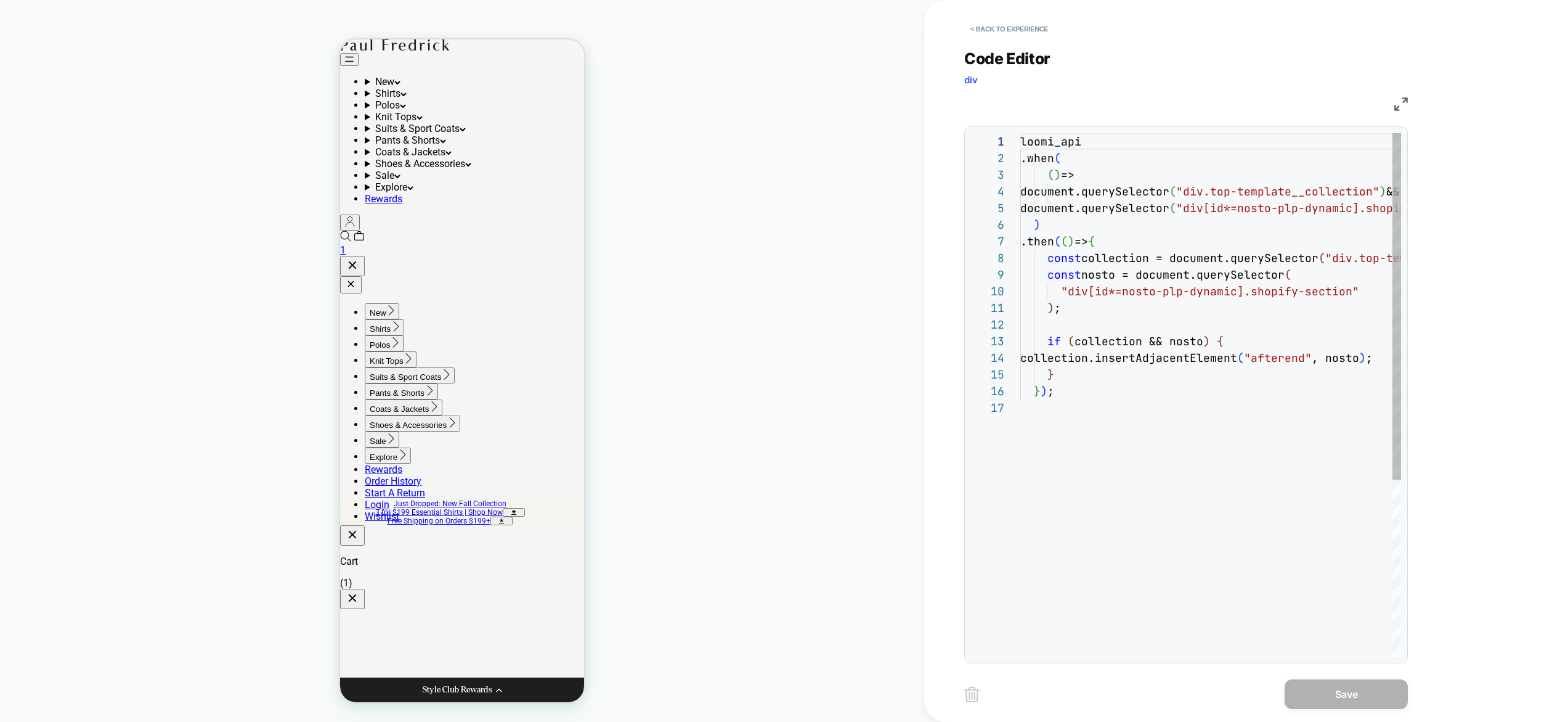
scroll to position [167, 0]
click at [1022, 29] on button "< Back to experience" at bounding box center [1009, 29] width 90 height 19
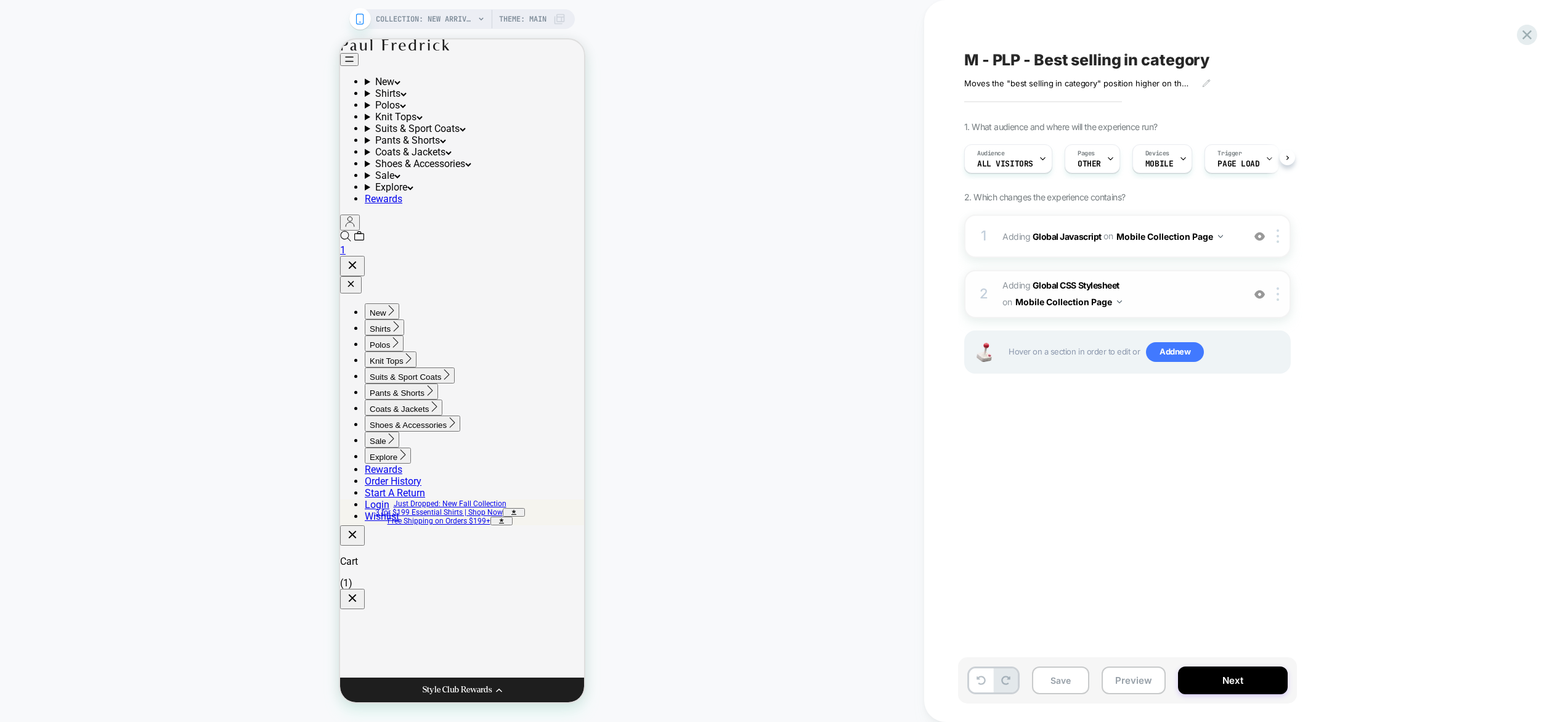
scroll to position [0, 1]
click at [1139, 294] on span "Adding Global CSS Stylesheet on Mobile Collection Page" at bounding box center [1120, 294] width 235 height 33
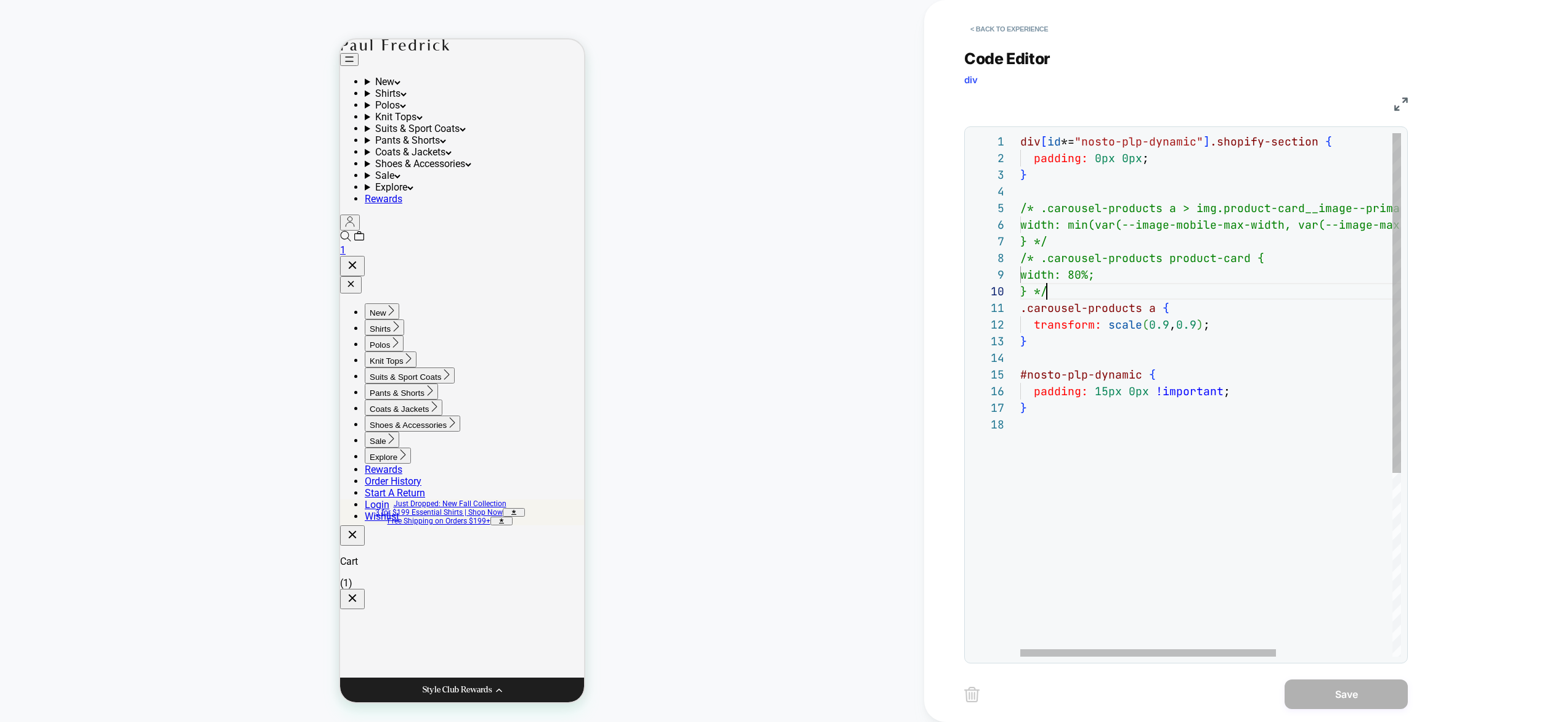
scroll to position [150, 27]
click at [1097, 293] on div "div [ id *= "nosto-plp-dynamic" ] .shopify-section { padding: 0px 0px ; } /* .c…" at bounding box center [1297, 536] width 554 height 806
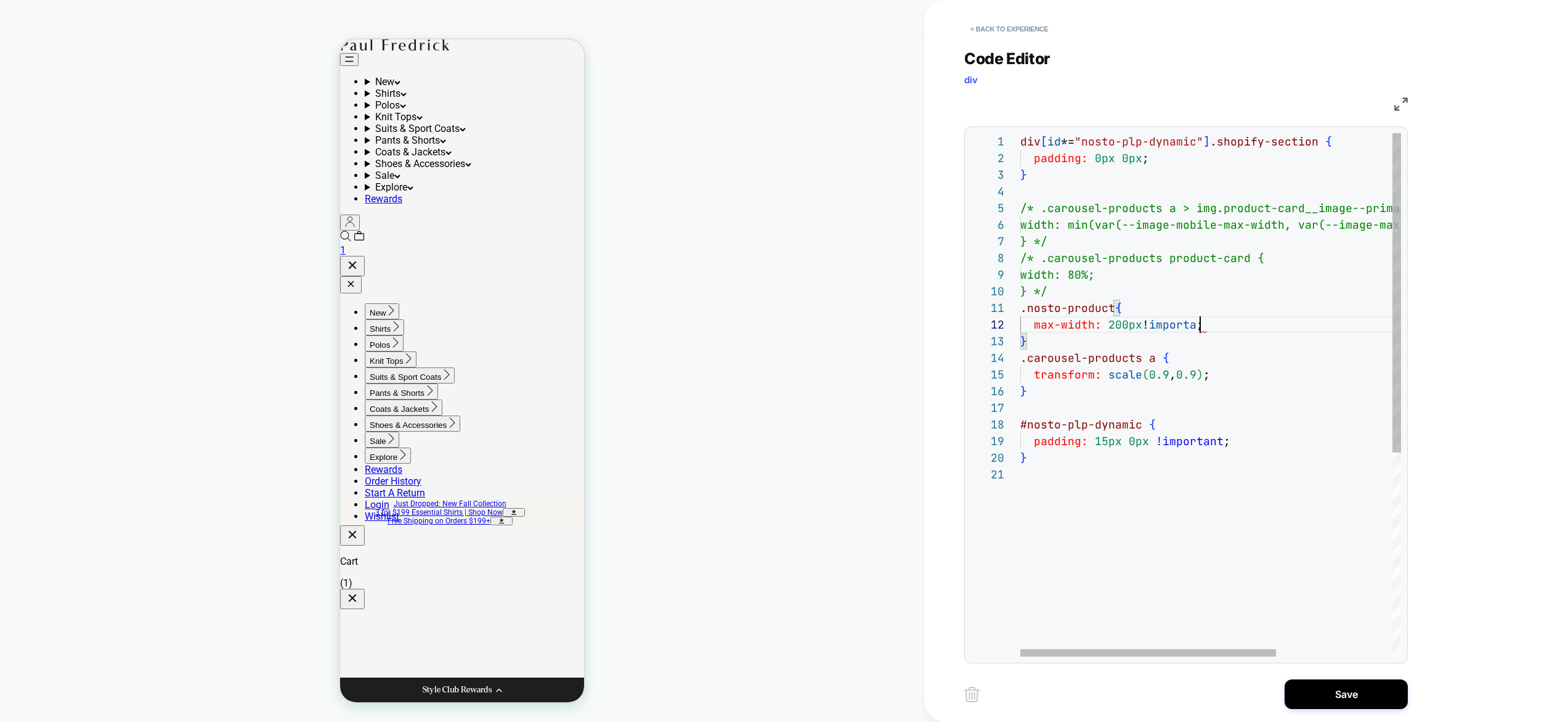
scroll to position [17, 193]
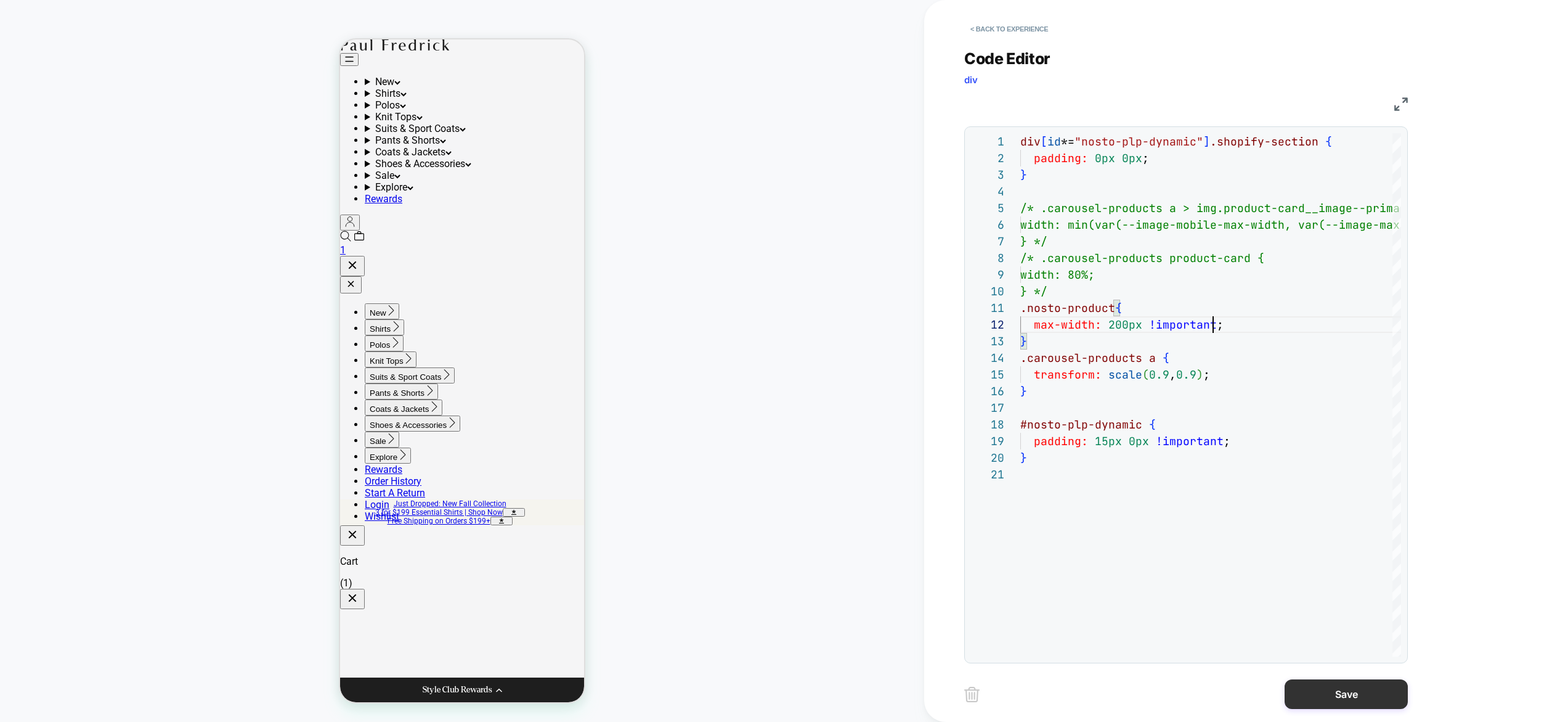
type textarea "**********"
drag, startPoint x: 1355, startPoint y: 696, endPoint x: 1324, endPoint y: 692, distance: 31.3
click at [1355, 697] on button "Save" at bounding box center [1346, 694] width 123 height 30
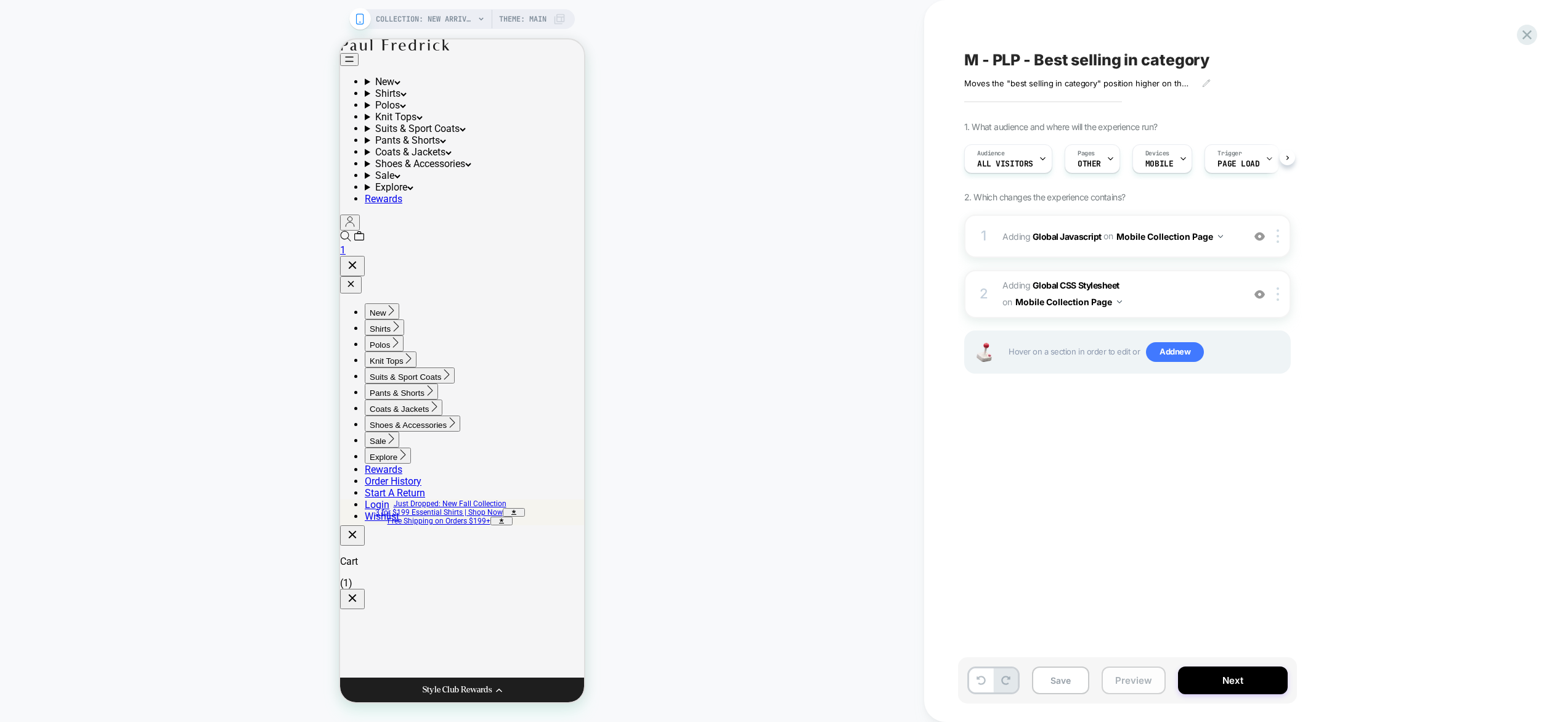
scroll to position [0, 1]
click at [1152, 685] on button "Preview" at bounding box center [1133, 680] width 64 height 28
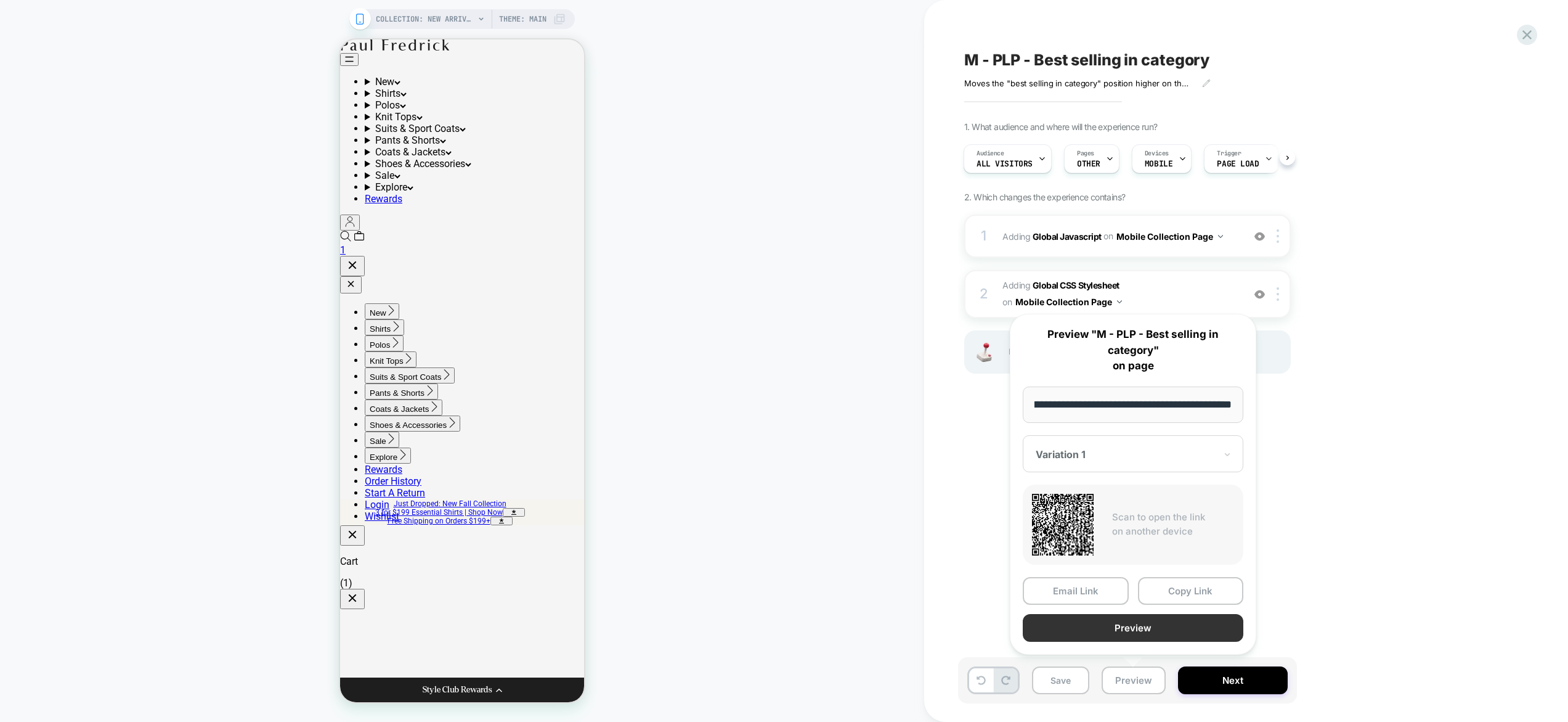
scroll to position [0, 0]
click at [1142, 629] on button "Preview" at bounding box center [1133, 627] width 220 height 28
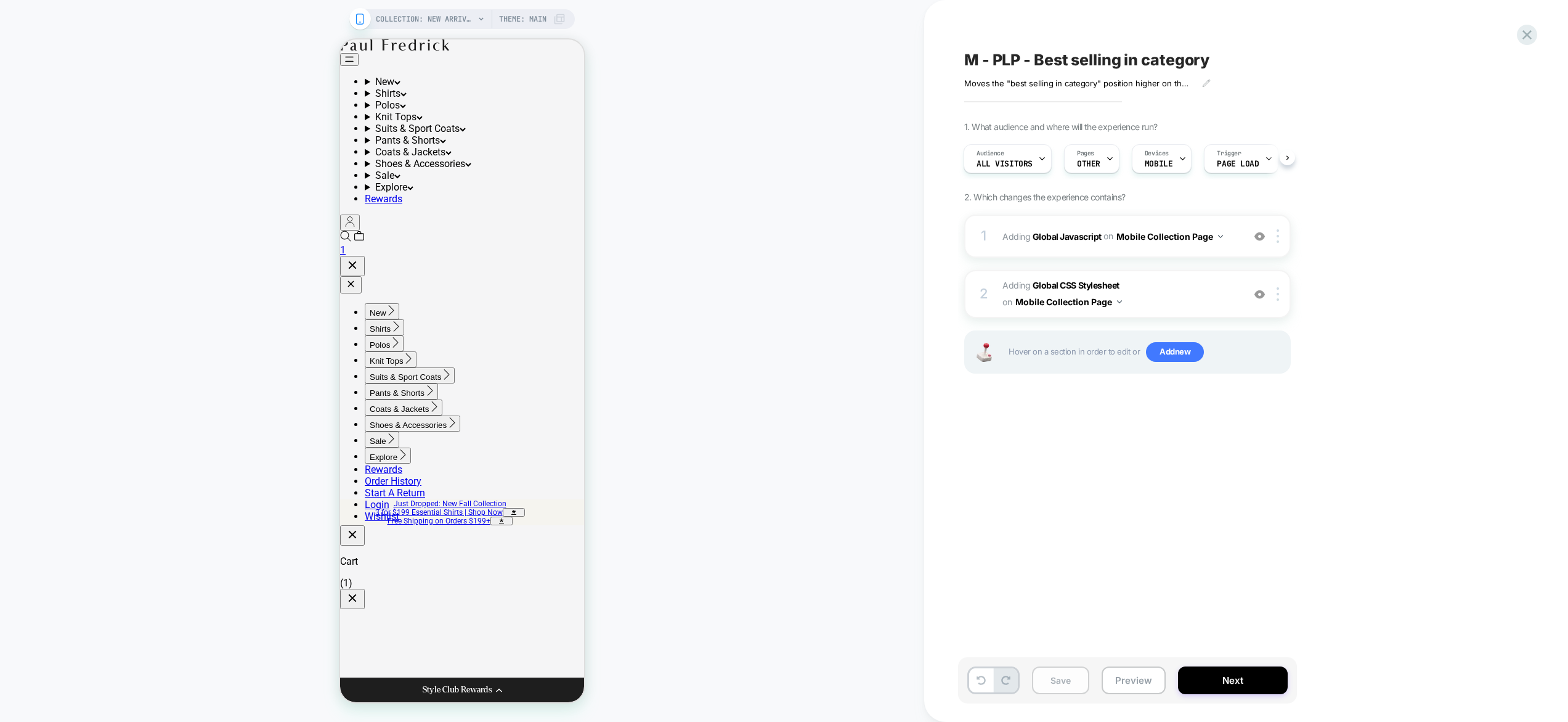
click at [1078, 681] on button "Save" at bounding box center [1061, 680] width 57 height 28
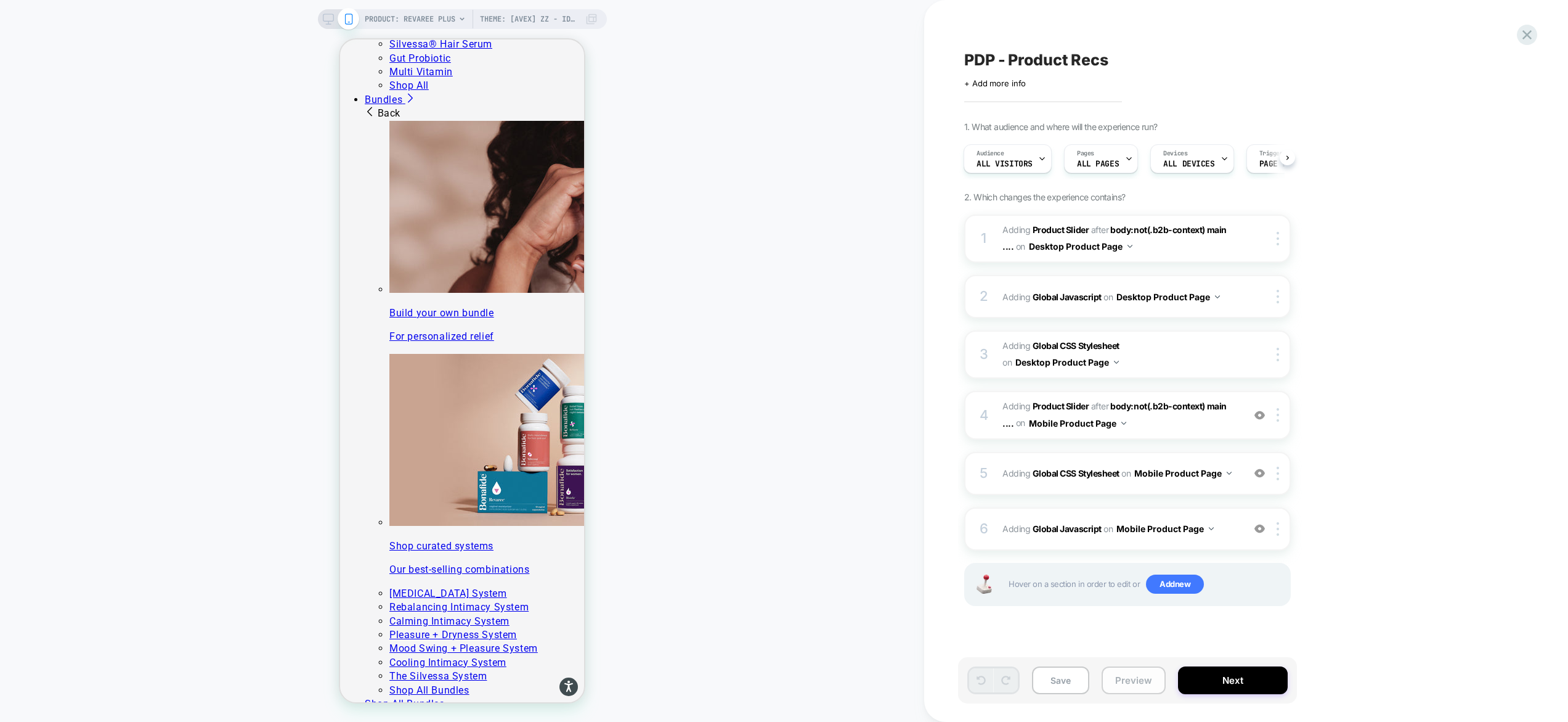
click at [1135, 673] on button "Preview" at bounding box center [1133, 680] width 64 height 28
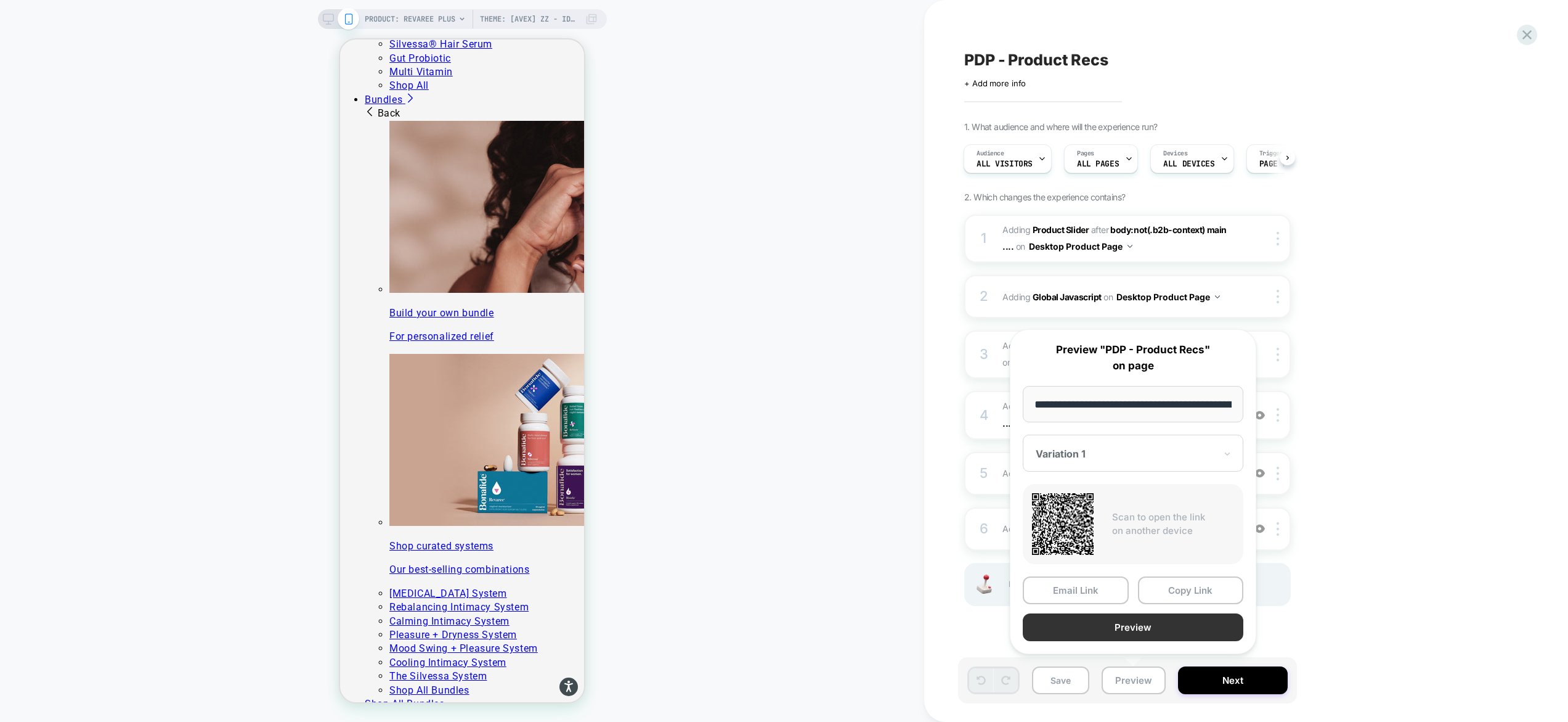
click at [1131, 627] on button "Preview" at bounding box center [1133, 627] width 220 height 28
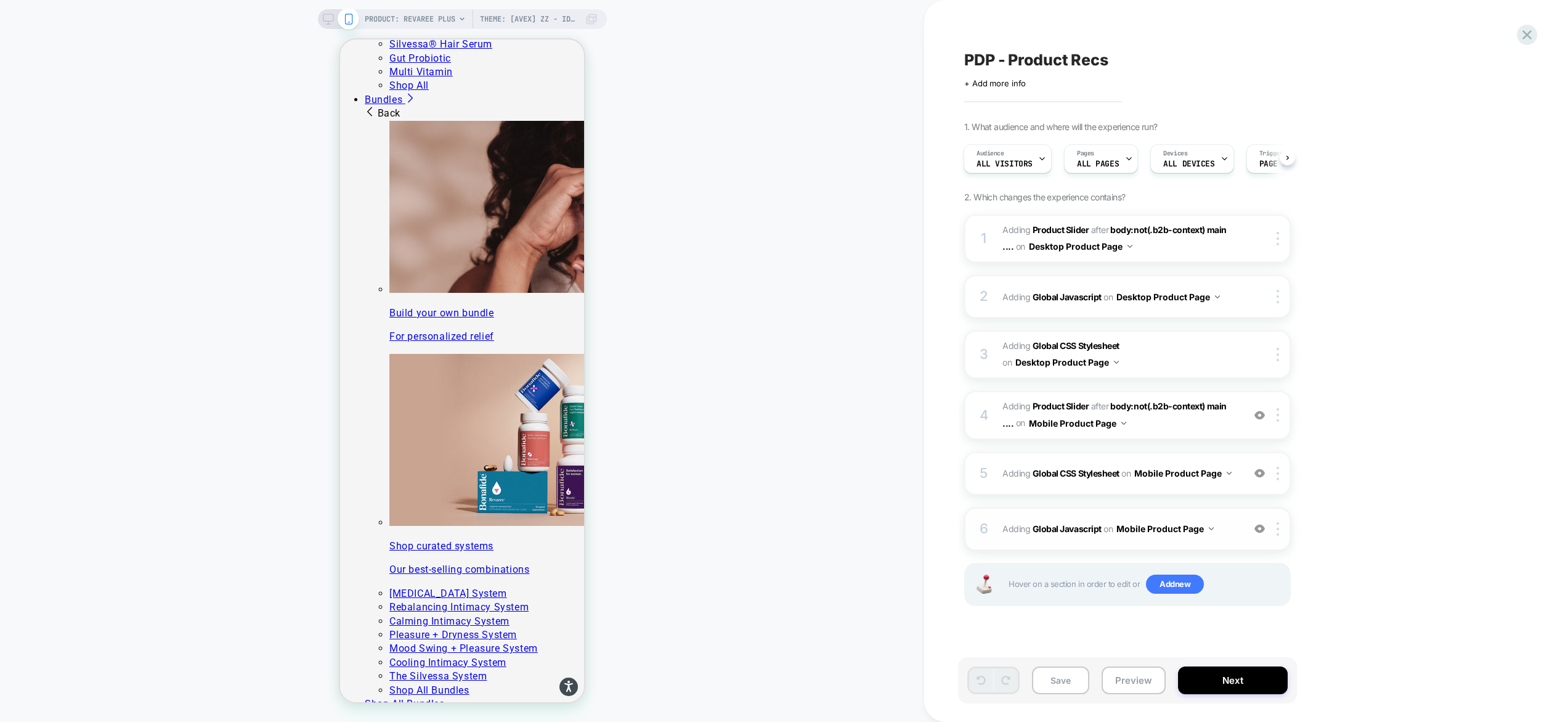
click at [1230, 530] on span "Adding Global Javascript on Mobile Product Page" at bounding box center [1120, 529] width 235 height 18
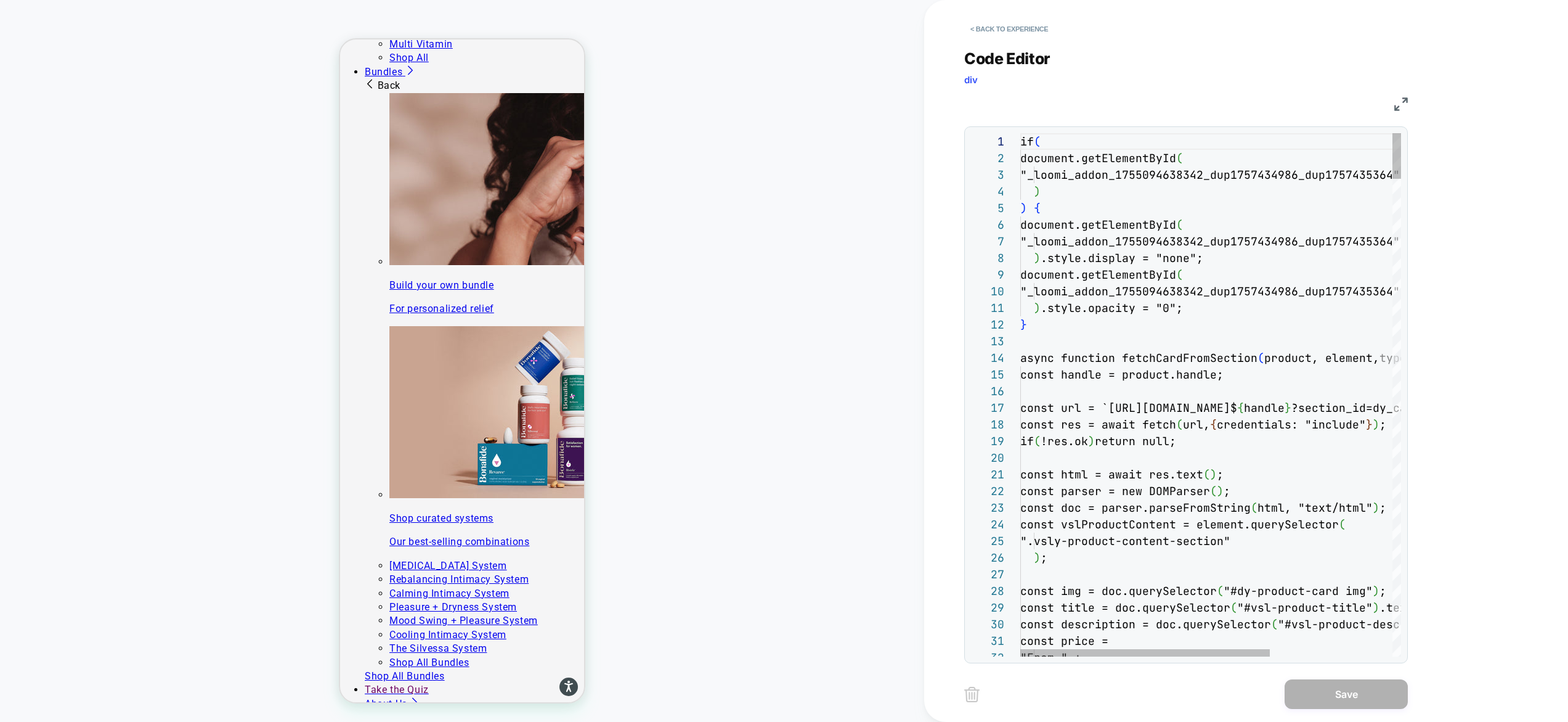
scroll to position [1619, 0]
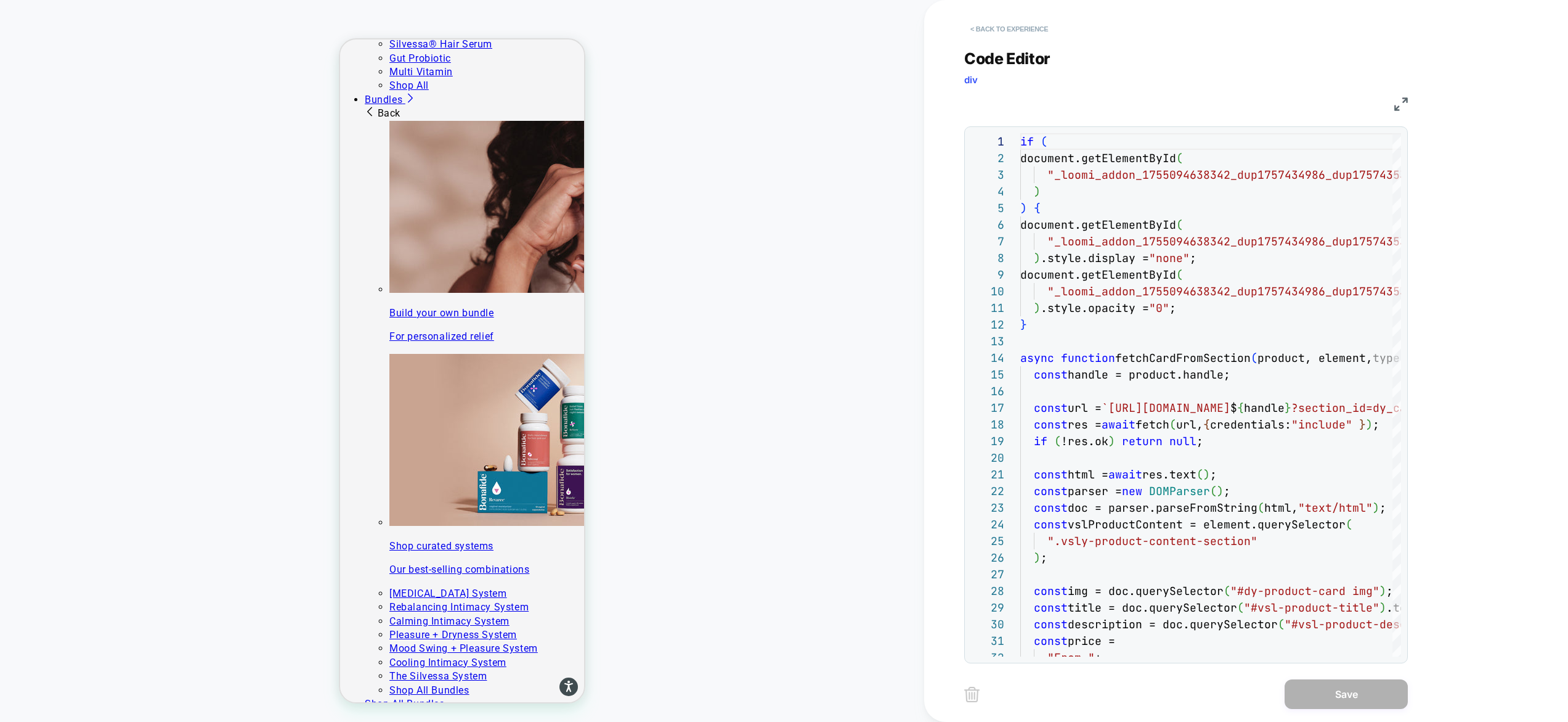
click at [1037, 23] on button "< Back to experience" at bounding box center [1009, 29] width 90 height 19
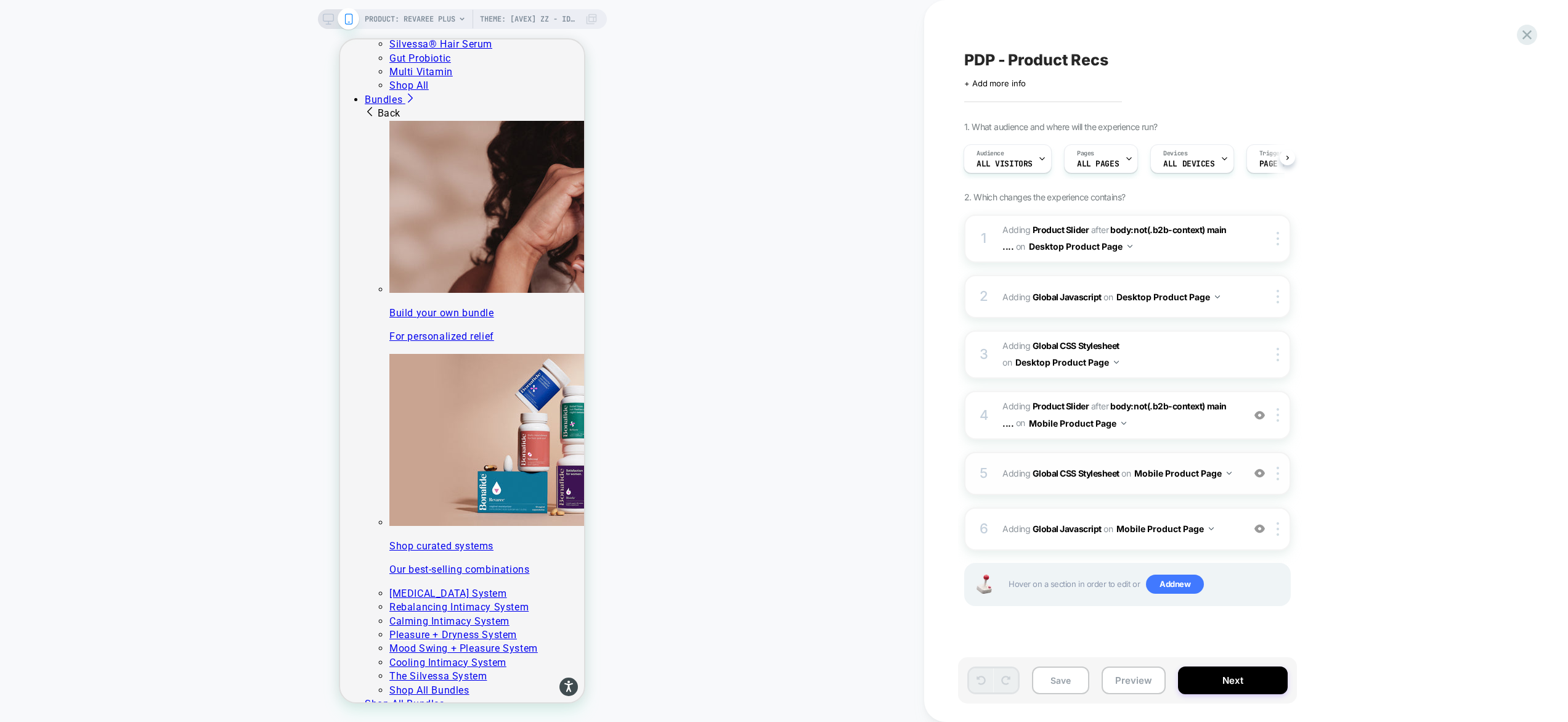
click at [1231, 490] on div "5 Adding Global CSS Stylesheet on Mobile Product Page Add Before Add After Copy…" at bounding box center [1127, 473] width 327 height 43
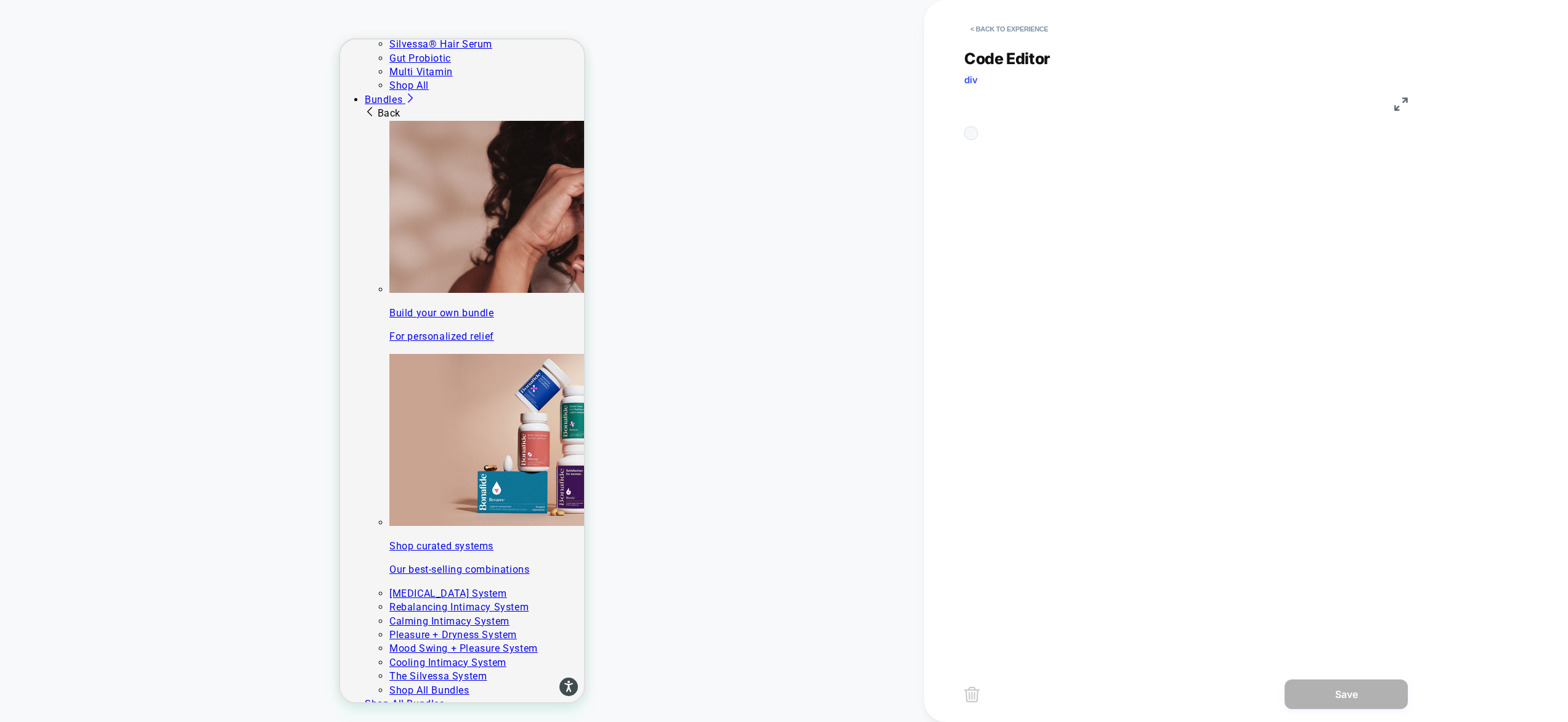
scroll to position [167, 0]
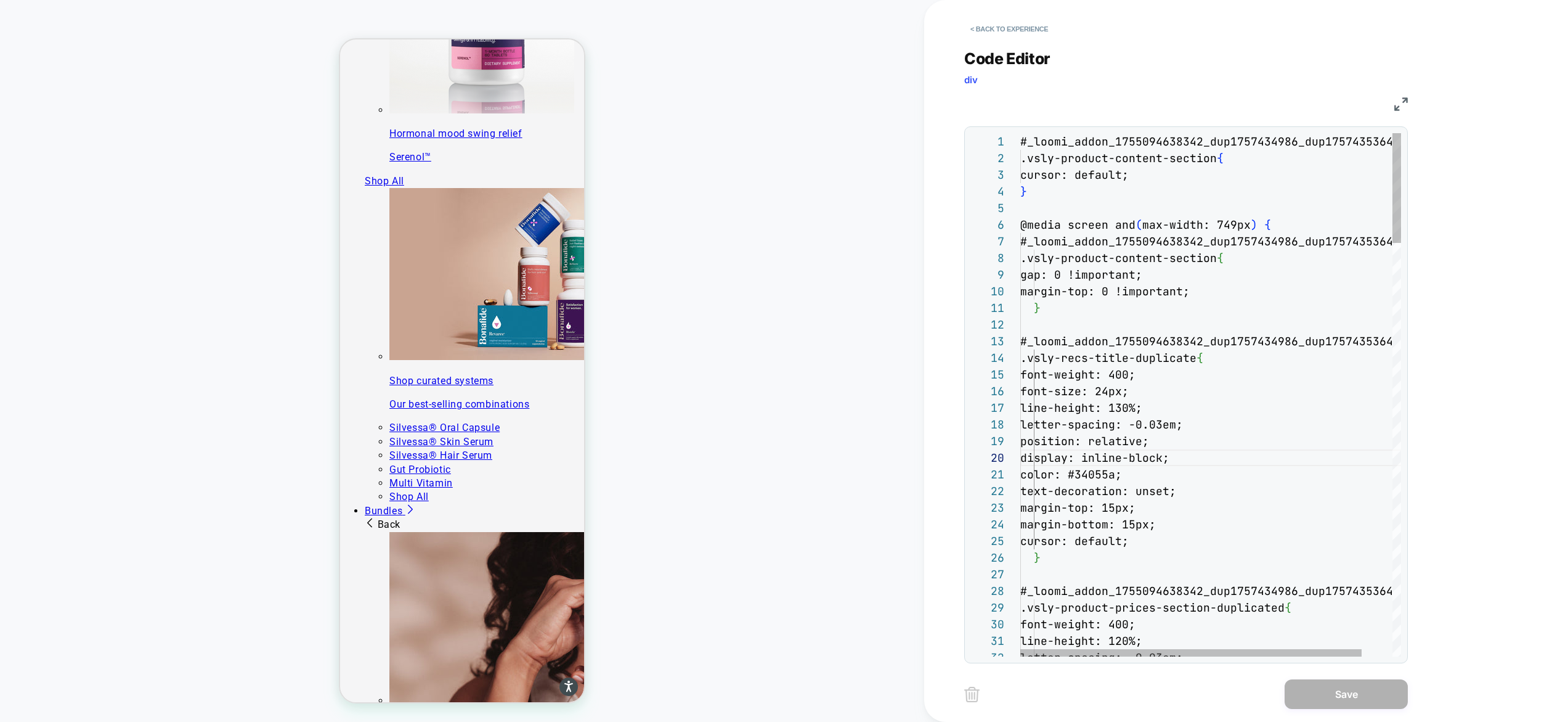
scroll to position [1522, 0]
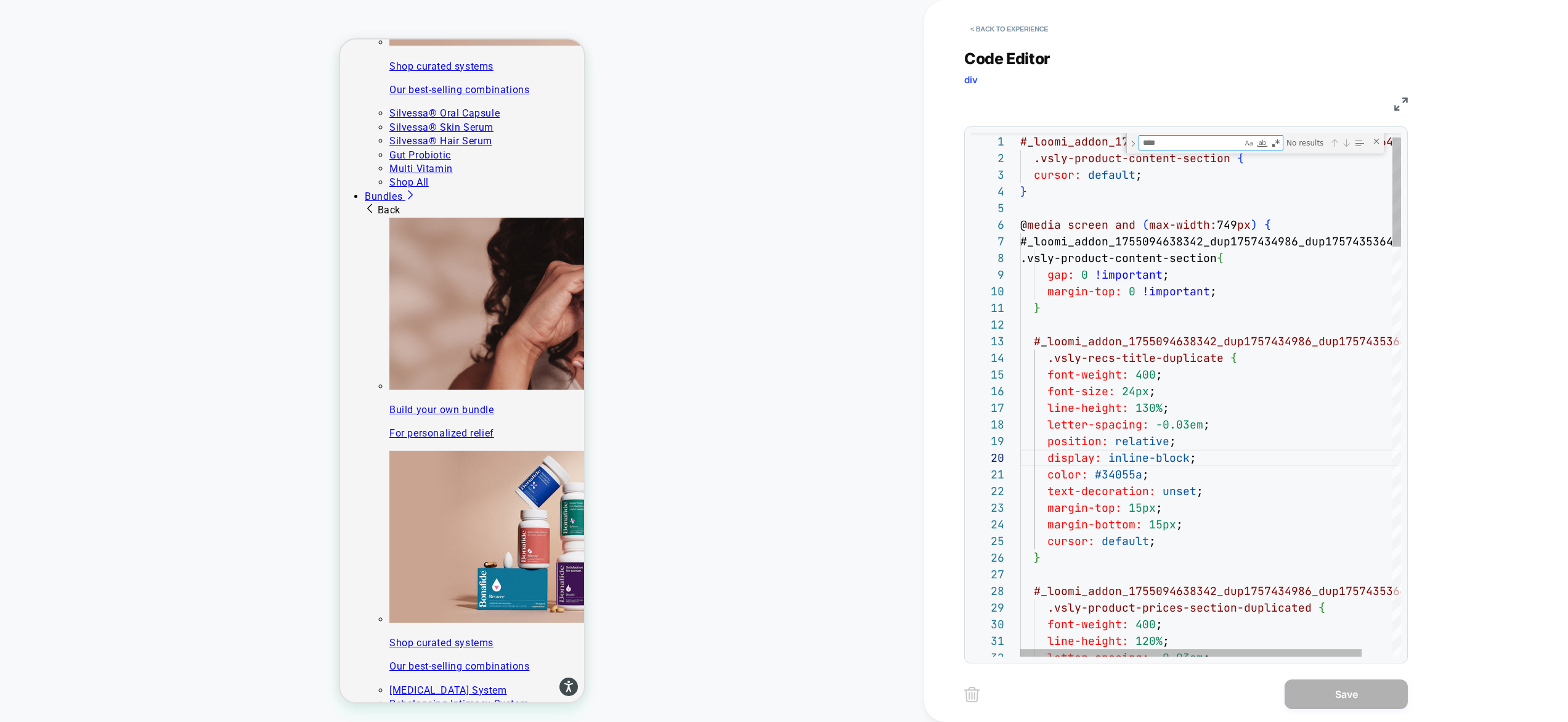
type textarea "**********"
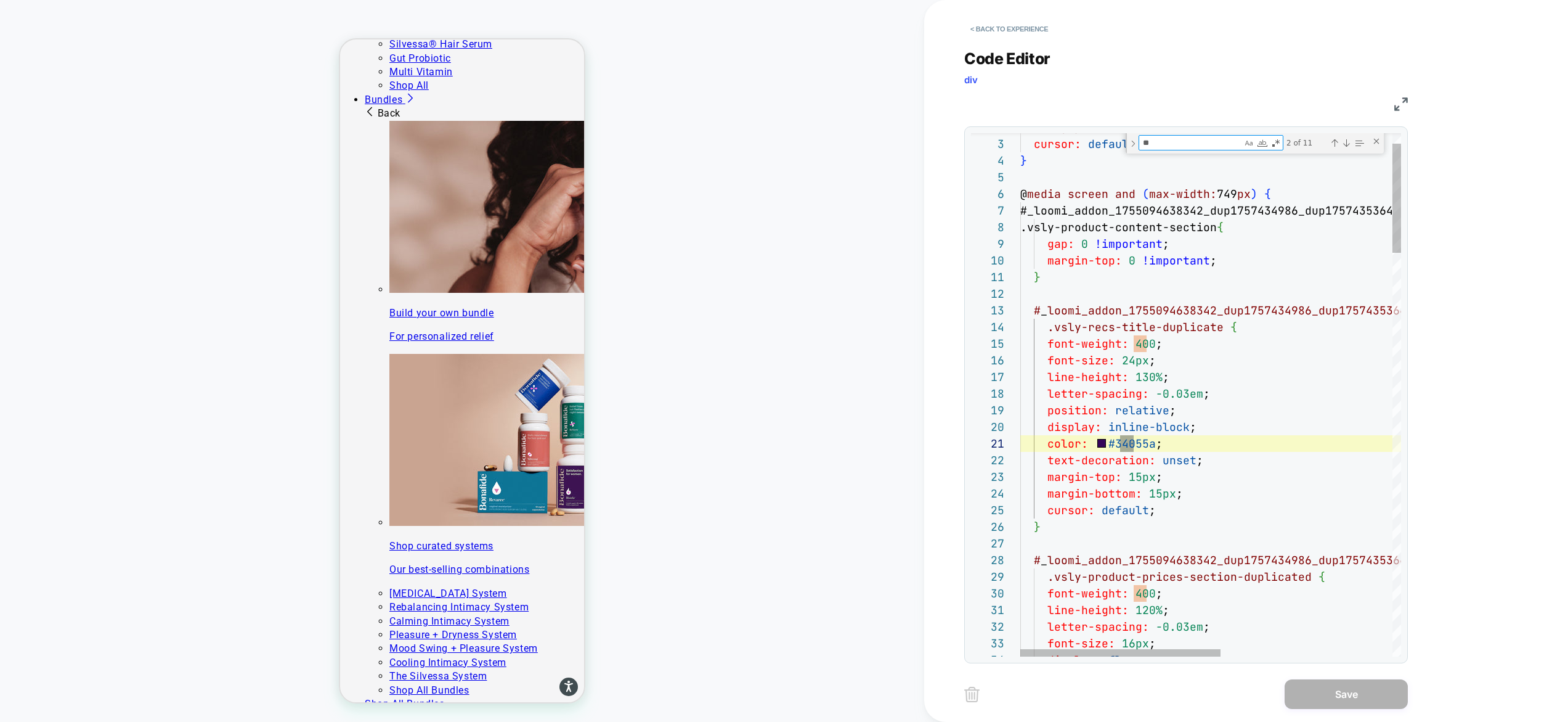
scroll to position [167, 113]
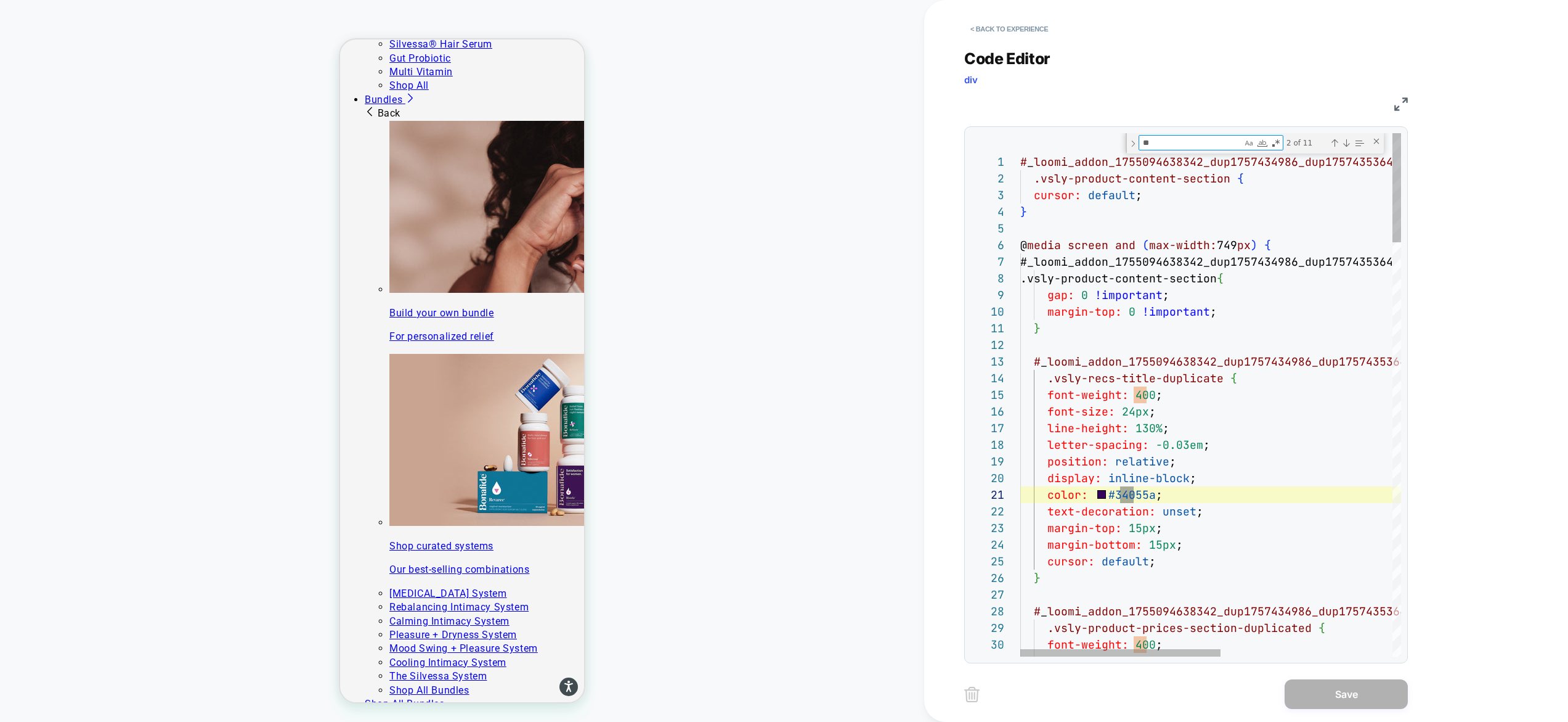
type textarea "**"
type textarea "**********"
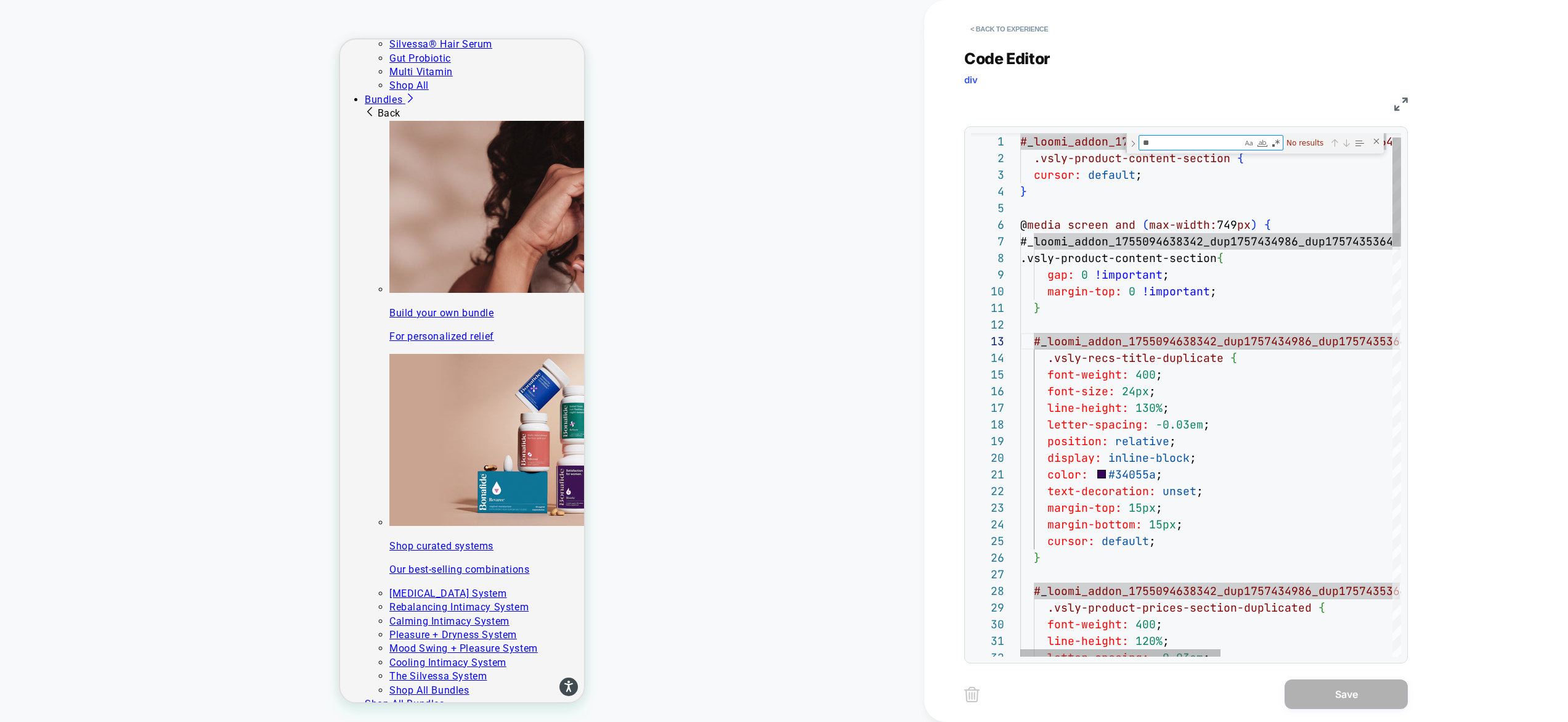
type textarea "*"
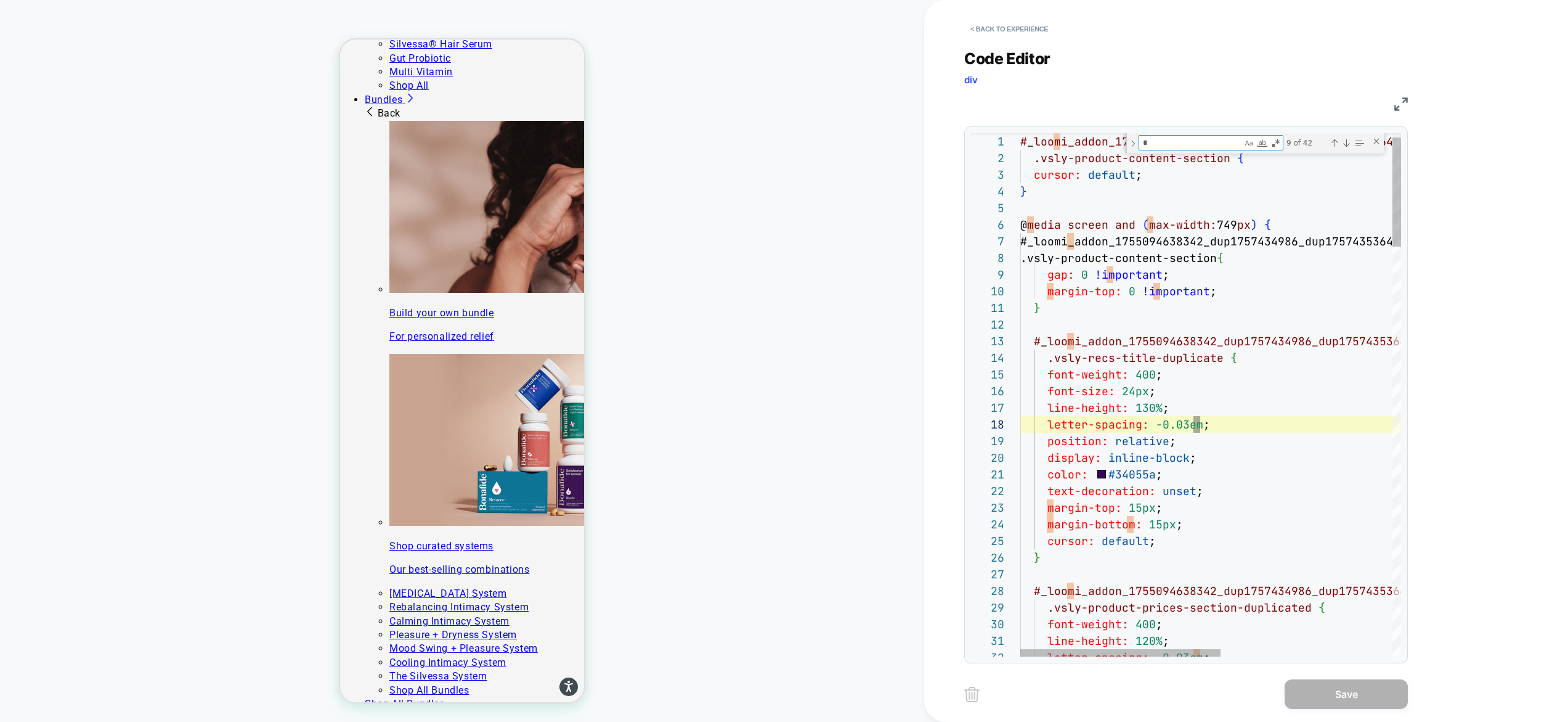
type textarea "**********"
type textarea "**"
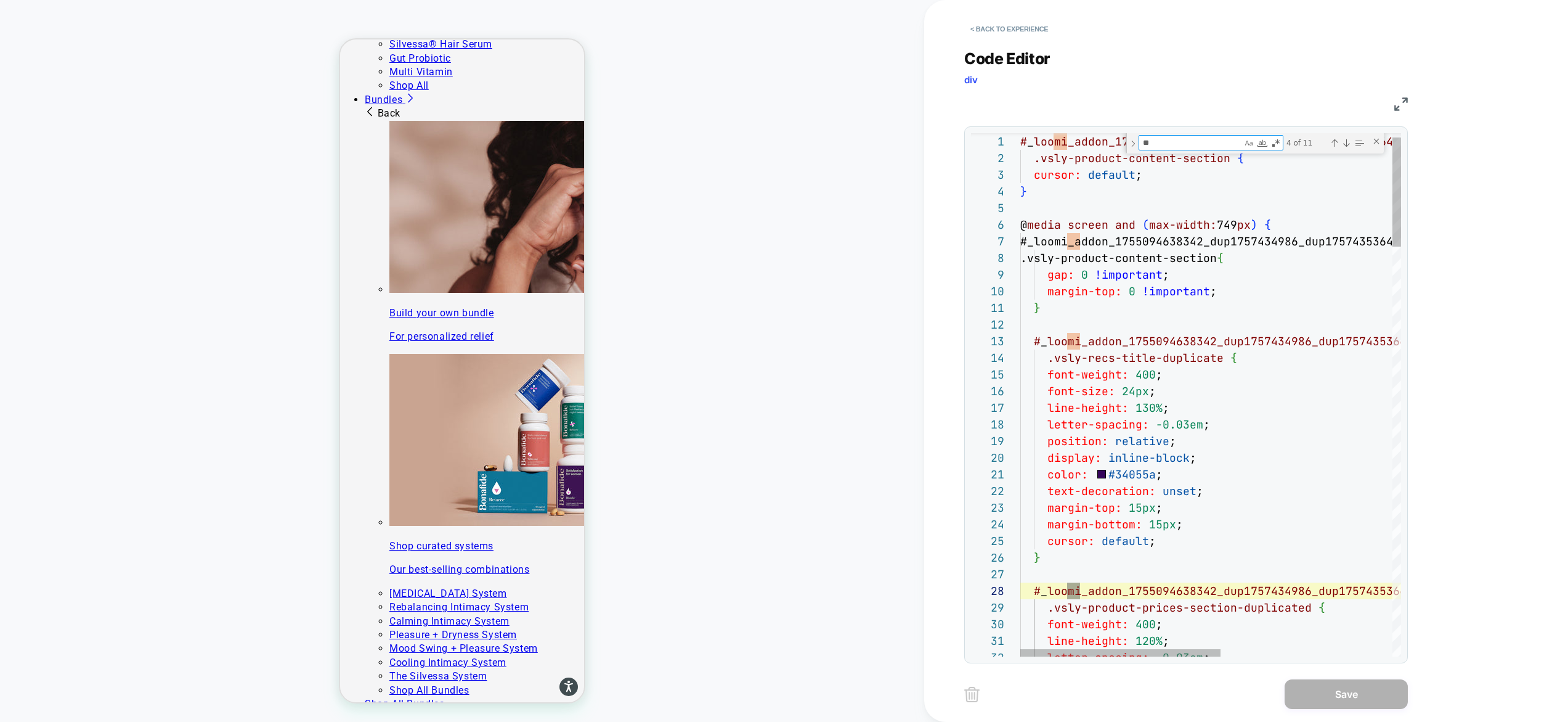
type textarea "**********"
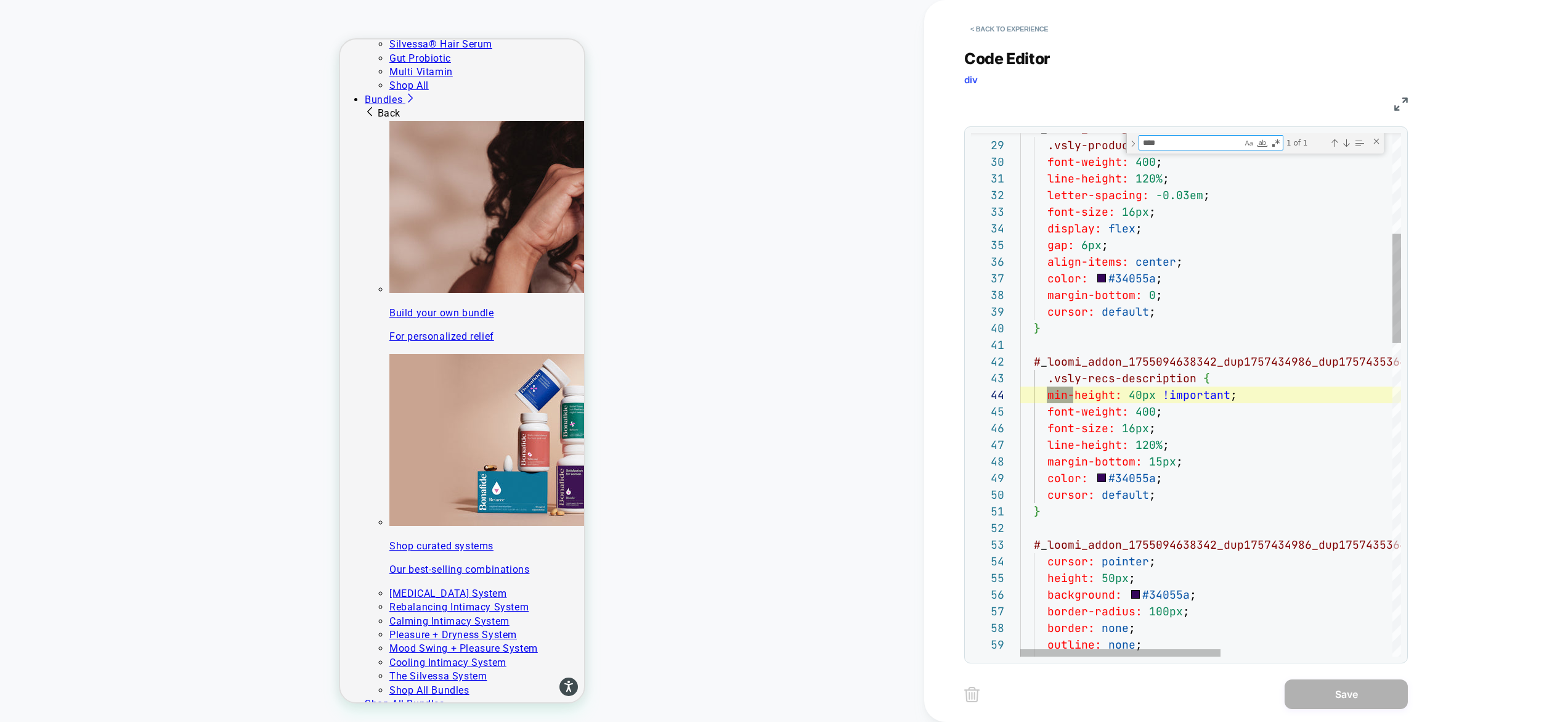
scroll to position [167, 53]
type textarea "****"
drag, startPoint x: 1140, startPoint y: 397, endPoint x: 1129, endPoint y: 397, distance: 11.0
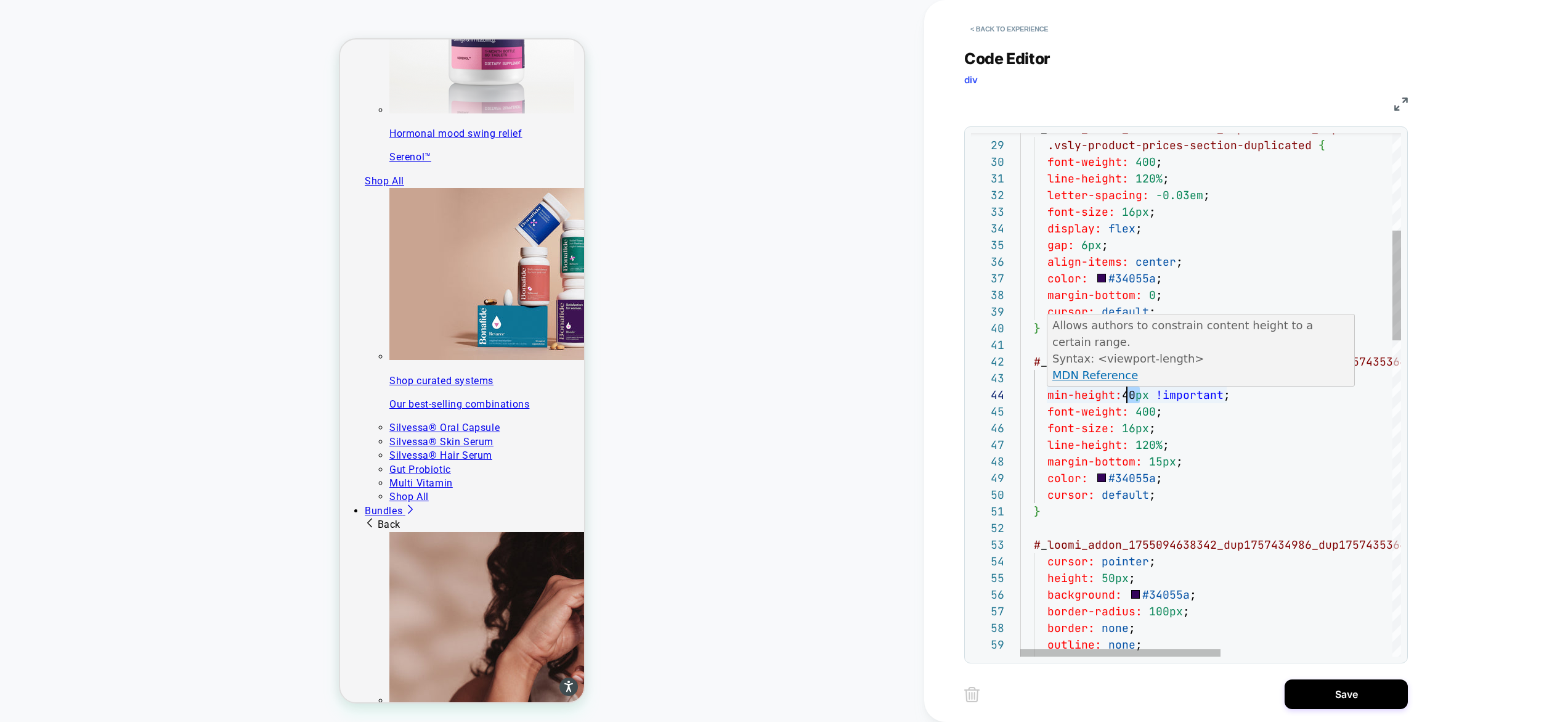
scroll to position [1529, 0]
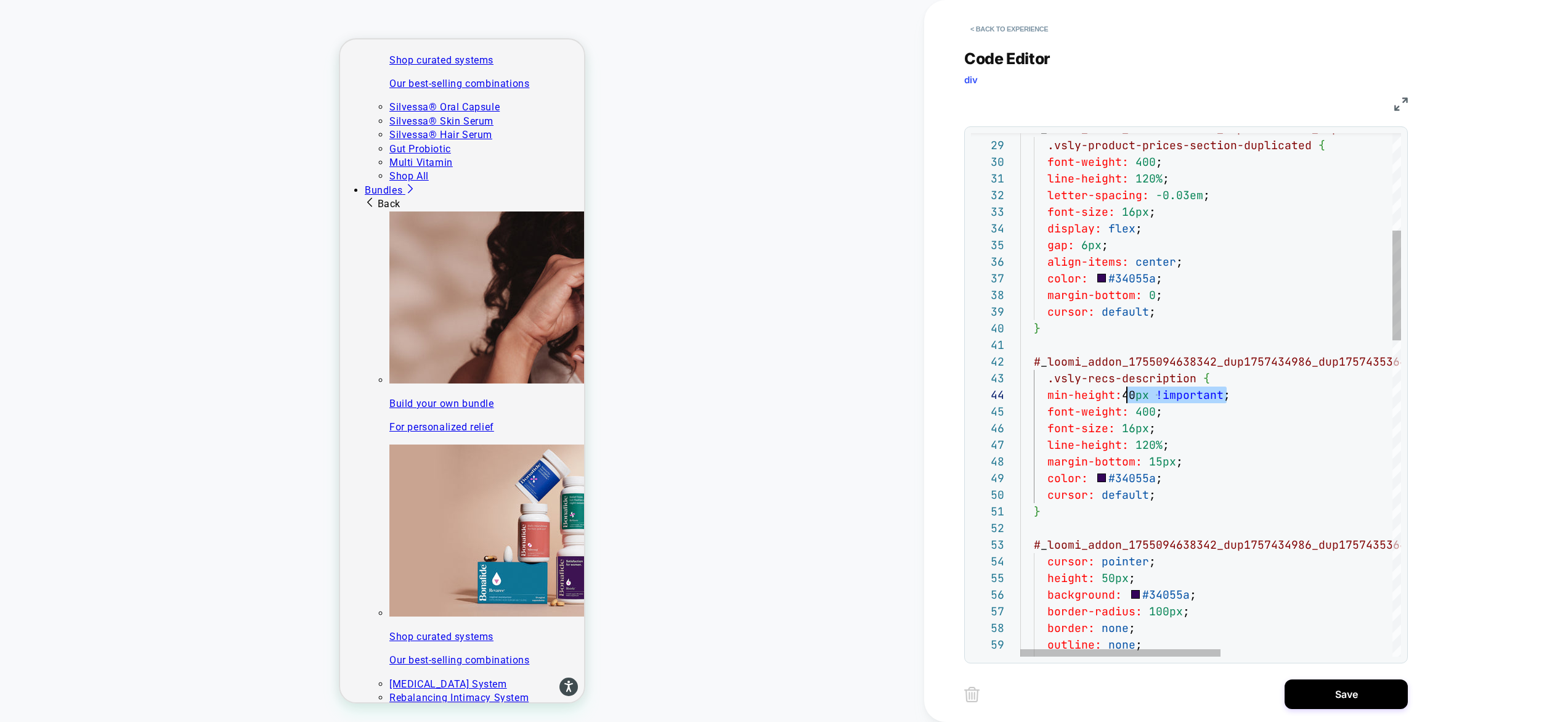
drag, startPoint x: 1227, startPoint y: 395, endPoint x: 1127, endPoint y: 397, distance: 100.0
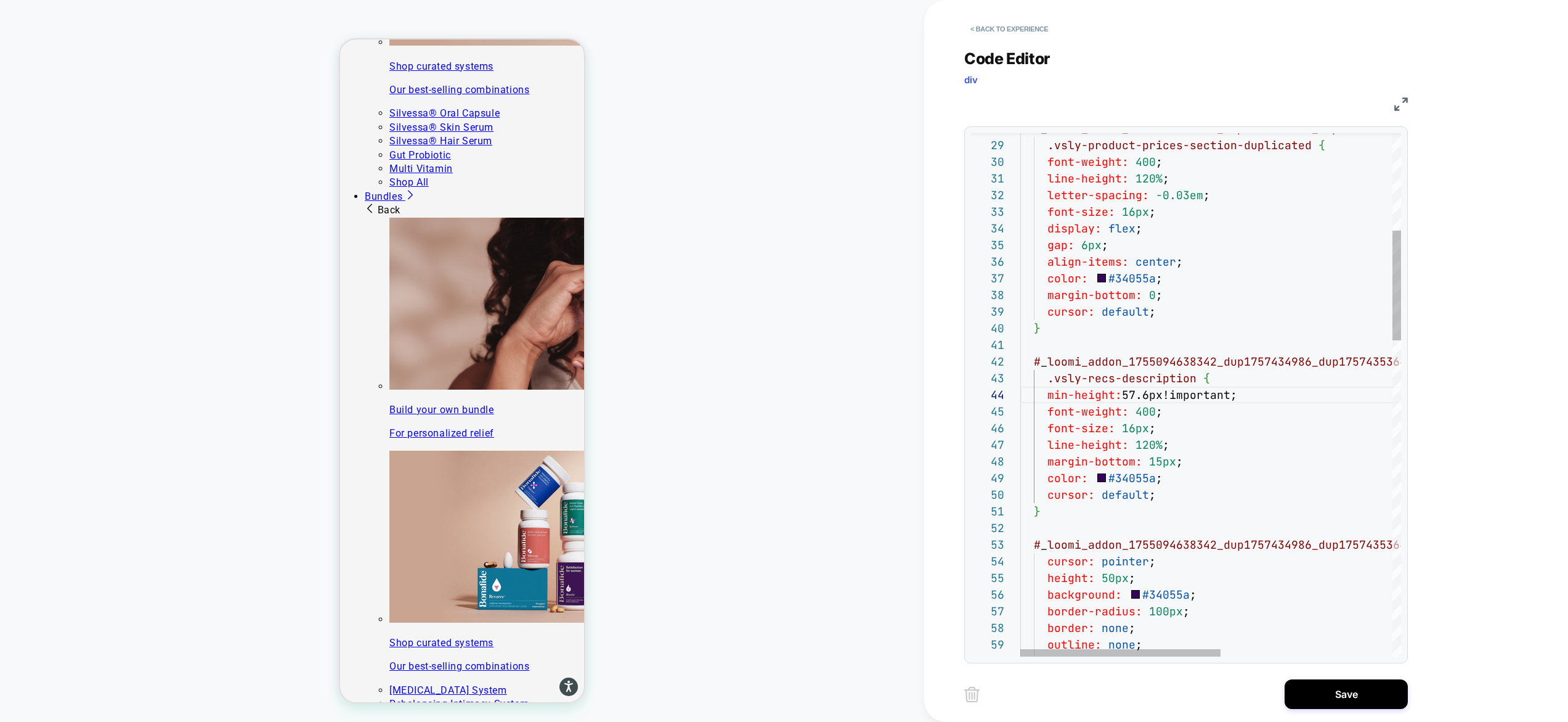
type textarea "**********"
click at [1324, 680] on button "Save" at bounding box center [1346, 694] width 123 height 30
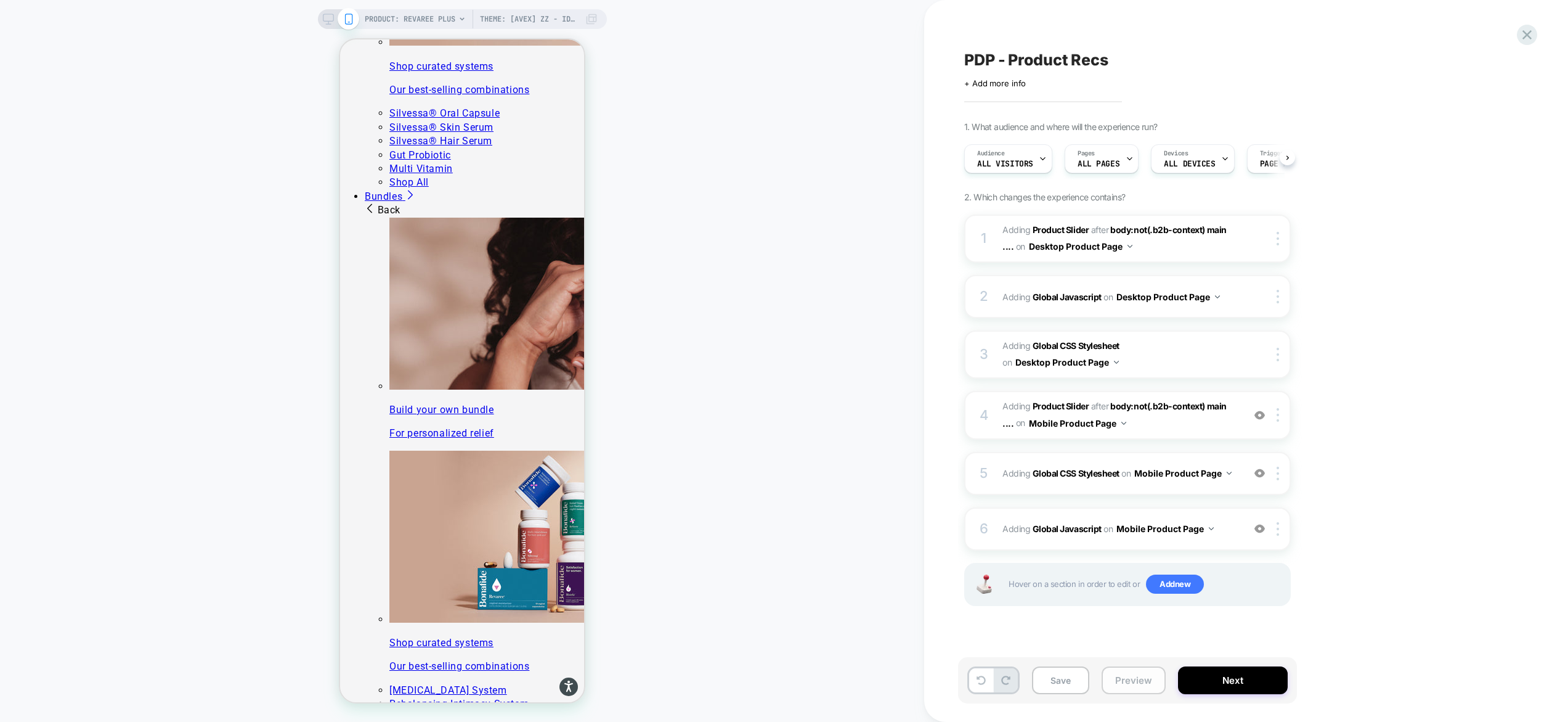
scroll to position [0, 1]
click at [1139, 682] on button "Preview" at bounding box center [1133, 680] width 64 height 28
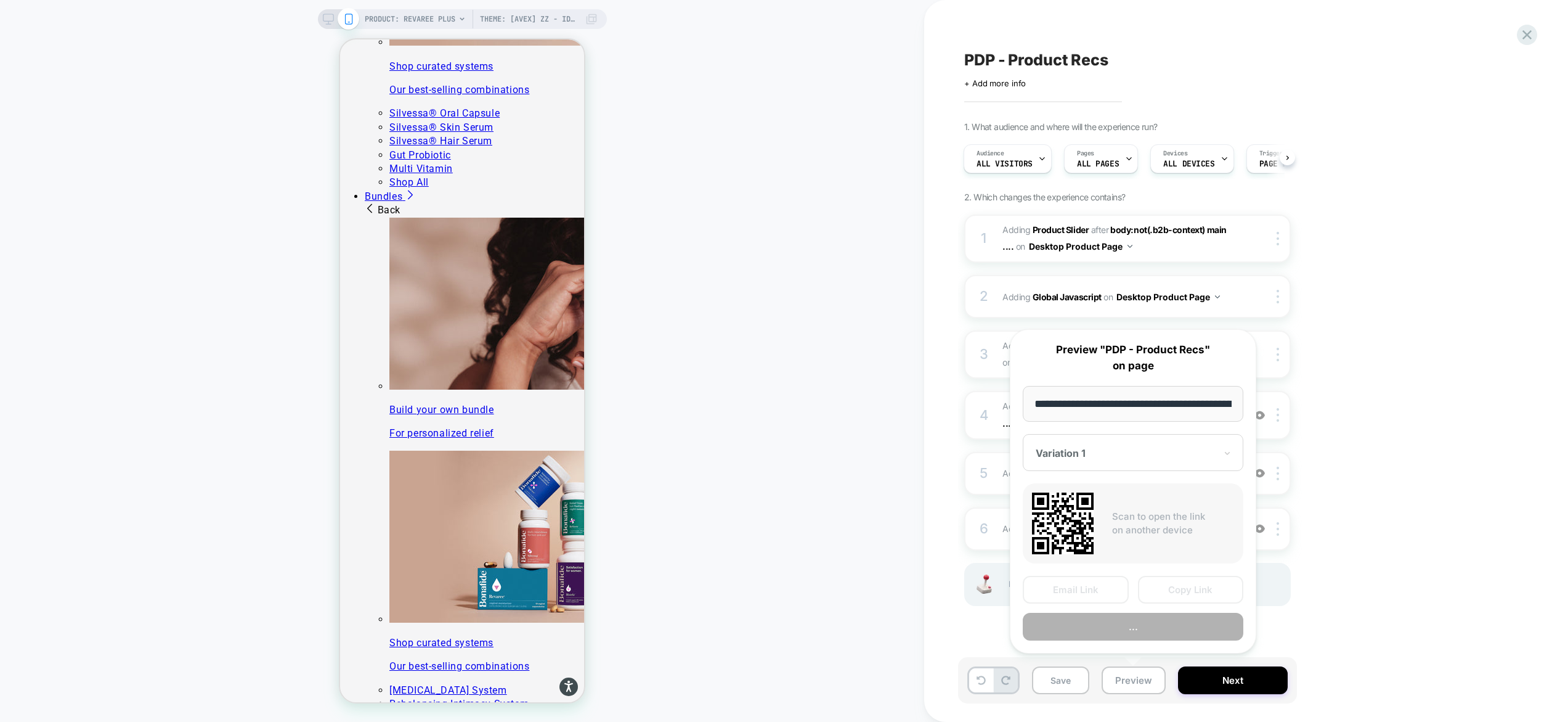
scroll to position [0, 213]
click at [1142, 635] on button "Preview" at bounding box center [1133, 627] width 220 height 28
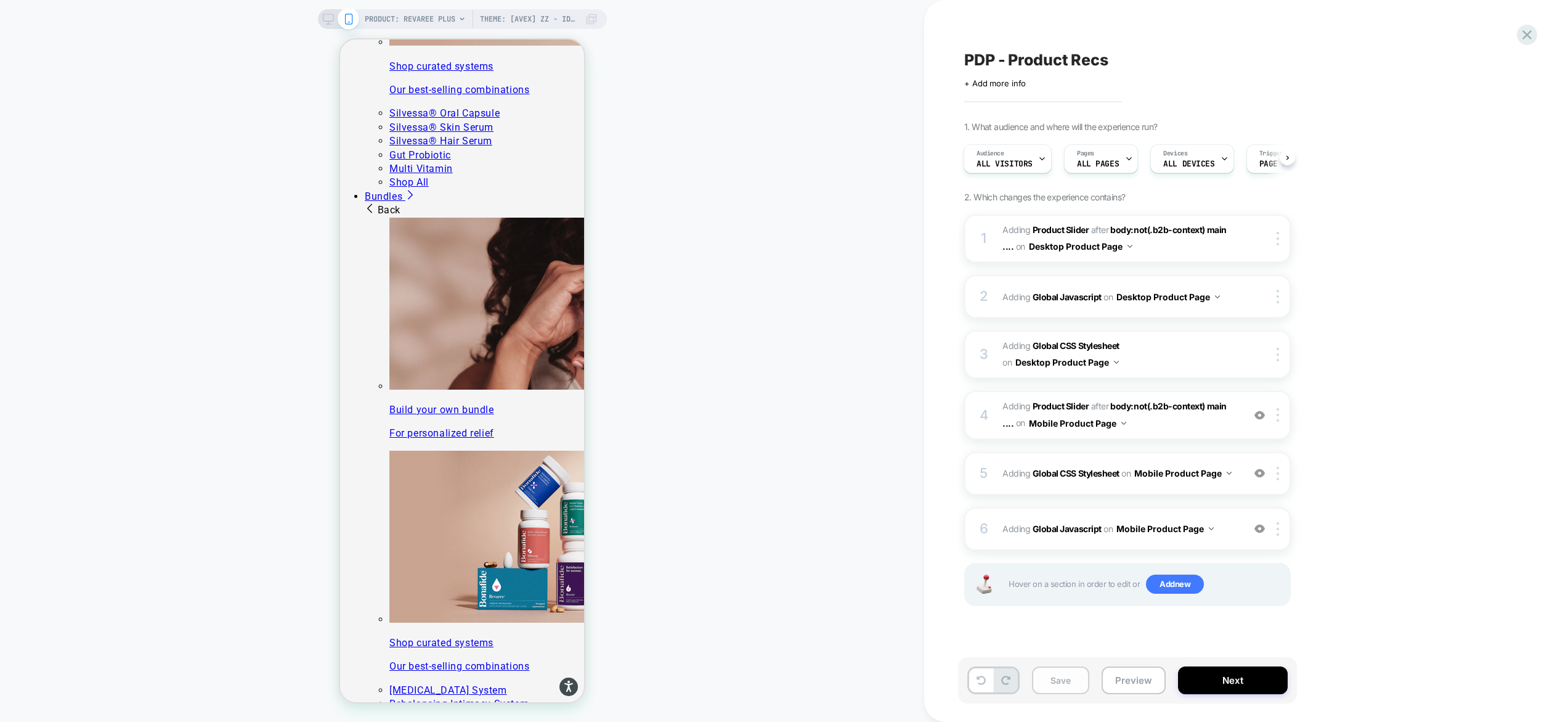
click at [1071, 681] on button "Save" at bounding box center [1061, 680] width 57 height 28
